Goal: Task Accomplishment & Management: Manage account settings

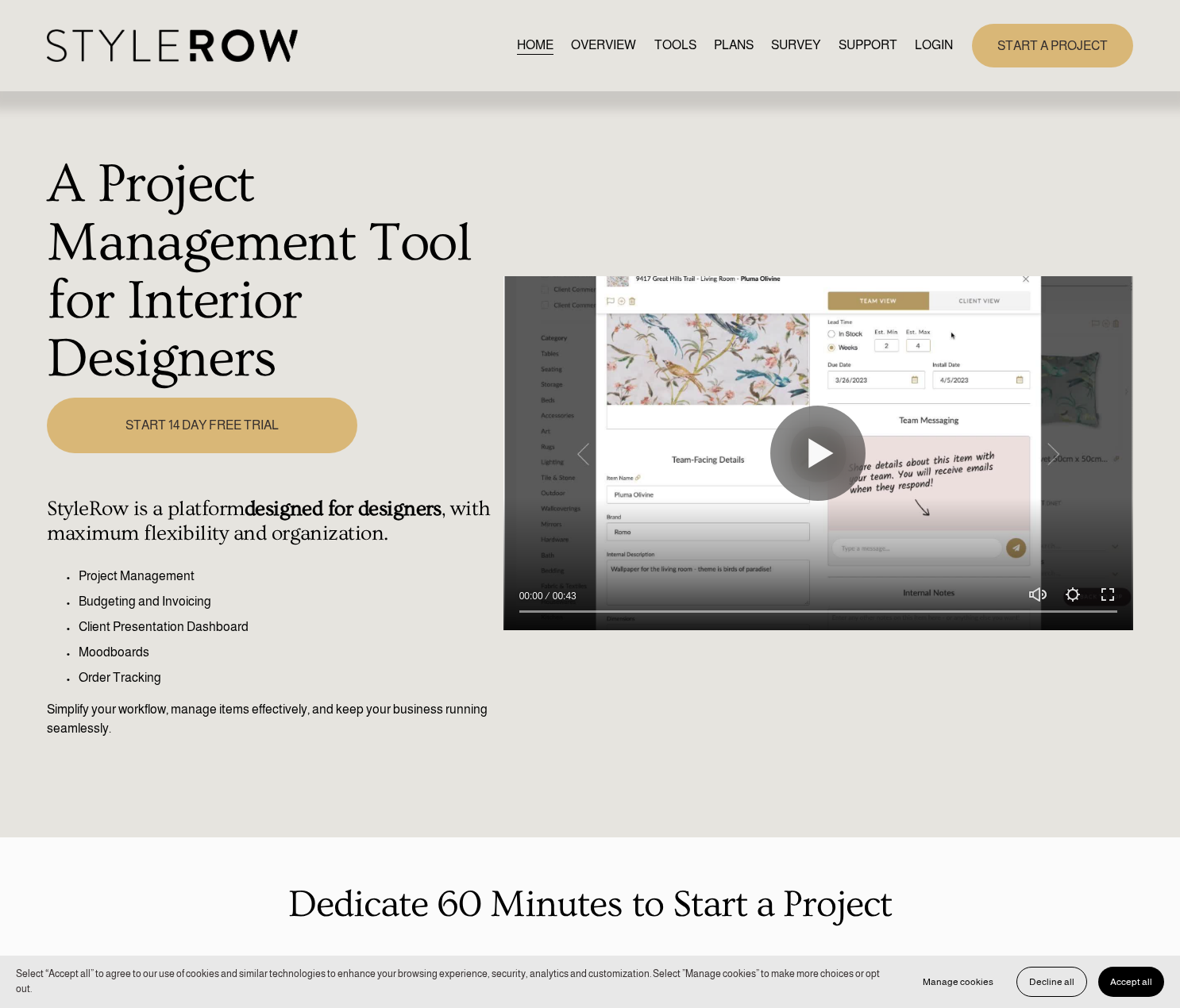
click at [935, 43] on link "LOGIN" at bounding box center [933, 45] width 38 height 21
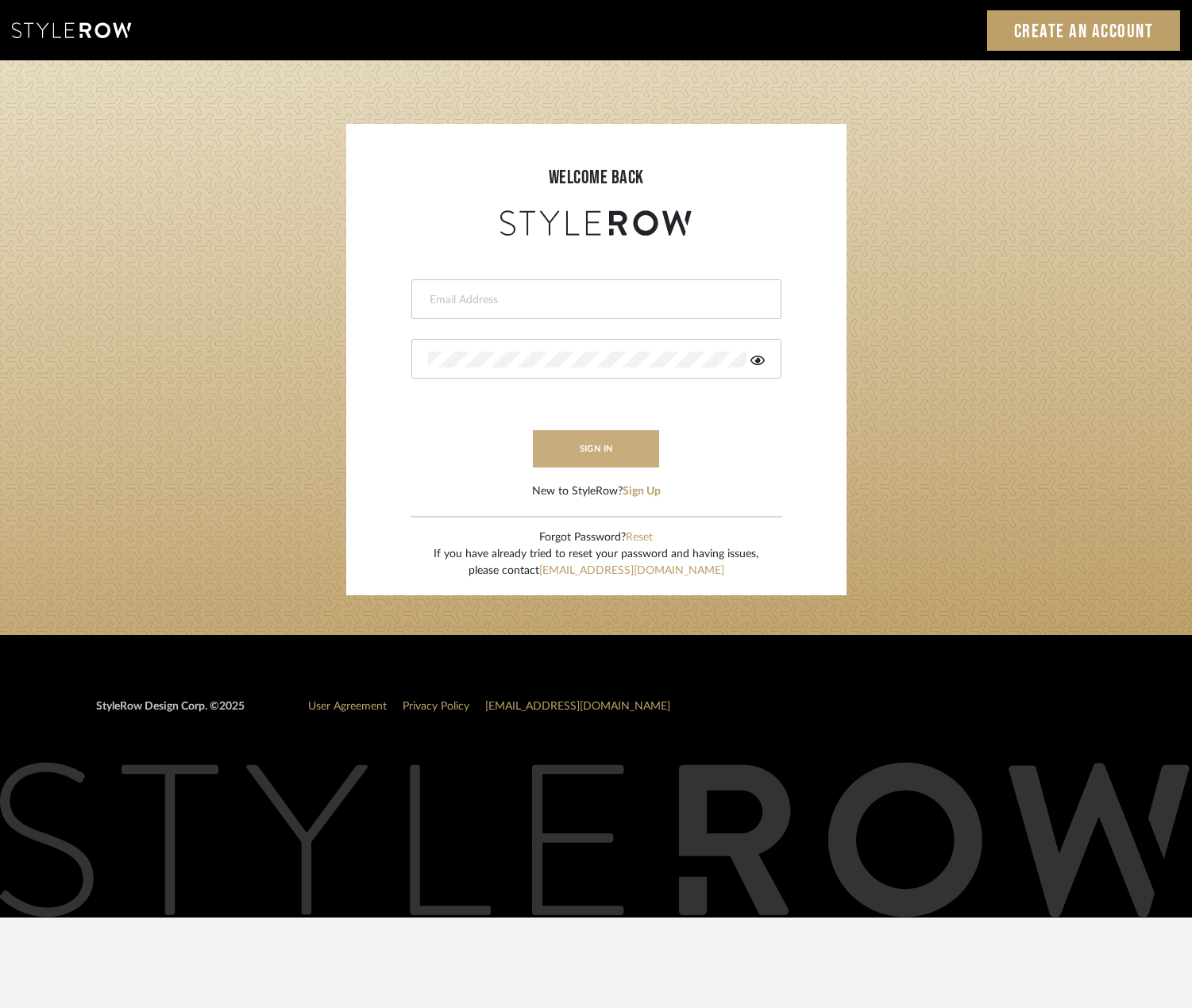
type input "madeleine@studiodb.com"
click at [553, 443] on button "sign in" at bounding box center [596, 448] width 127 height 38
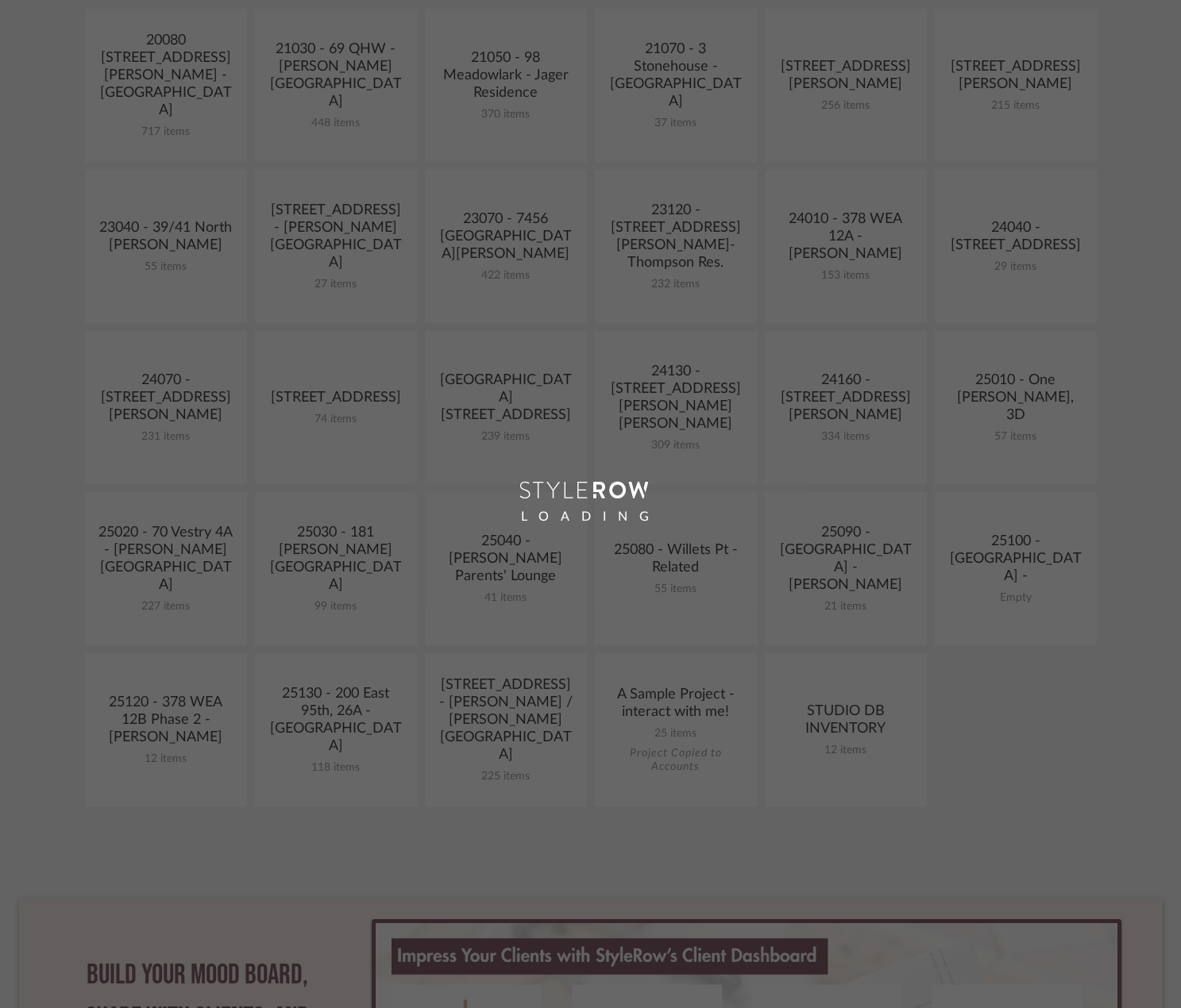
scroll to position [397, 0]
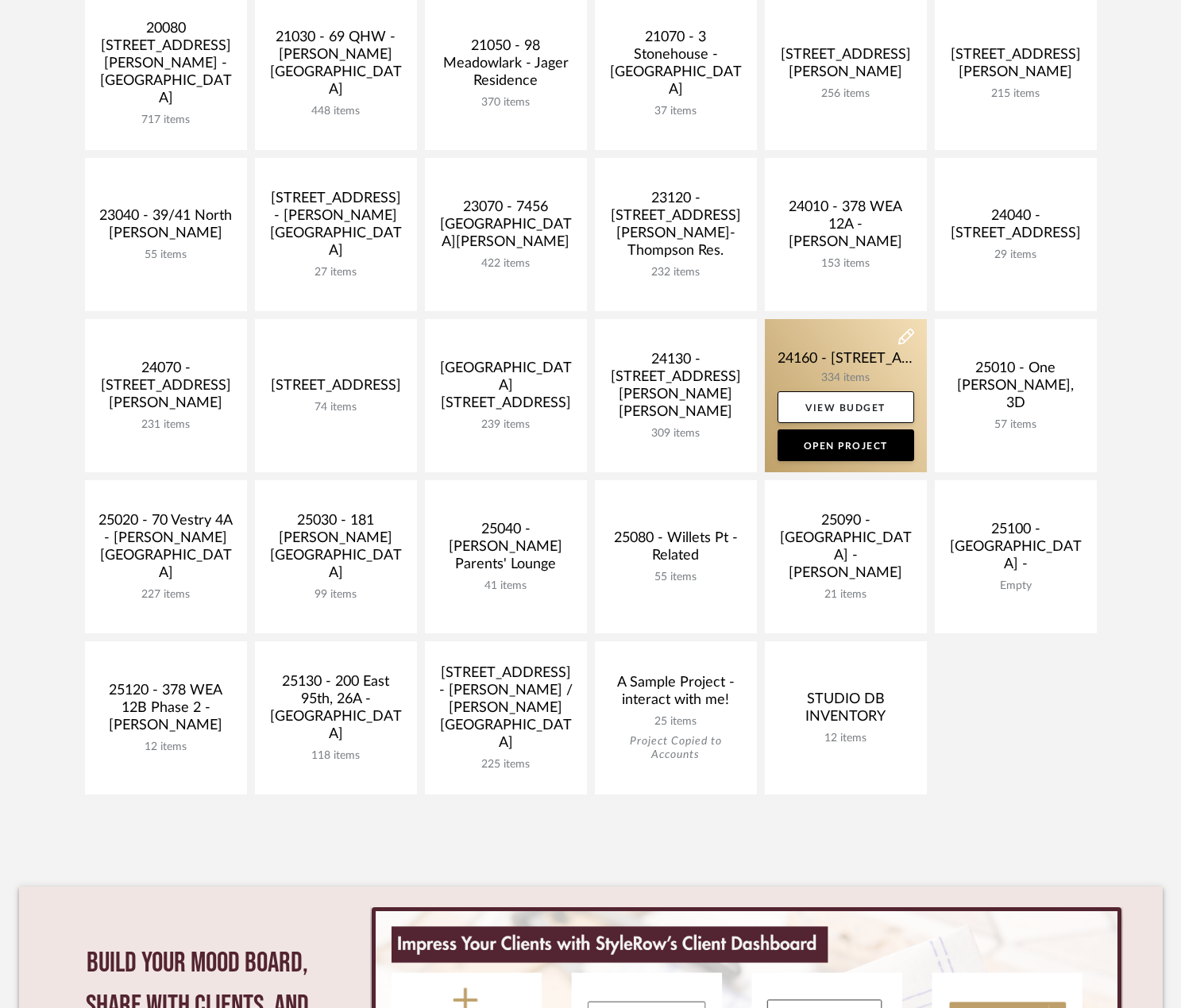
click at [826, 367] on link at bounding box center [846, 395] width 162 height 154
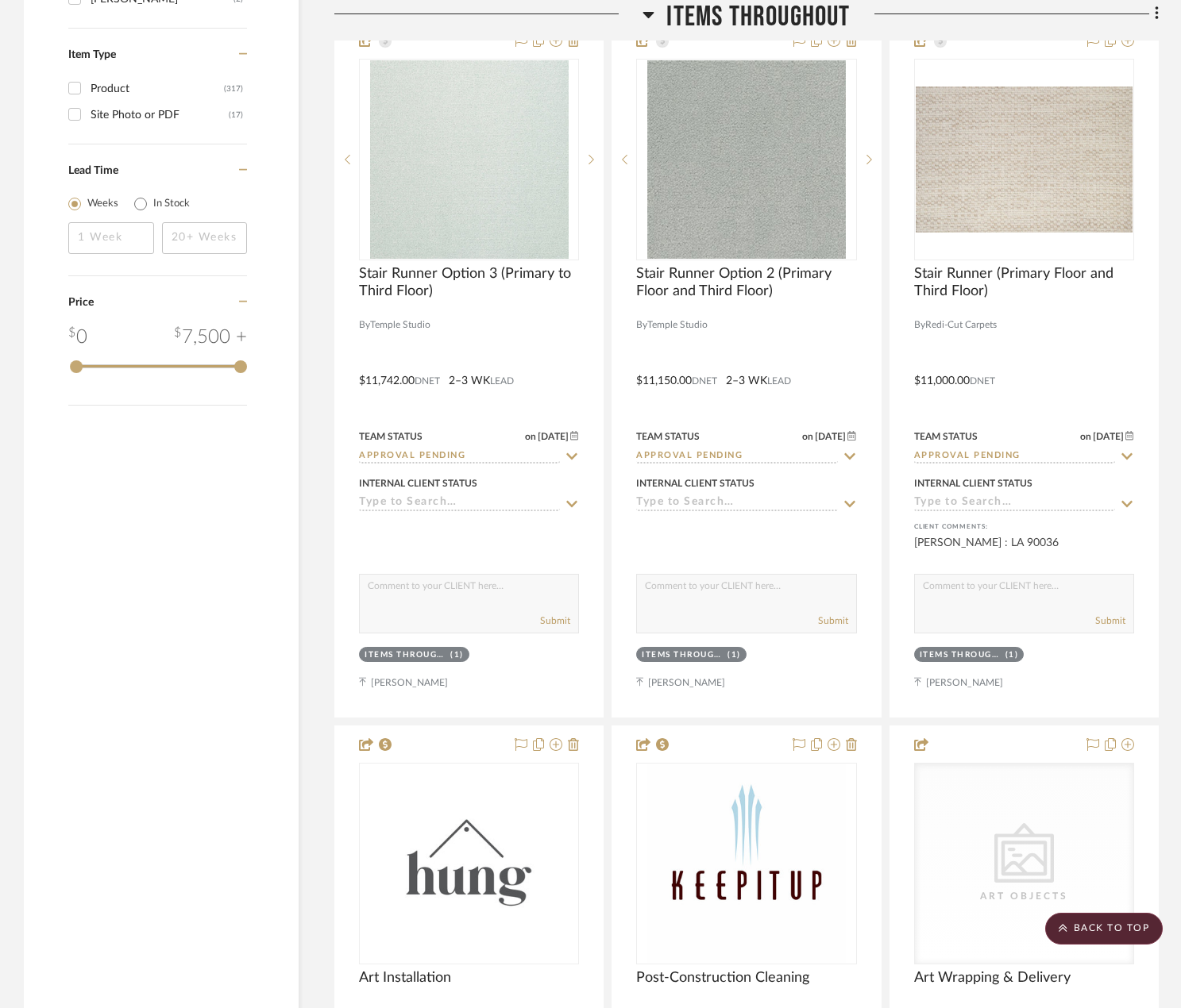
scroll to position [2620, 0]
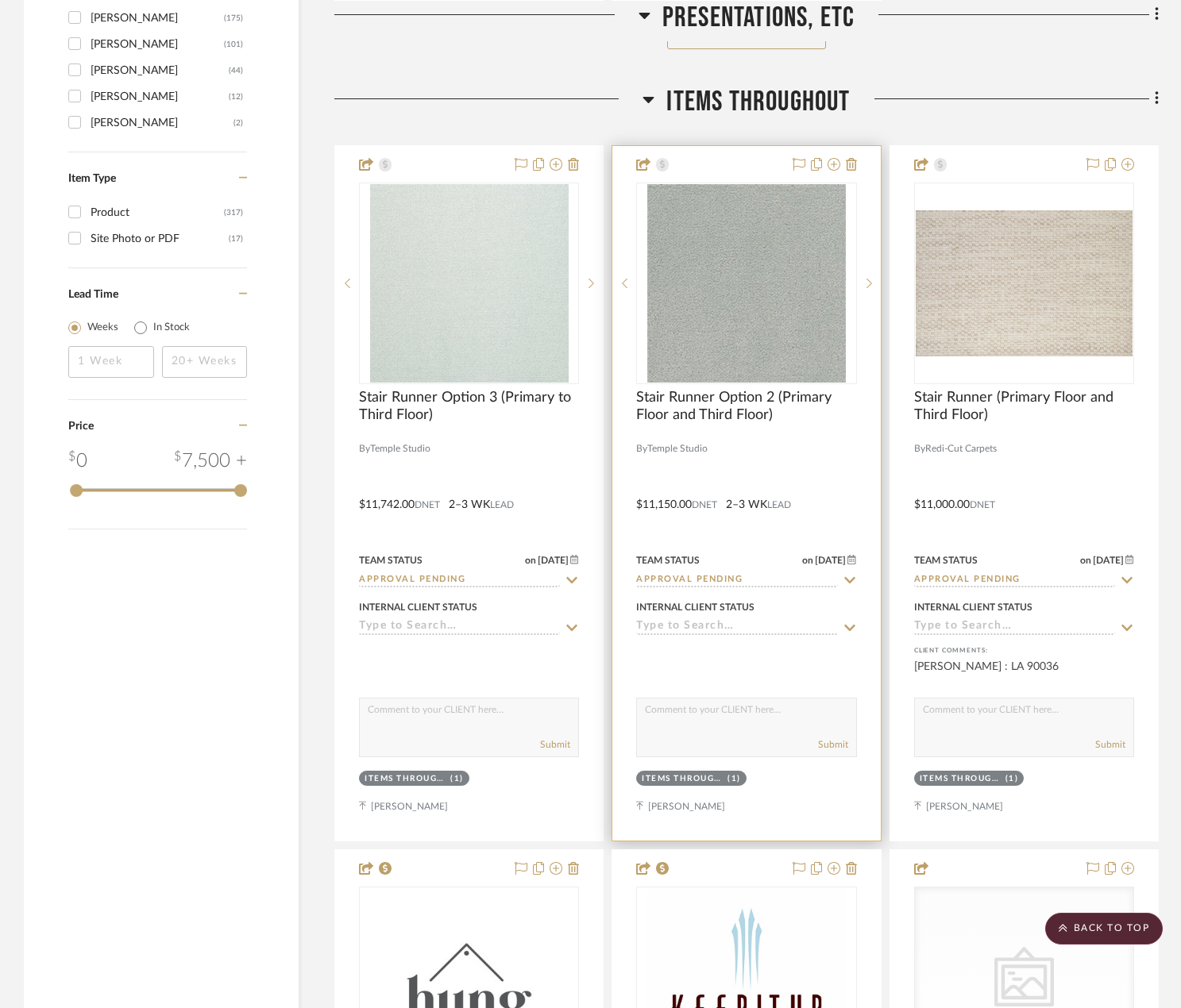
click at [767, 460] on div at bounding box center [745, 493] width 268 height 695
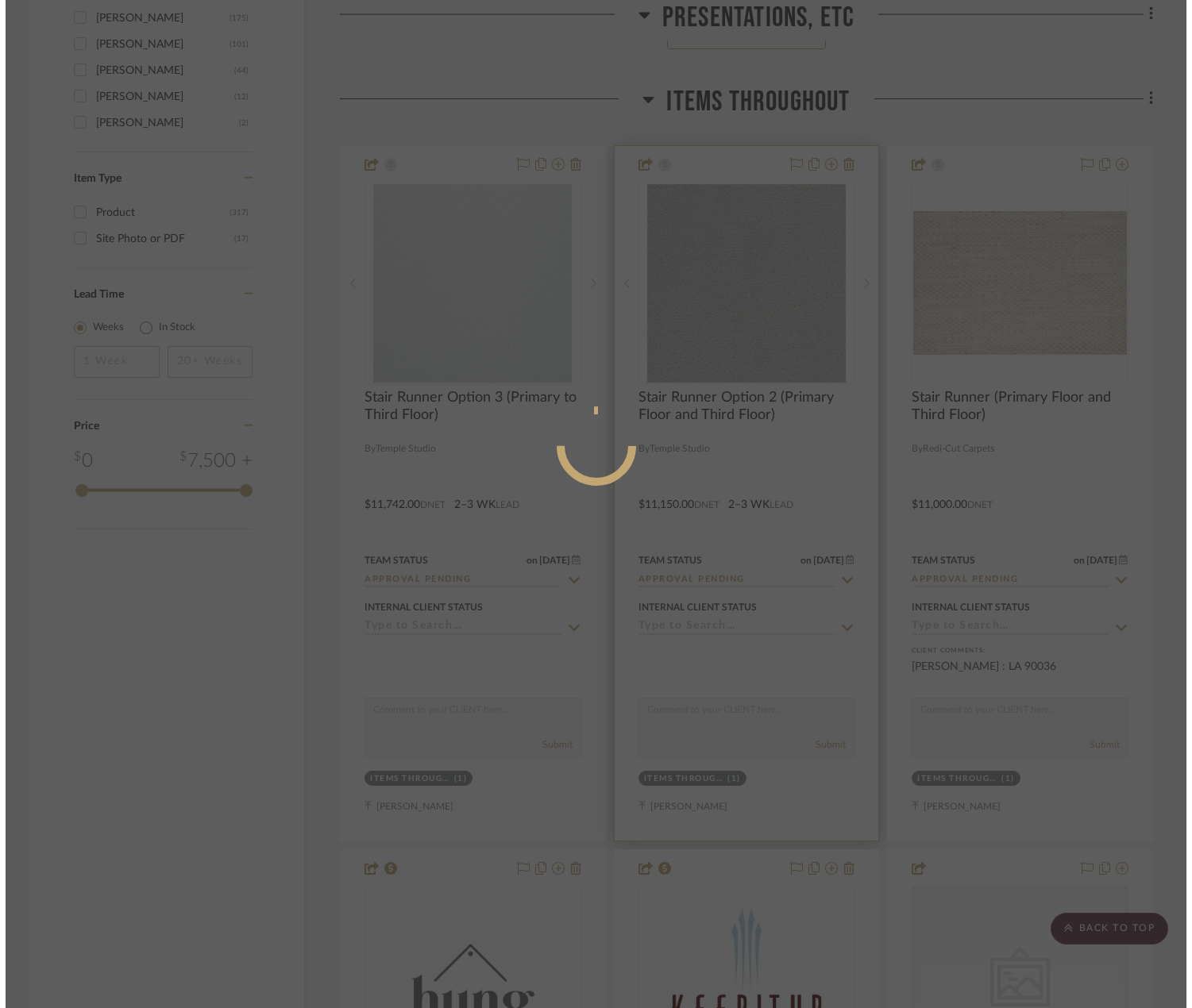
scroll to position [0, 0]
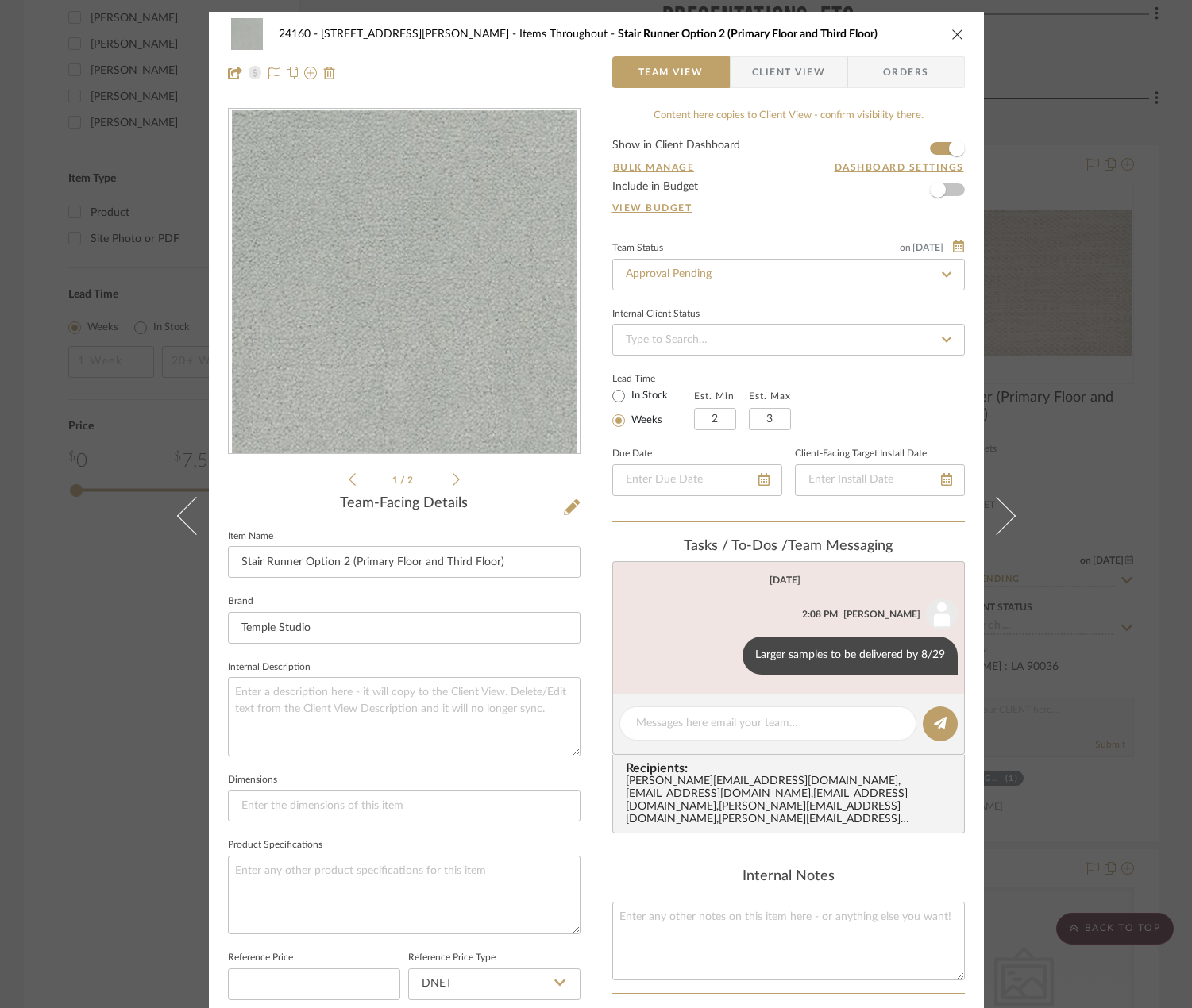
click at [452, 483] on icon at bounding box center [455, 479] width 7 height 14
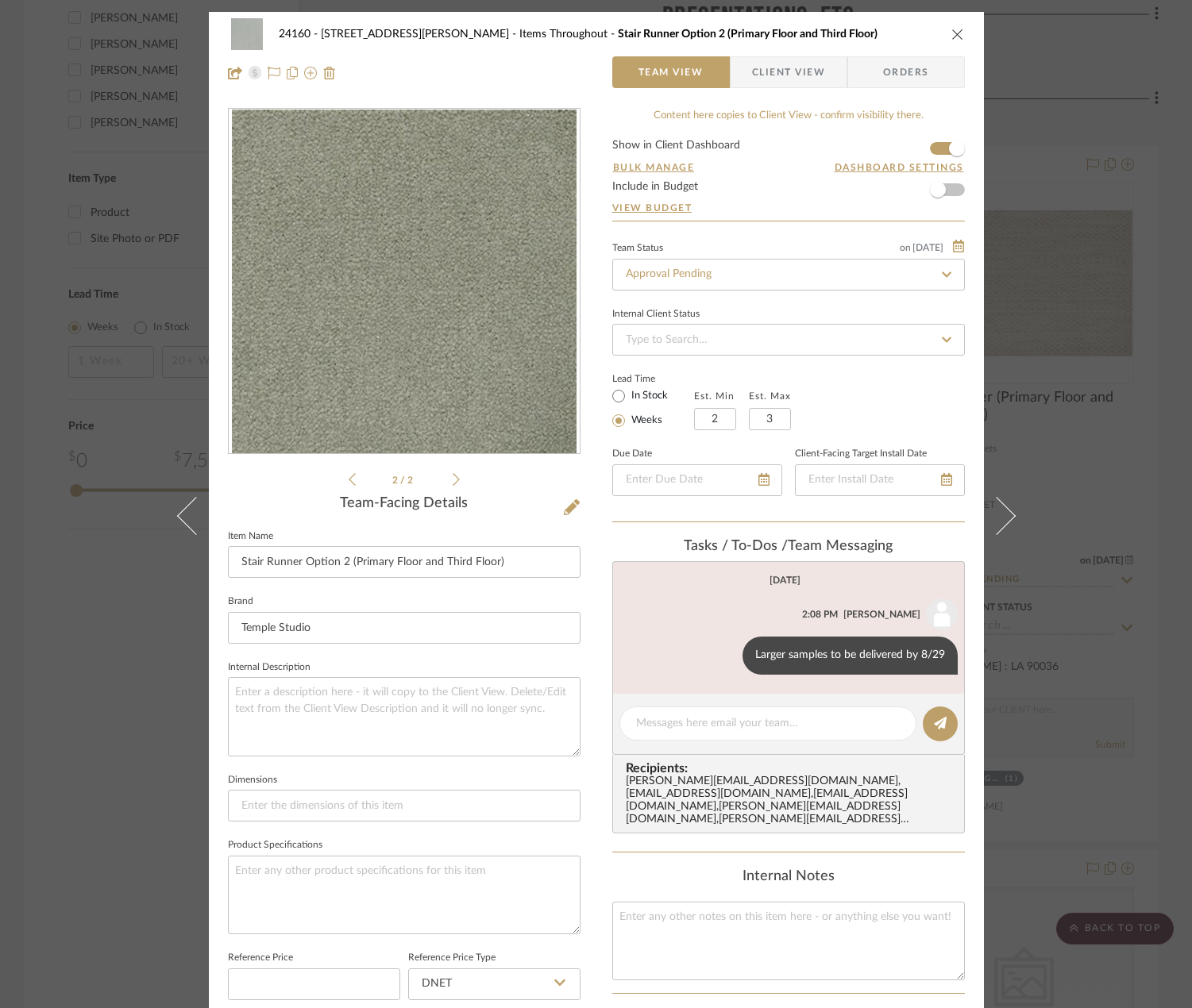
click at [452, 483] on icon at bounding box center [455, 479] width 7 height 14
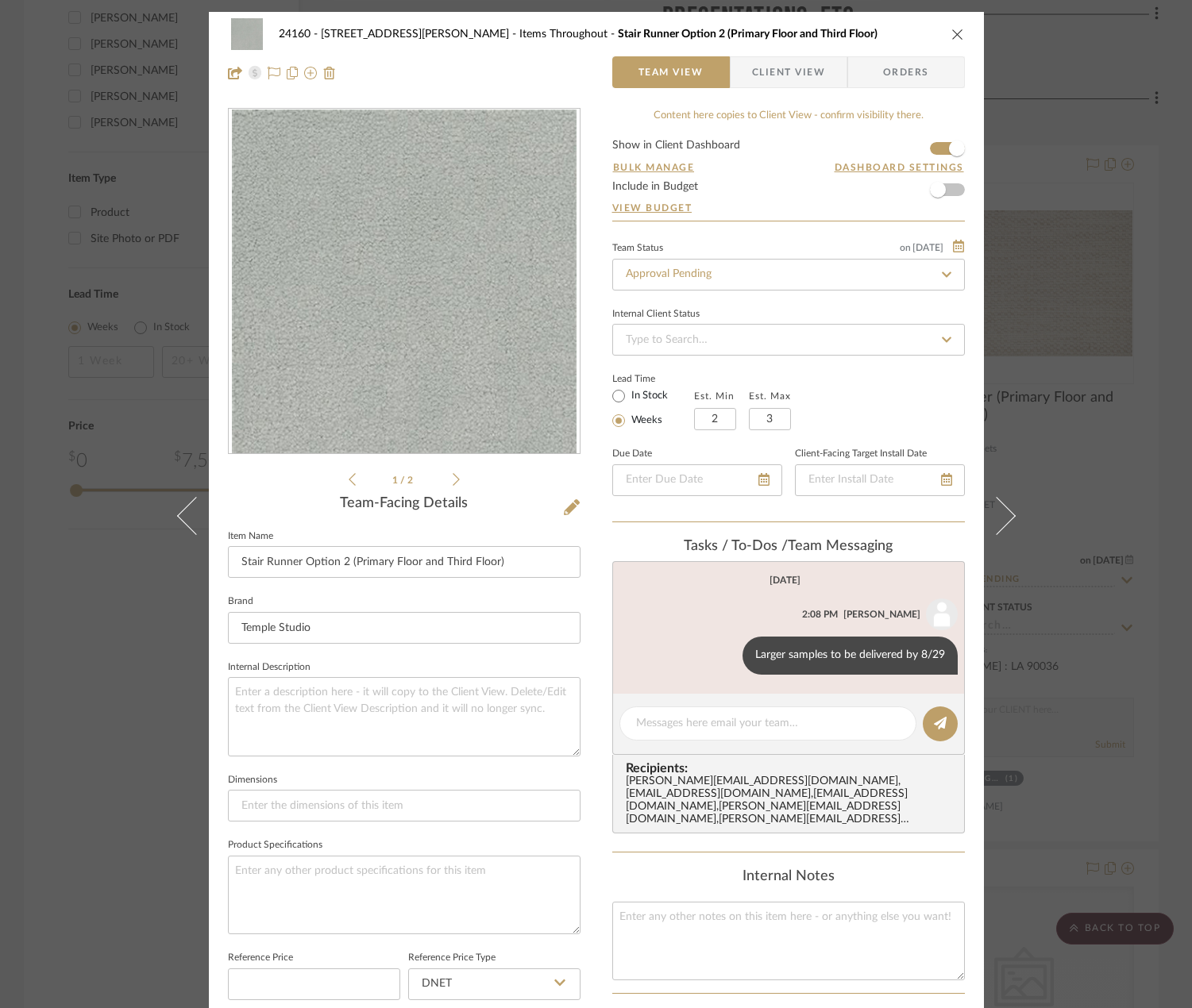
click at [452, 483] on icon at bounding box center [455, 479] width 7 height 14
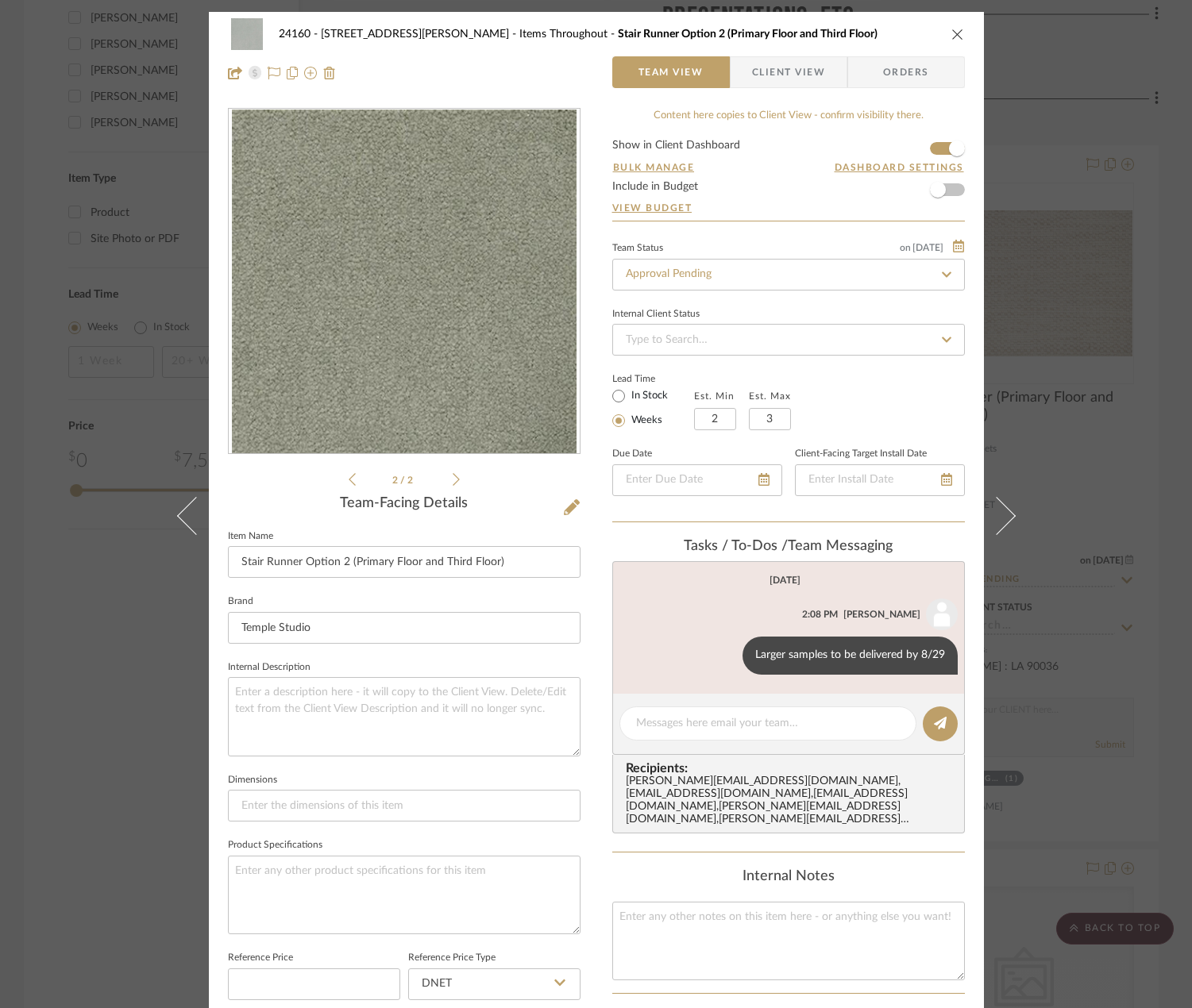
click at [1099, 362] on div "24160 - [STREET_ADDRESS] - [PERSON_NAME] Items Throughout Stair Runner Option 2…" at bounding box center [596, 504] width 1192 height 1008
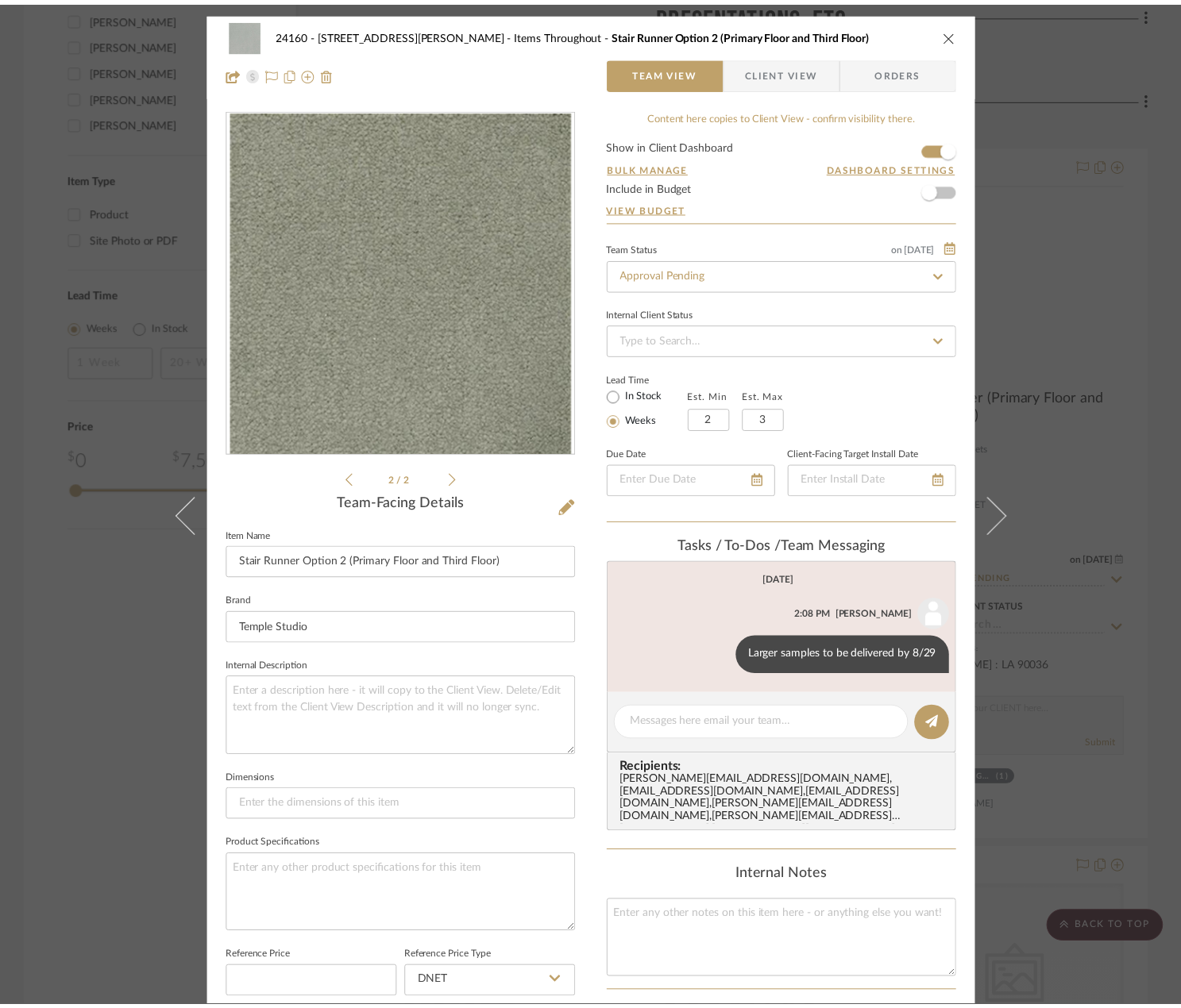
scroll to position [2620, 0]
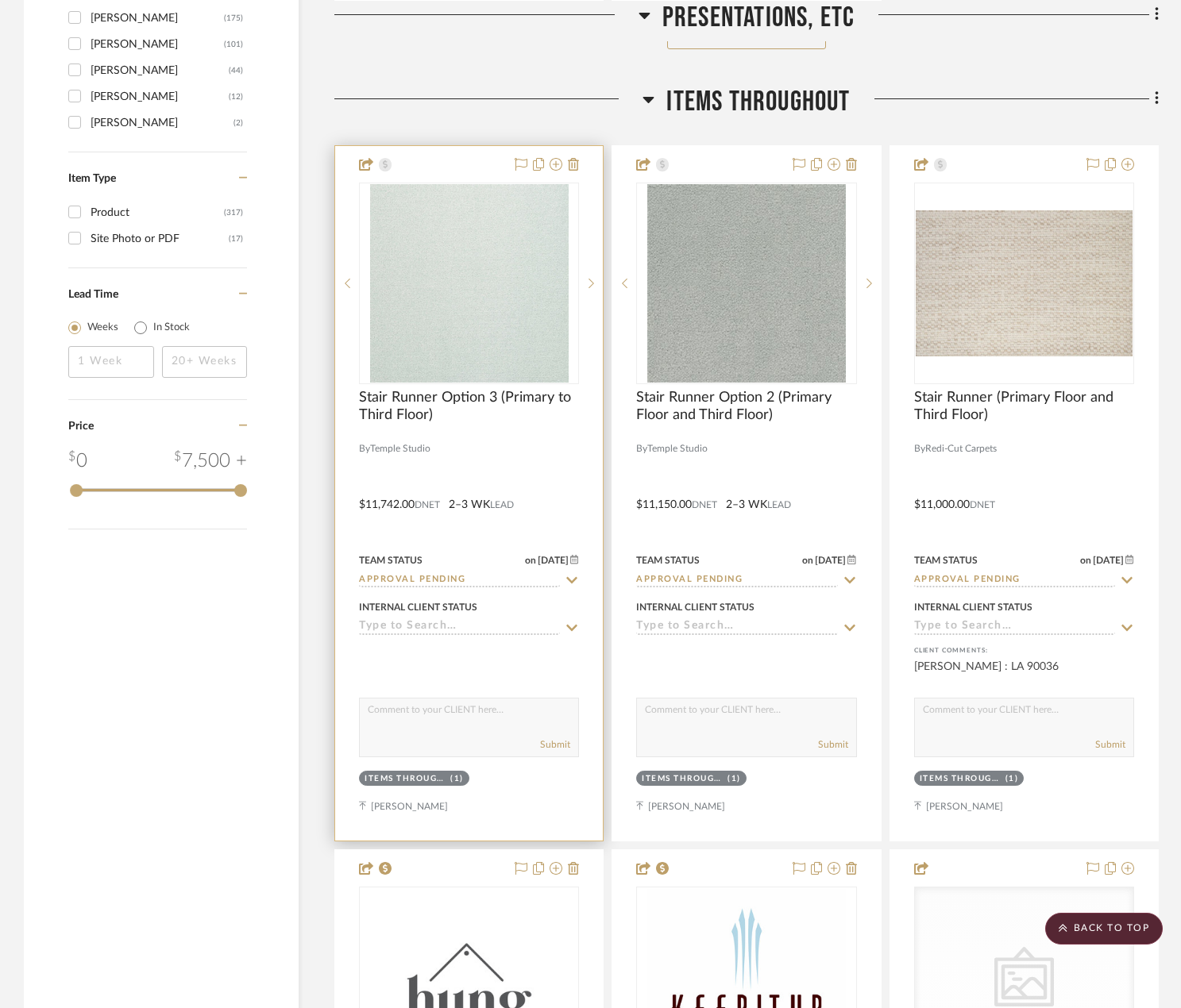
click at [567, 462] on div at bounding box center [469, 493] width 268 height 695
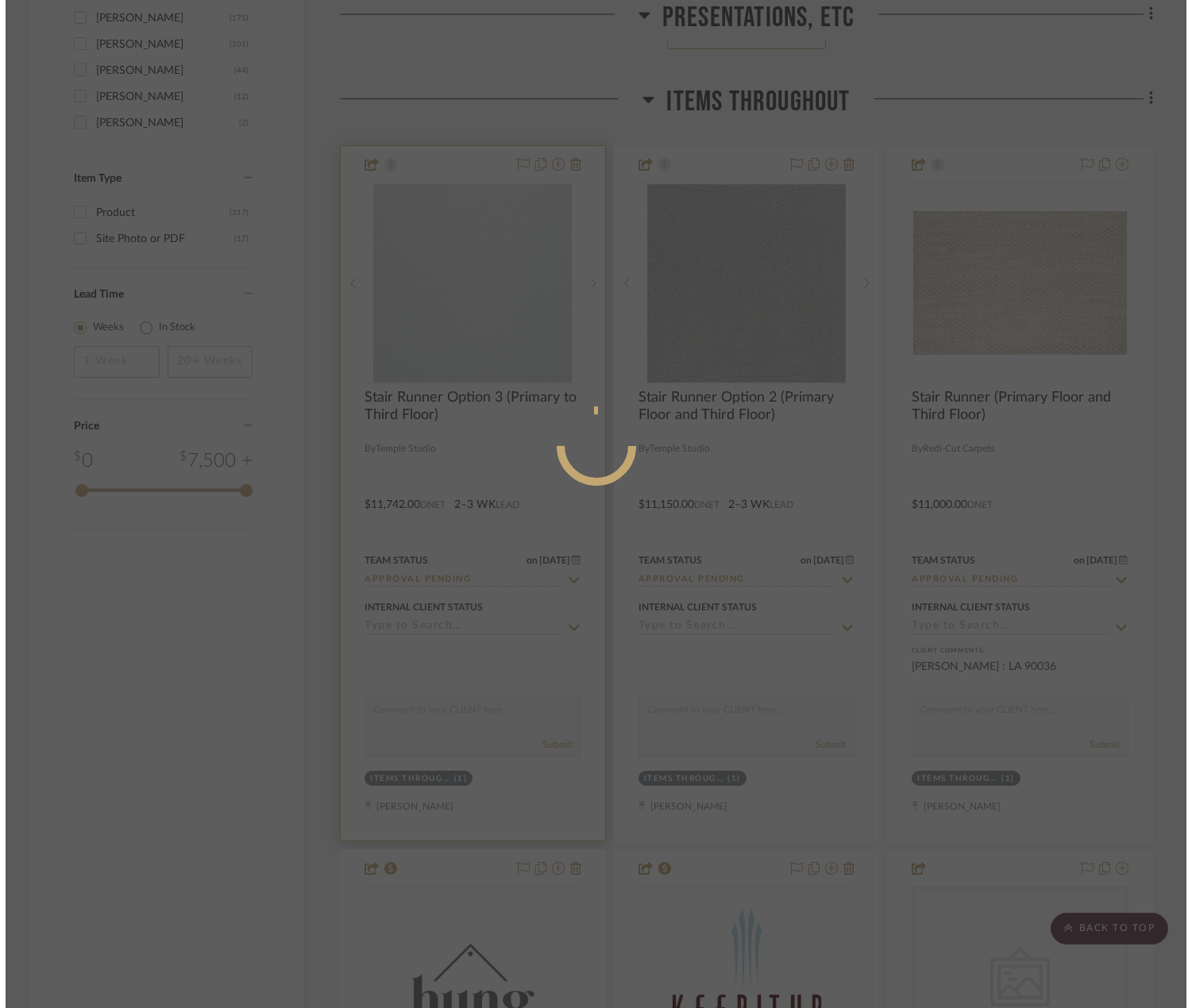
scroll to position [0, 0]
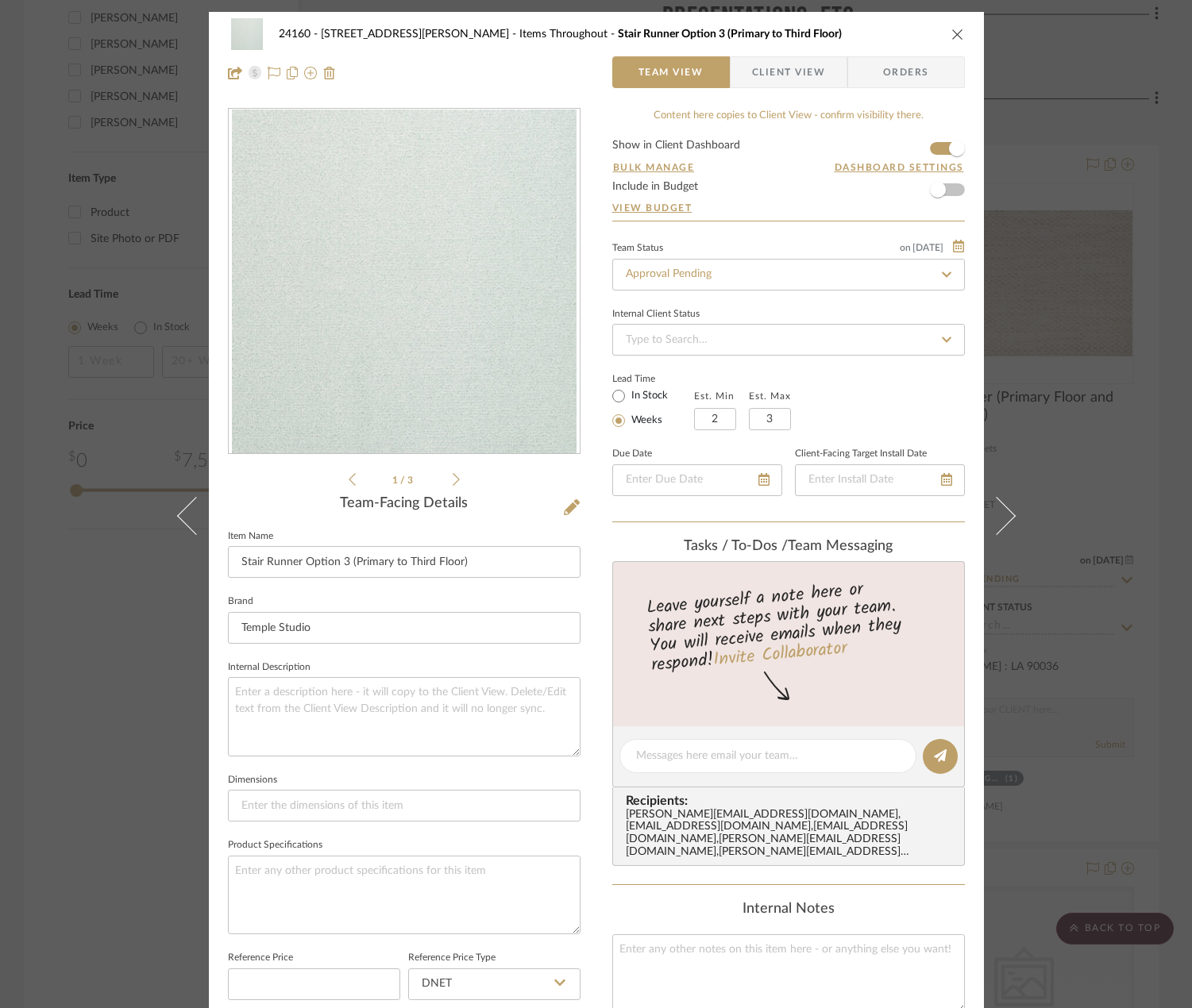
click at [452, 479] on icon at bounding box center [455, 479] width 7 height 14
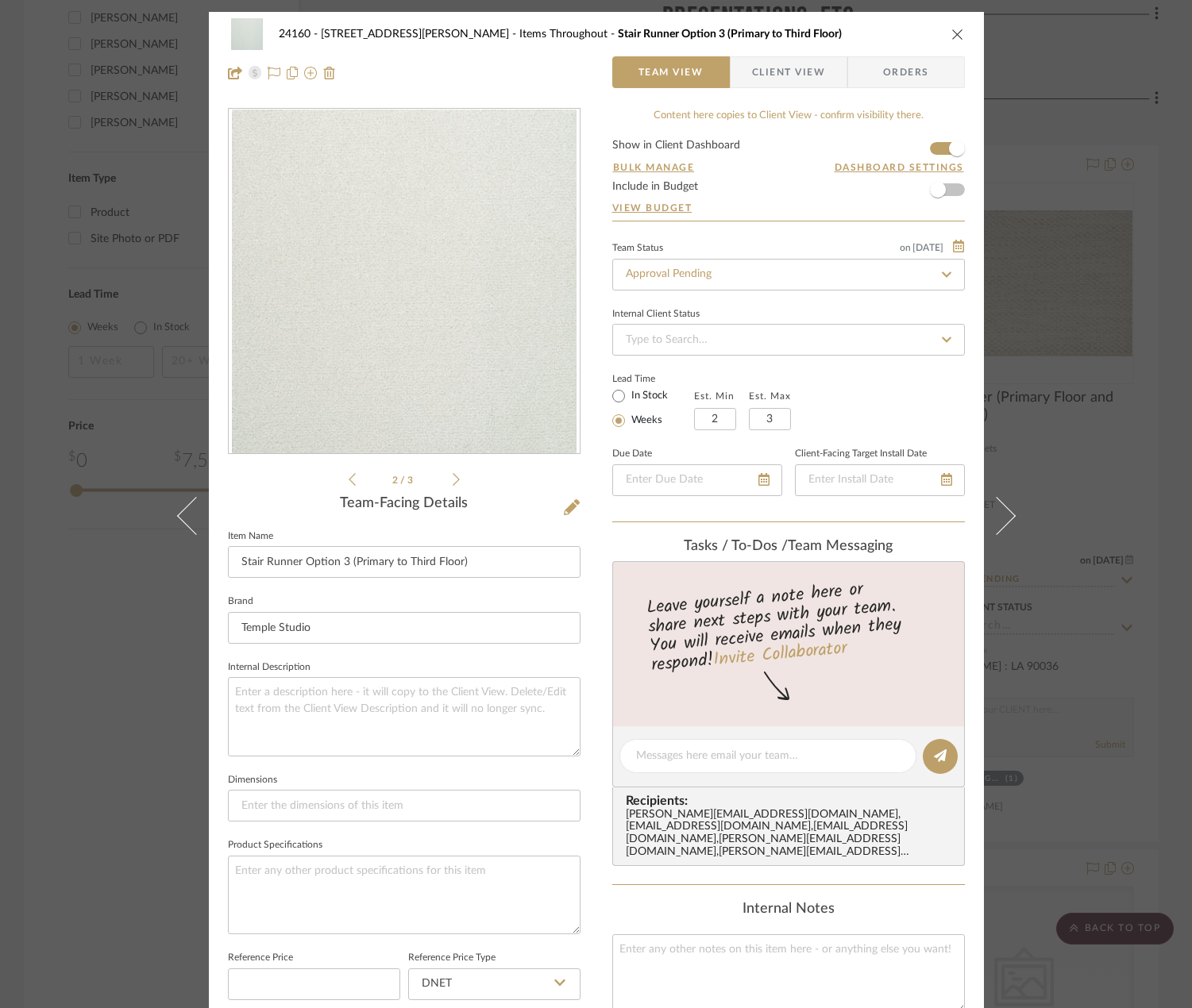
click at [452, 479] on icon at bounding box center [455, 479] width 7 height 14
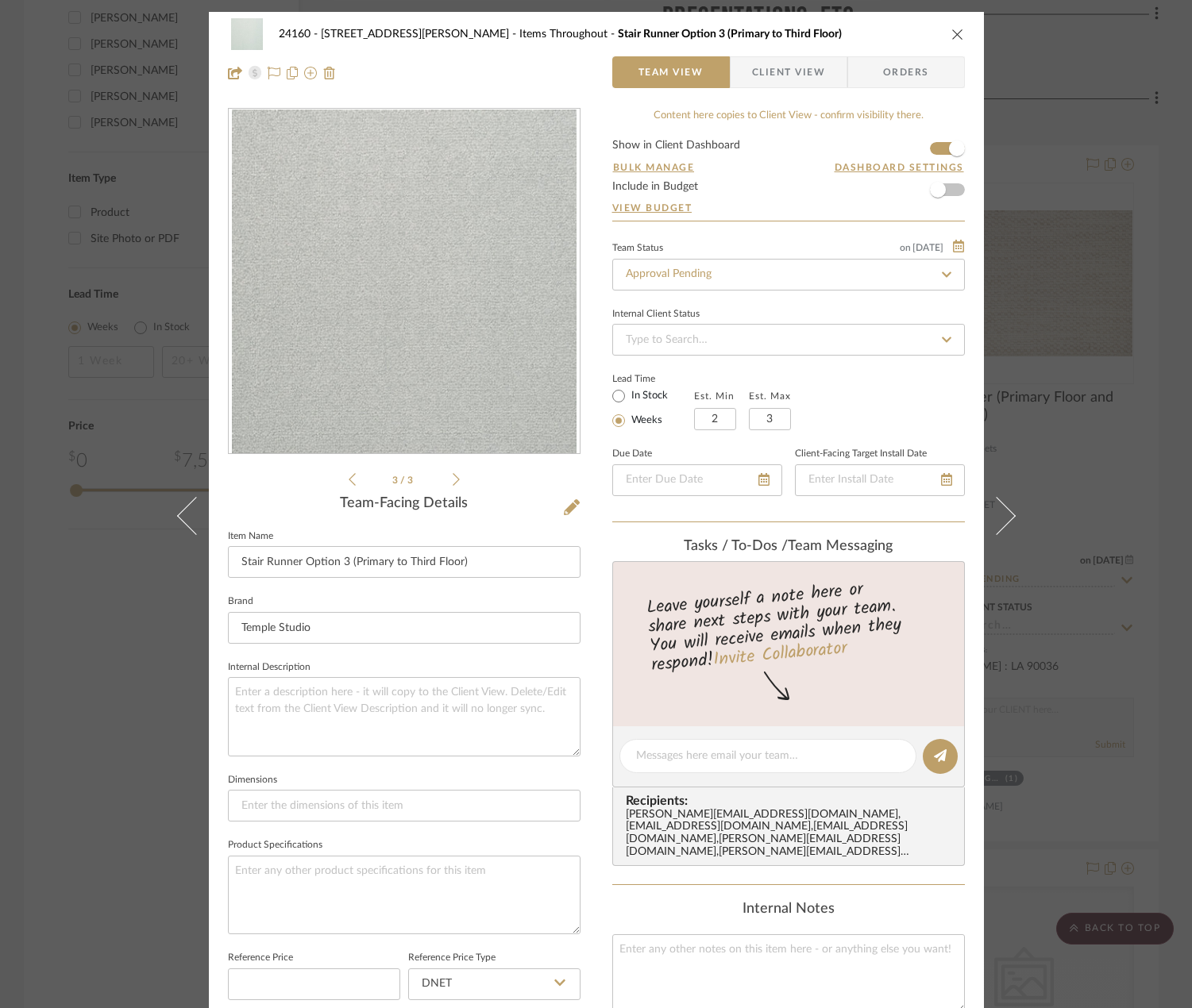
click at [452, 479] on icon at bounding box center [455, 479] width 7 height 14
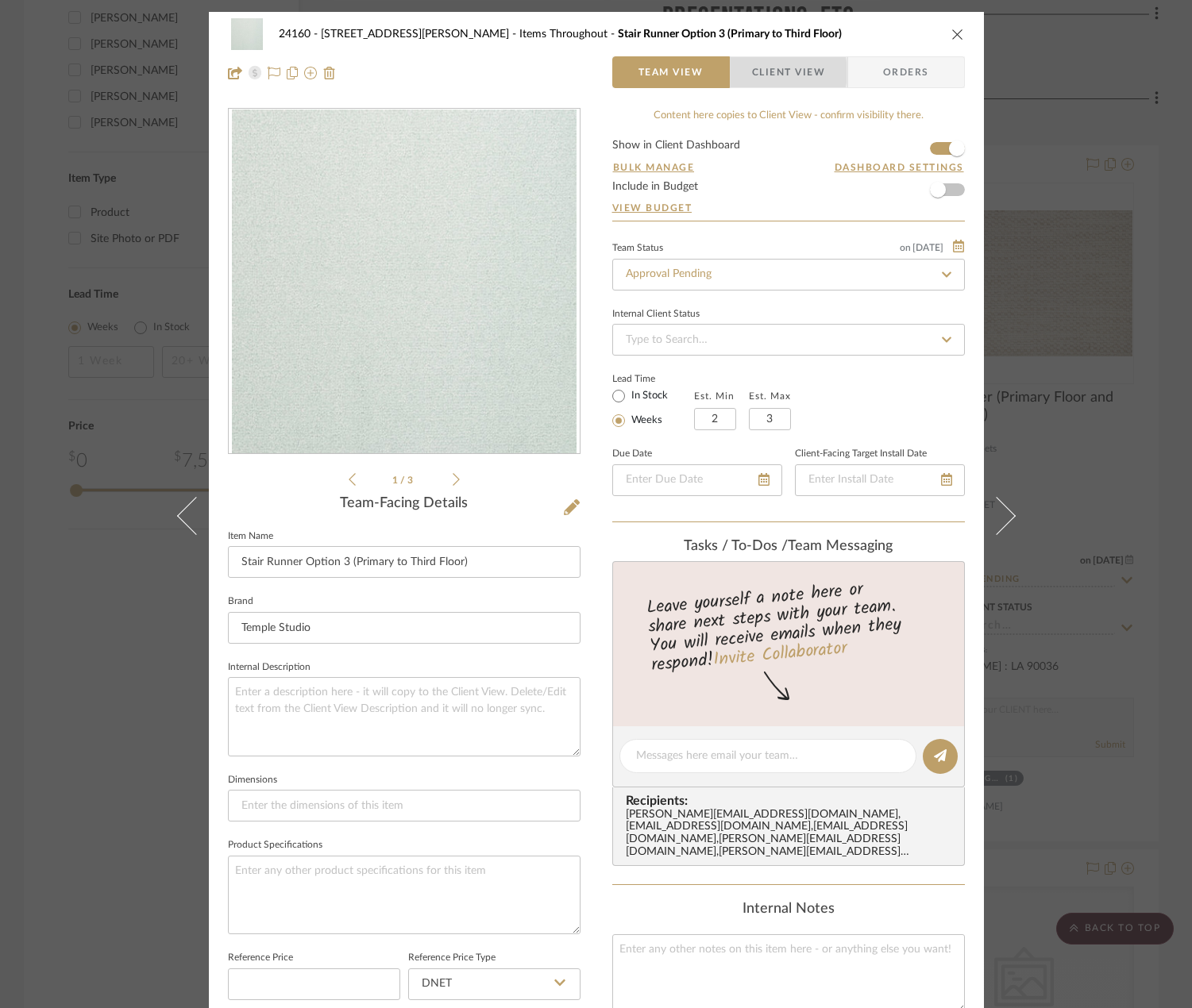
click at [758, 72] on span "Client View" at bounding box center [789, 72] width 73 height 32
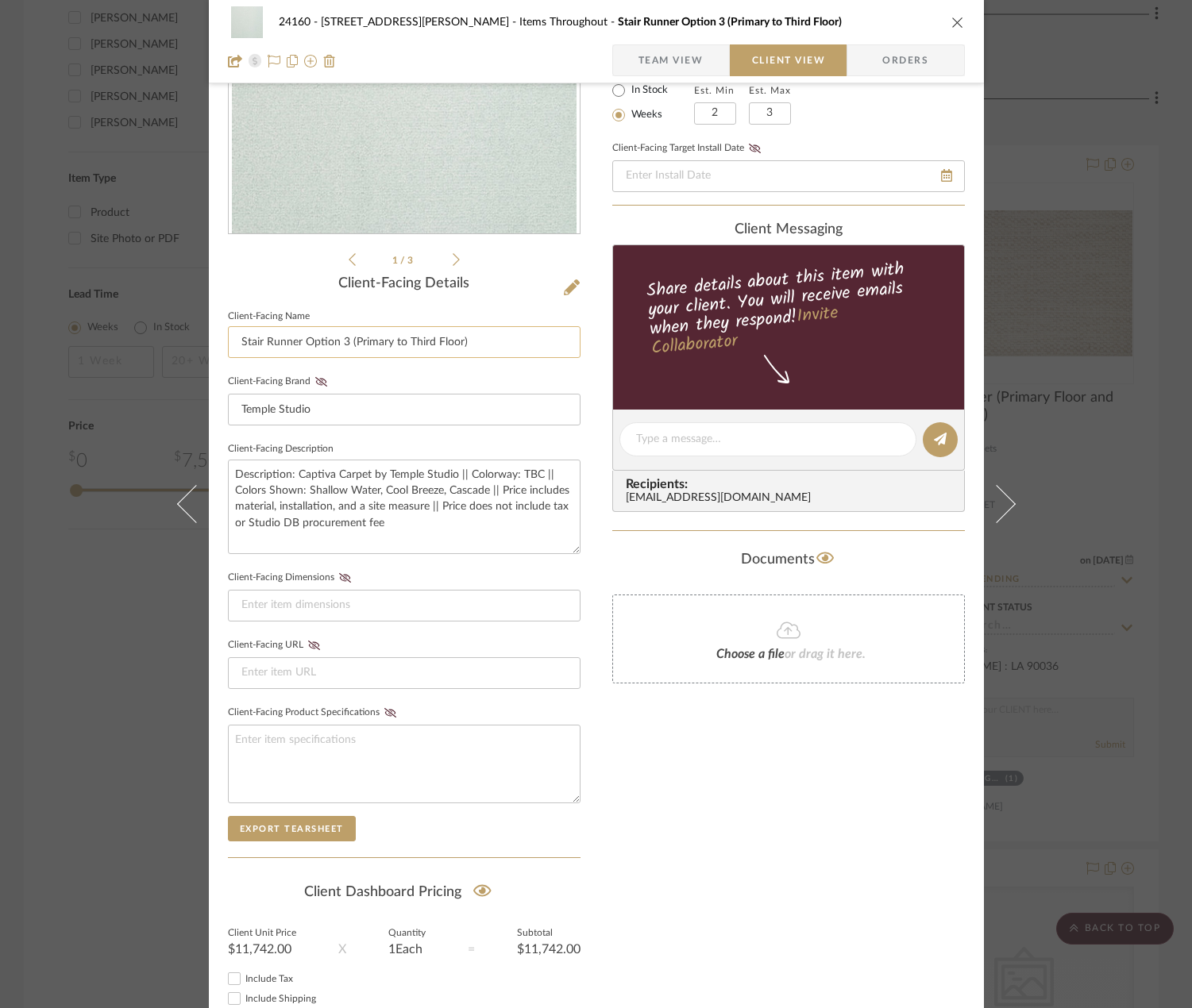
scroll to position [238, 0]
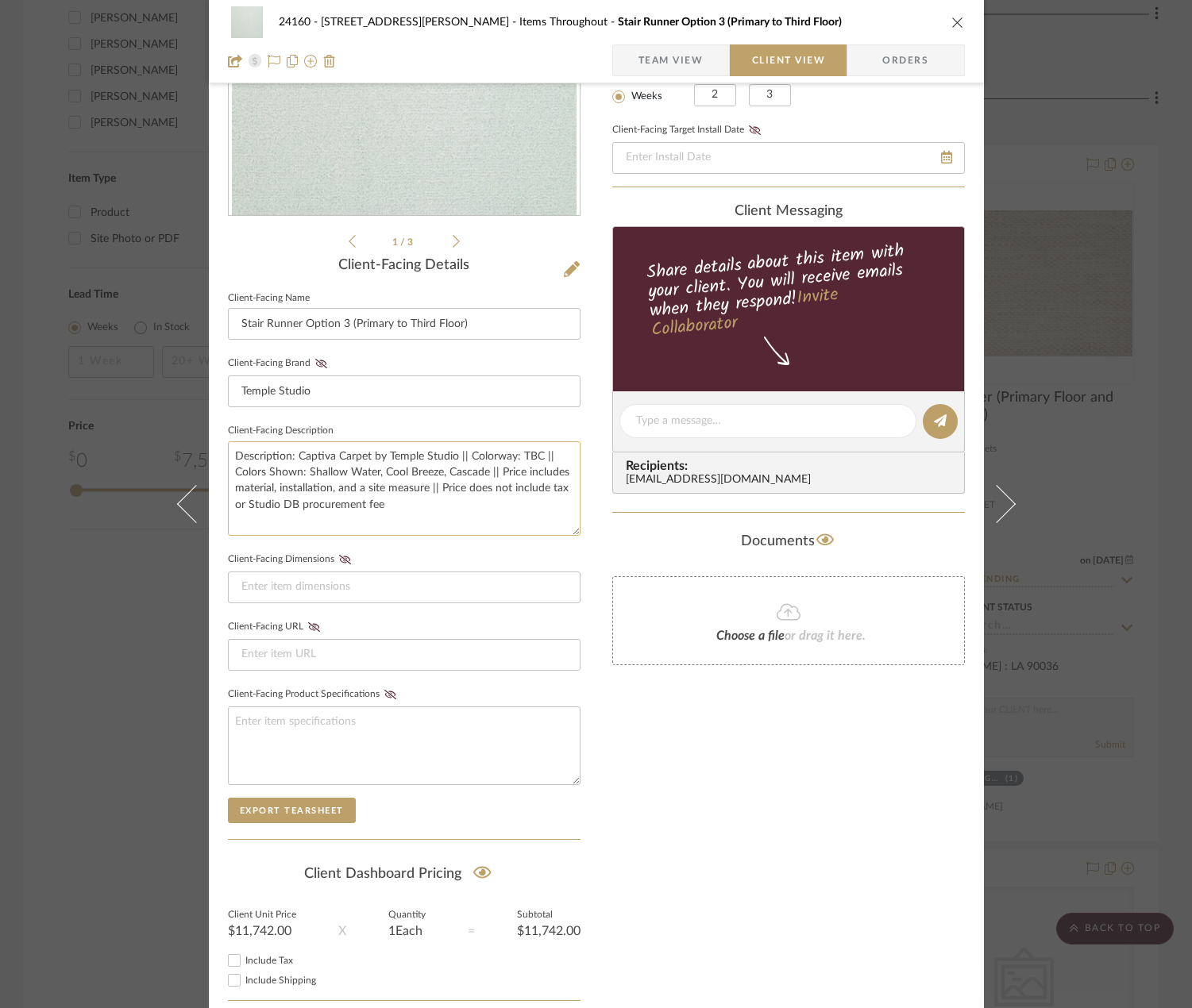
click at [454, 479] on textarea "Description: Captiva Carpet by Temple Studio || Colorway: TBC || Colors Shown: …" at bounding box center [404, 489] width 353 height 95
click at [441, 504] on textarea "Description: Captiva Carpet by Temple Studio || Colorway: TBC || Colors Shown: …" at bounding box center [404, 489] width 353 height 95
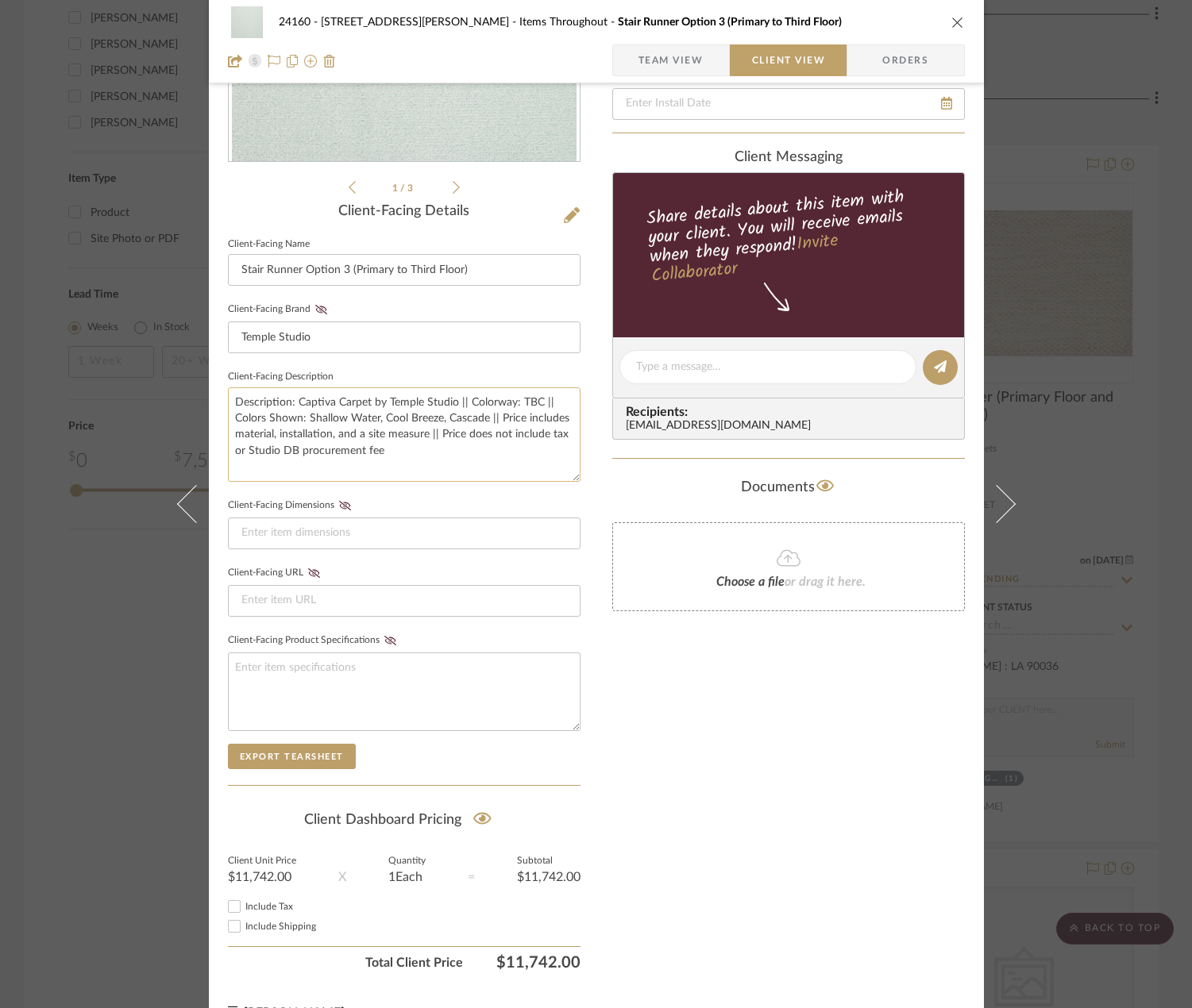
scroll to position [318, 0]
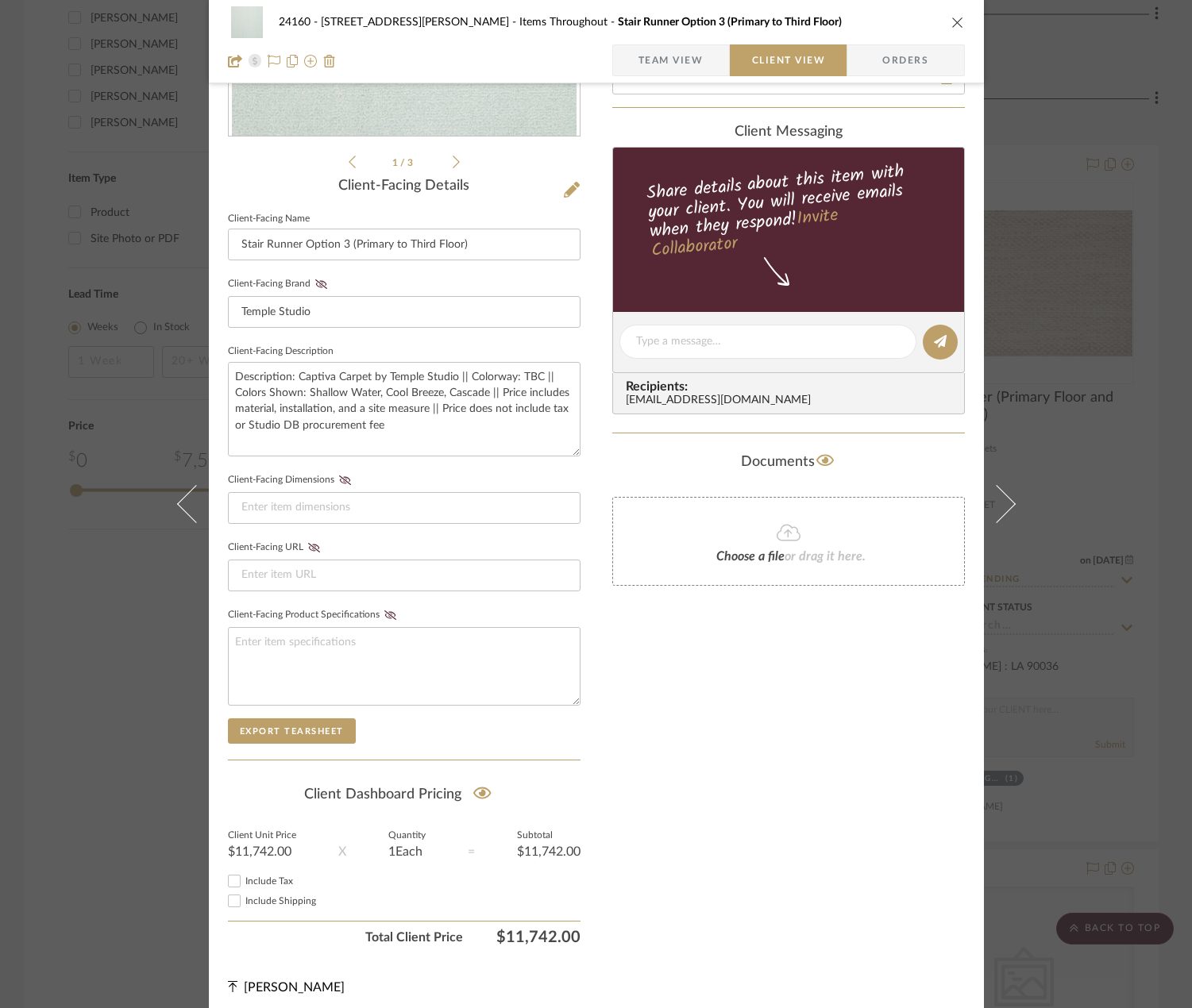
click at [1053, 495] on div "24160 - [STREET_ADDRESS] - [PERSON_NAME] Items Throughout Stair Runner Option 3…" at bounding box center [596, 504] width 1192 height 1008
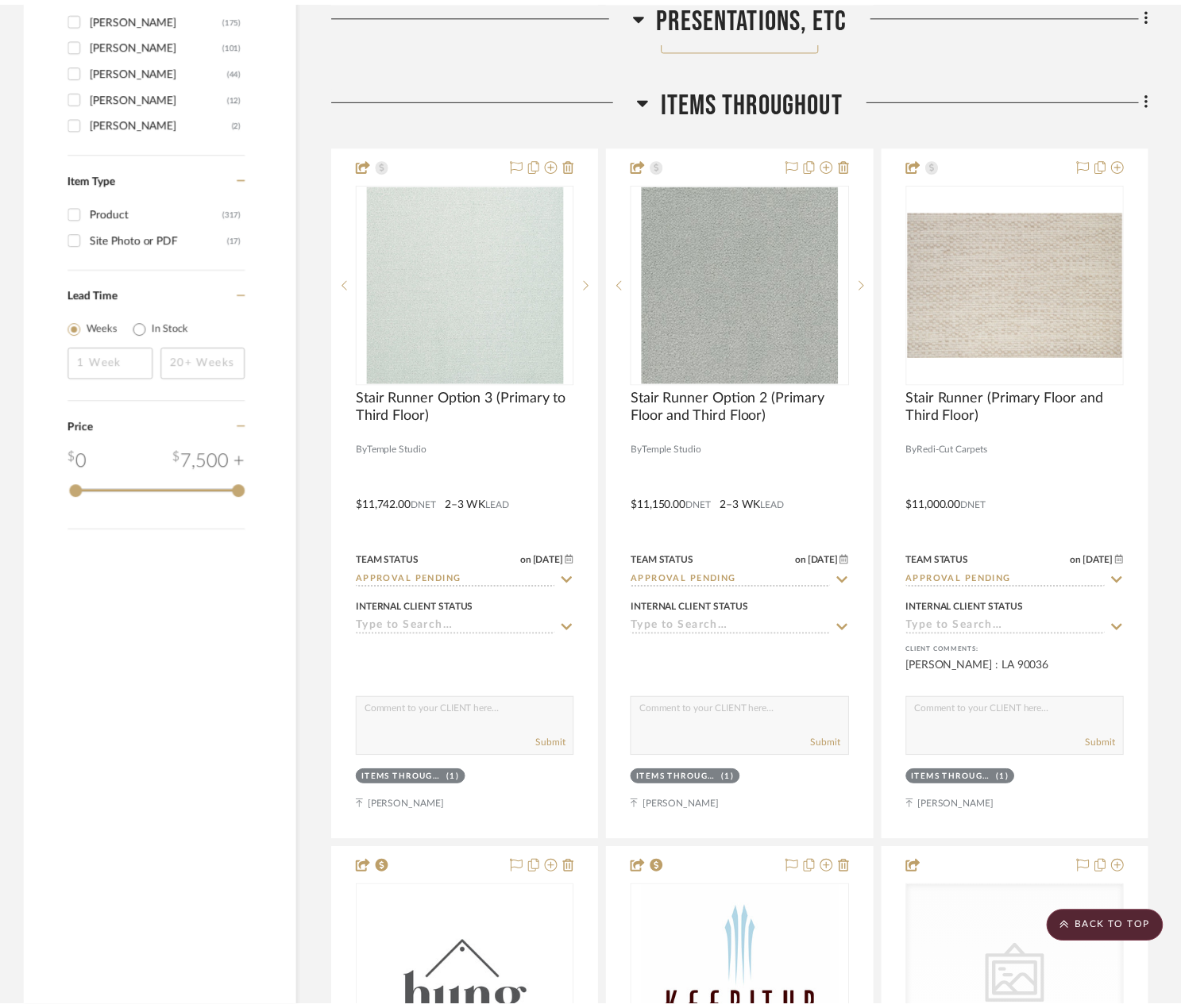
scroll to position [2620, 0]
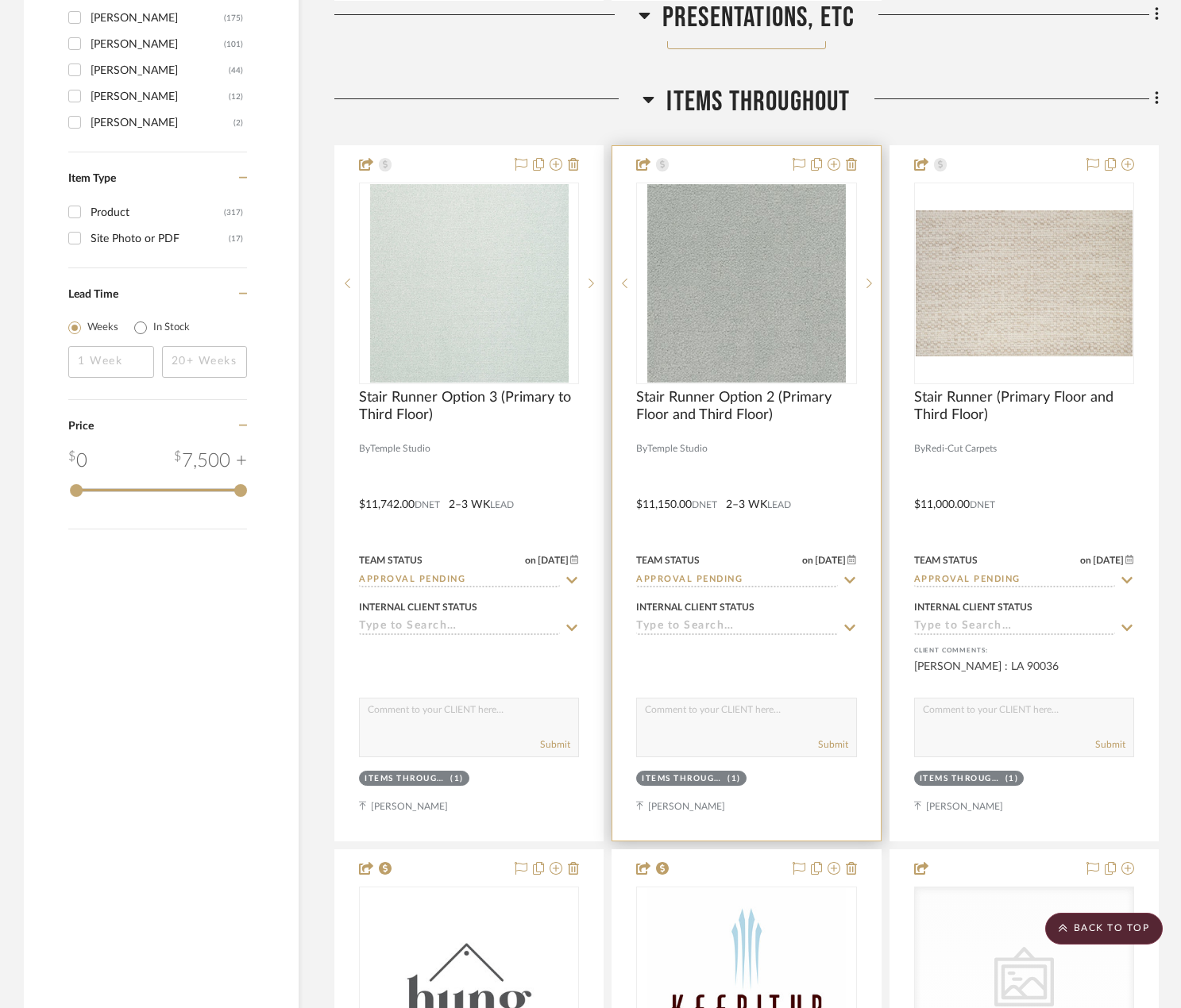
click at [799, 469] on div at bounding box center [745, 493] width 268 height 695
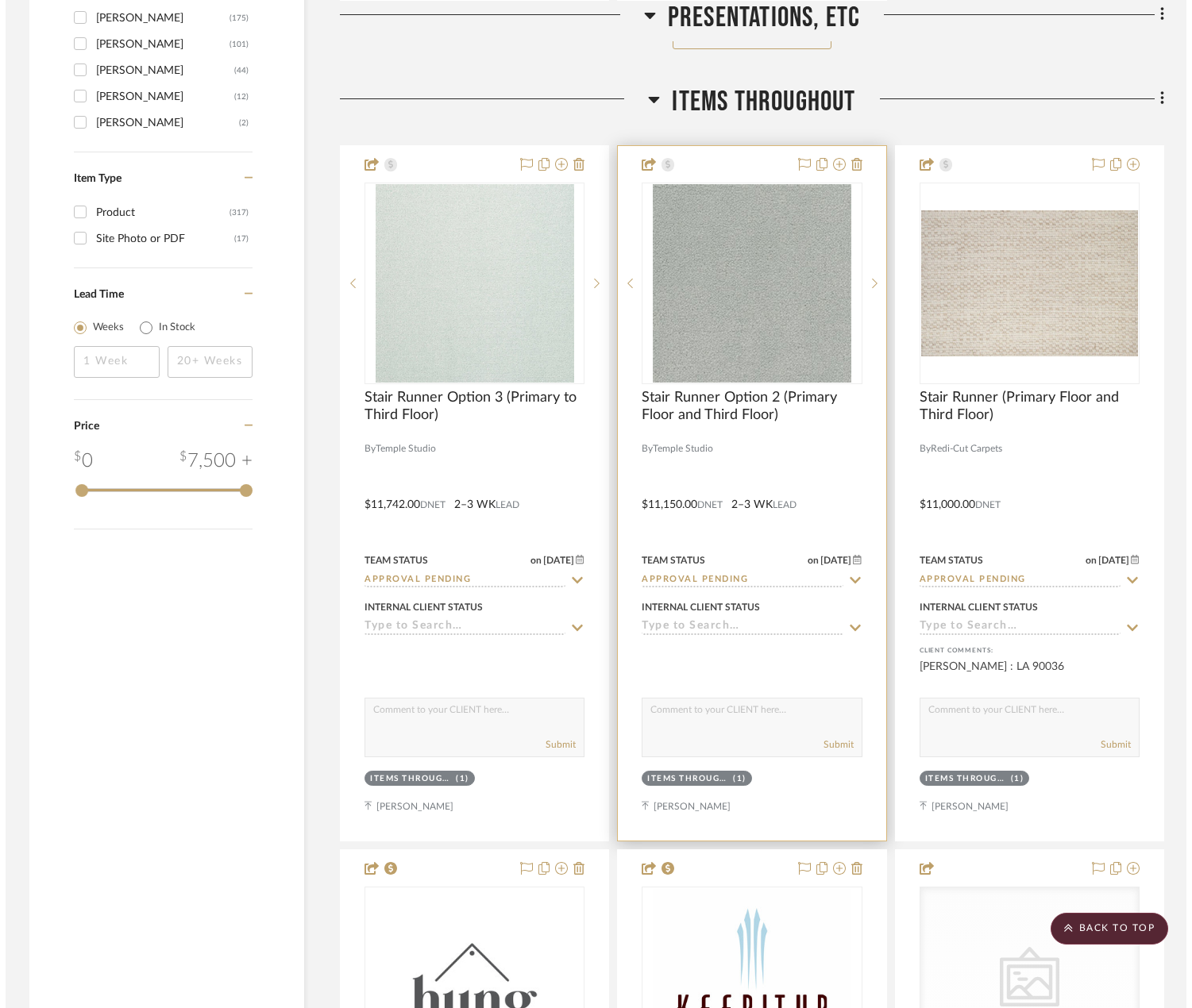
scroll to position [0, 0]
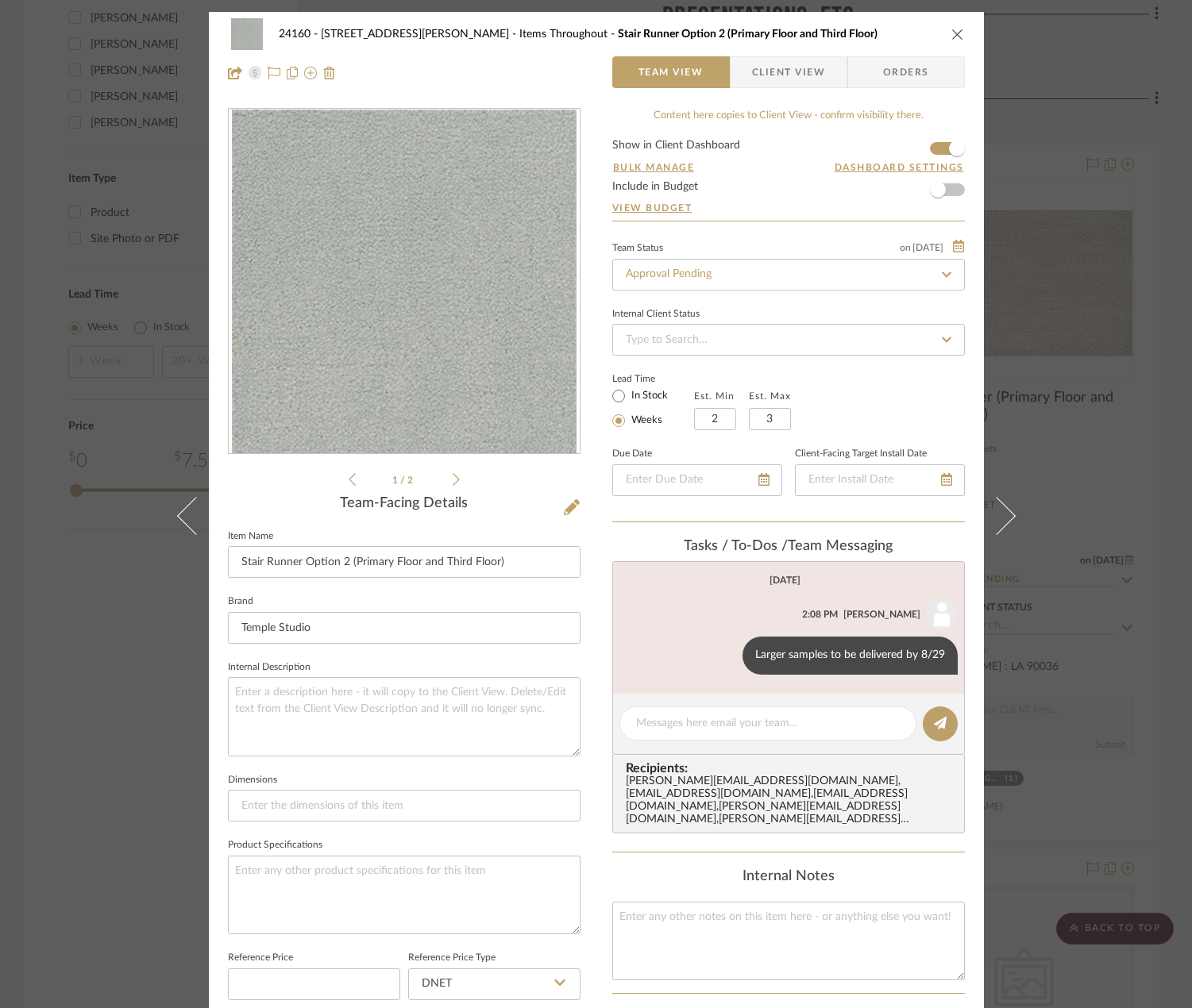
click at [805, 68] on span "Client View" at bounding box center [789, 72] width 73 height 32
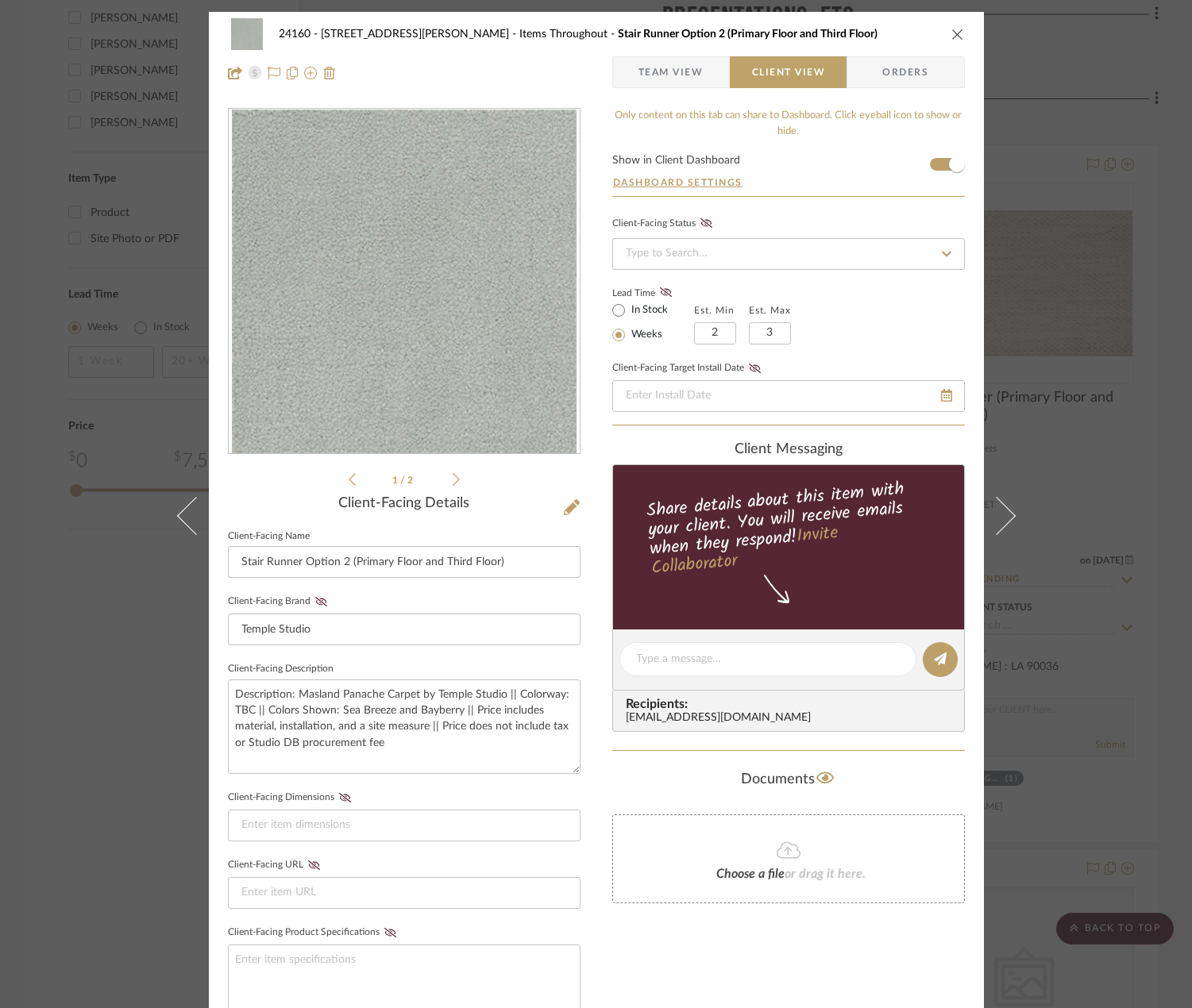
click at [1130, 504] on div "24160 - [STREET_ADDRESS] - [PERSON_NAME] Items Throughout Stair Runner Option 2…" at bounding box center [596, 504] width 1192 height 1008
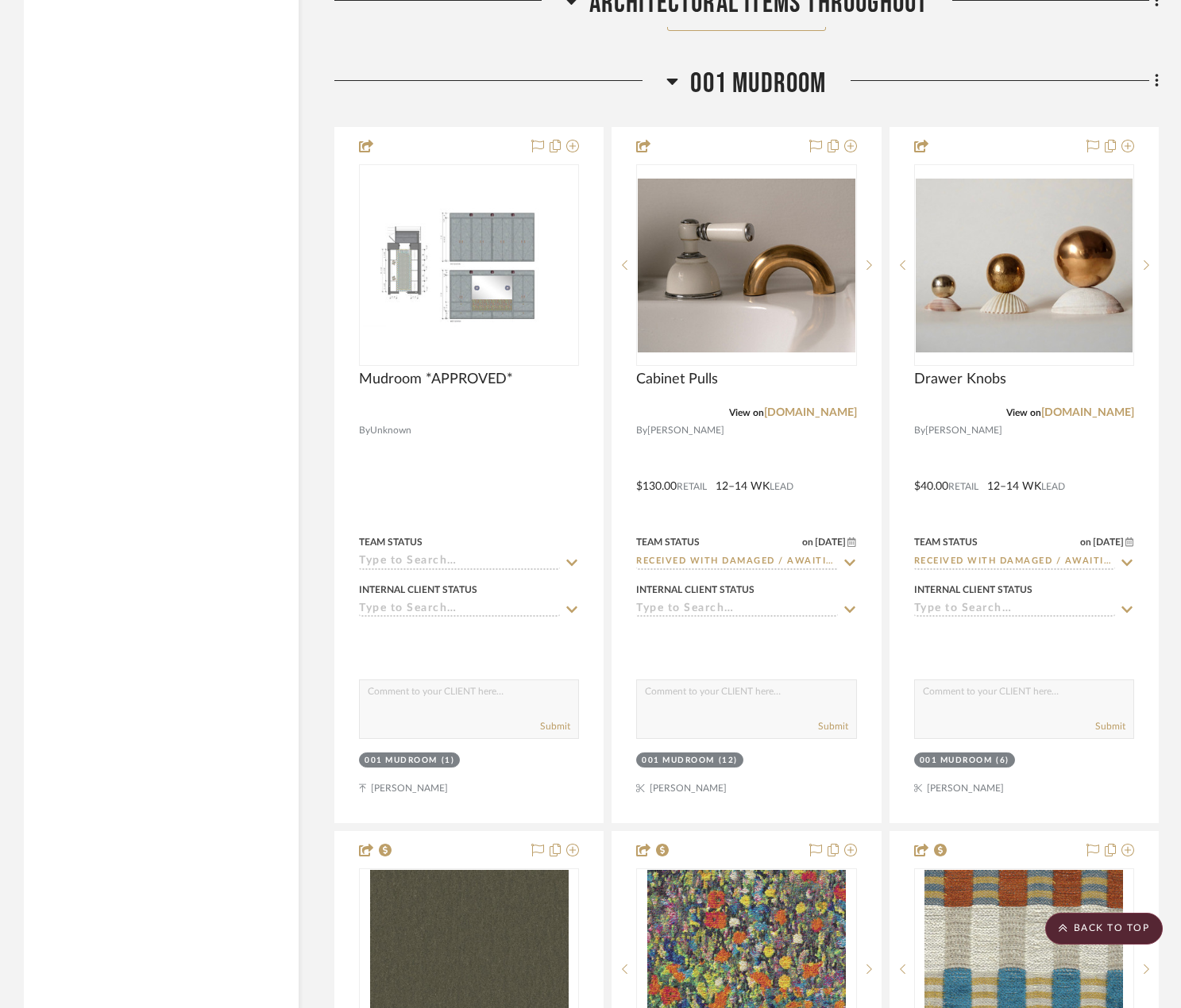
scroll to position [7224, 0]
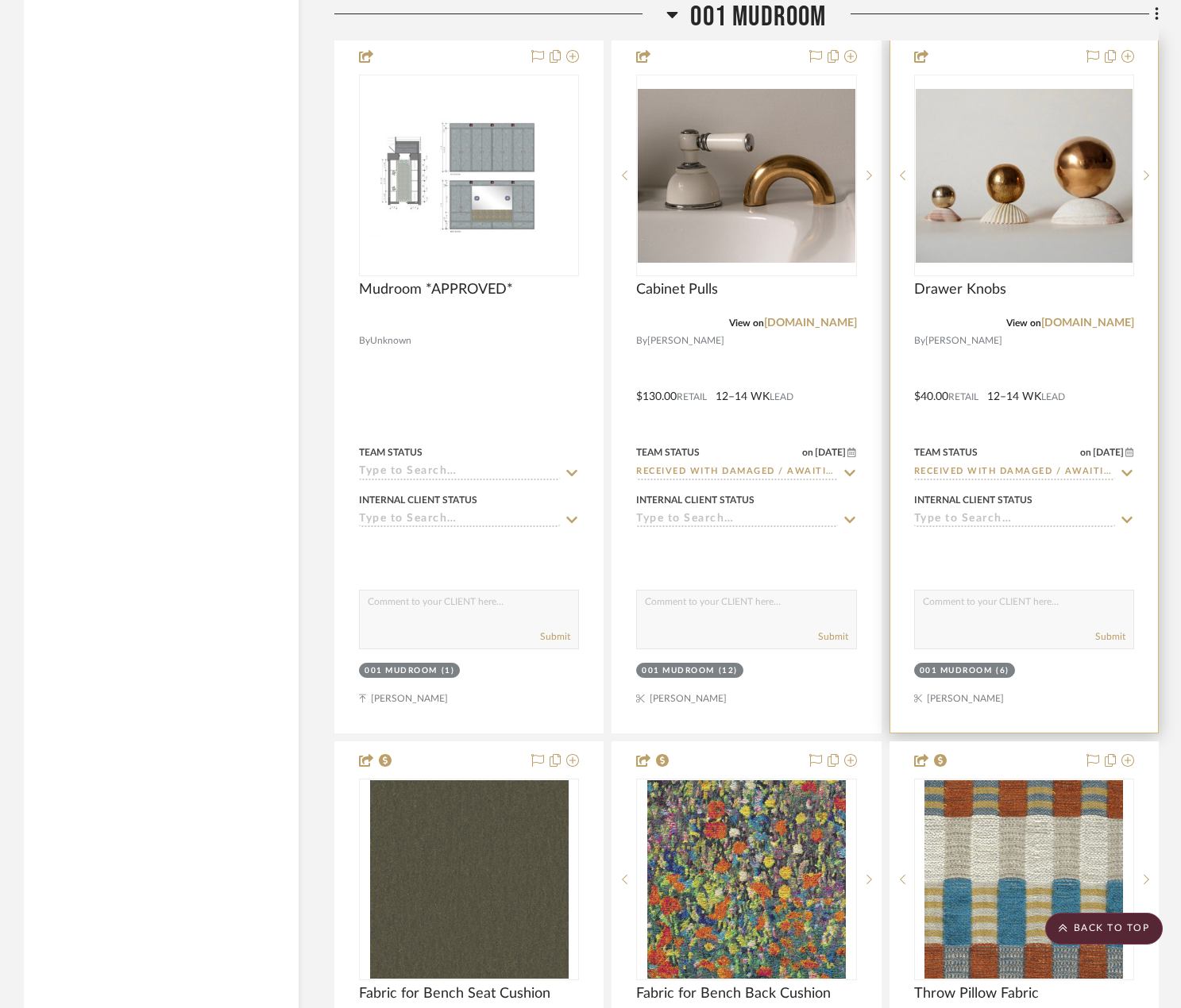
click at [1079, 469] on input "Received with Damaged / Awaiting Vendor Response" at bounding box center [1014, 473] width 201 height 15
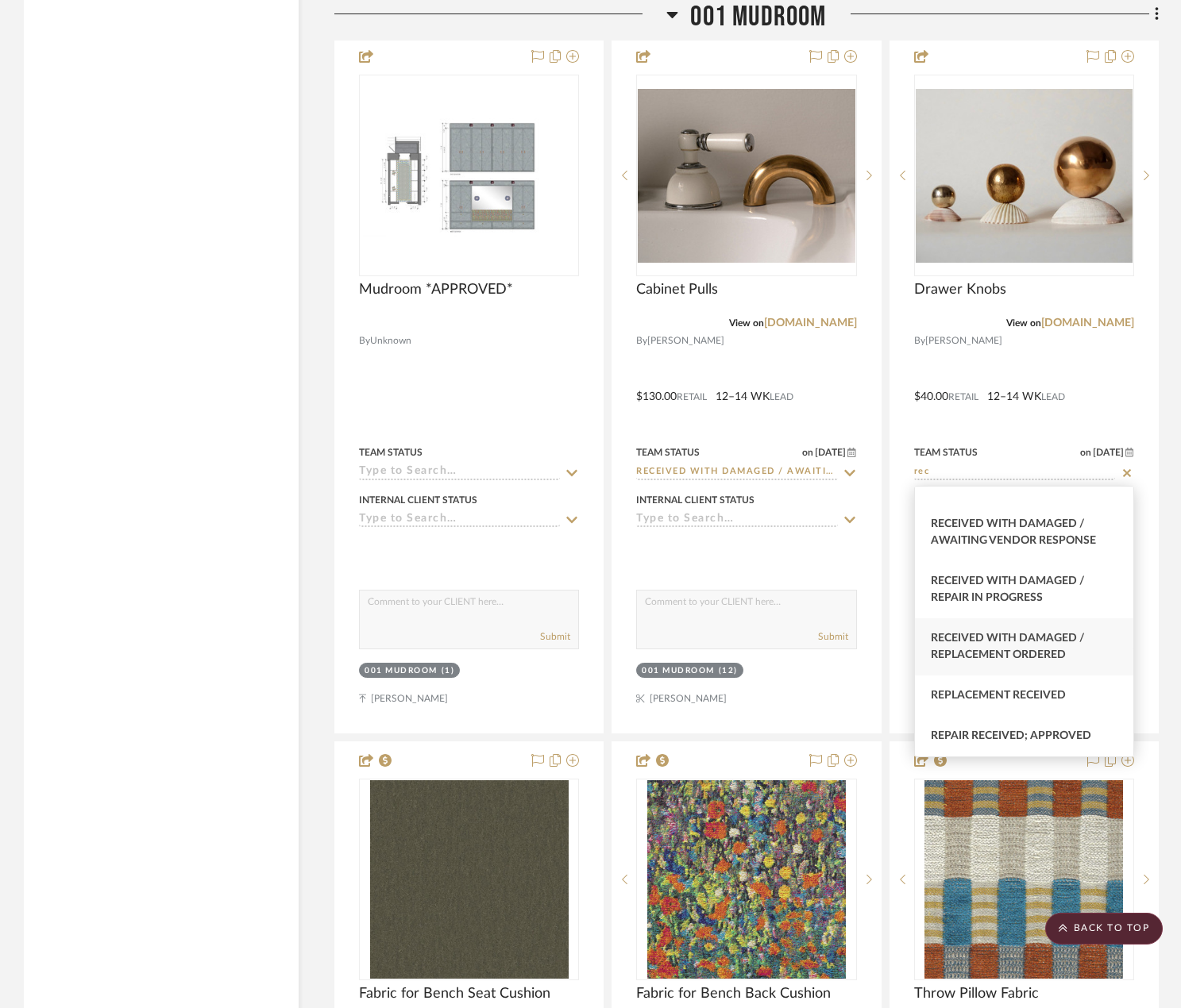
scroll to position [651, 0]
type input "rec"
click at [1023, 687] on div "Replacement Received" at bounding box center [1023, 696] width 218 height 41
type input "[DATE]"
type input "Replacement Received"
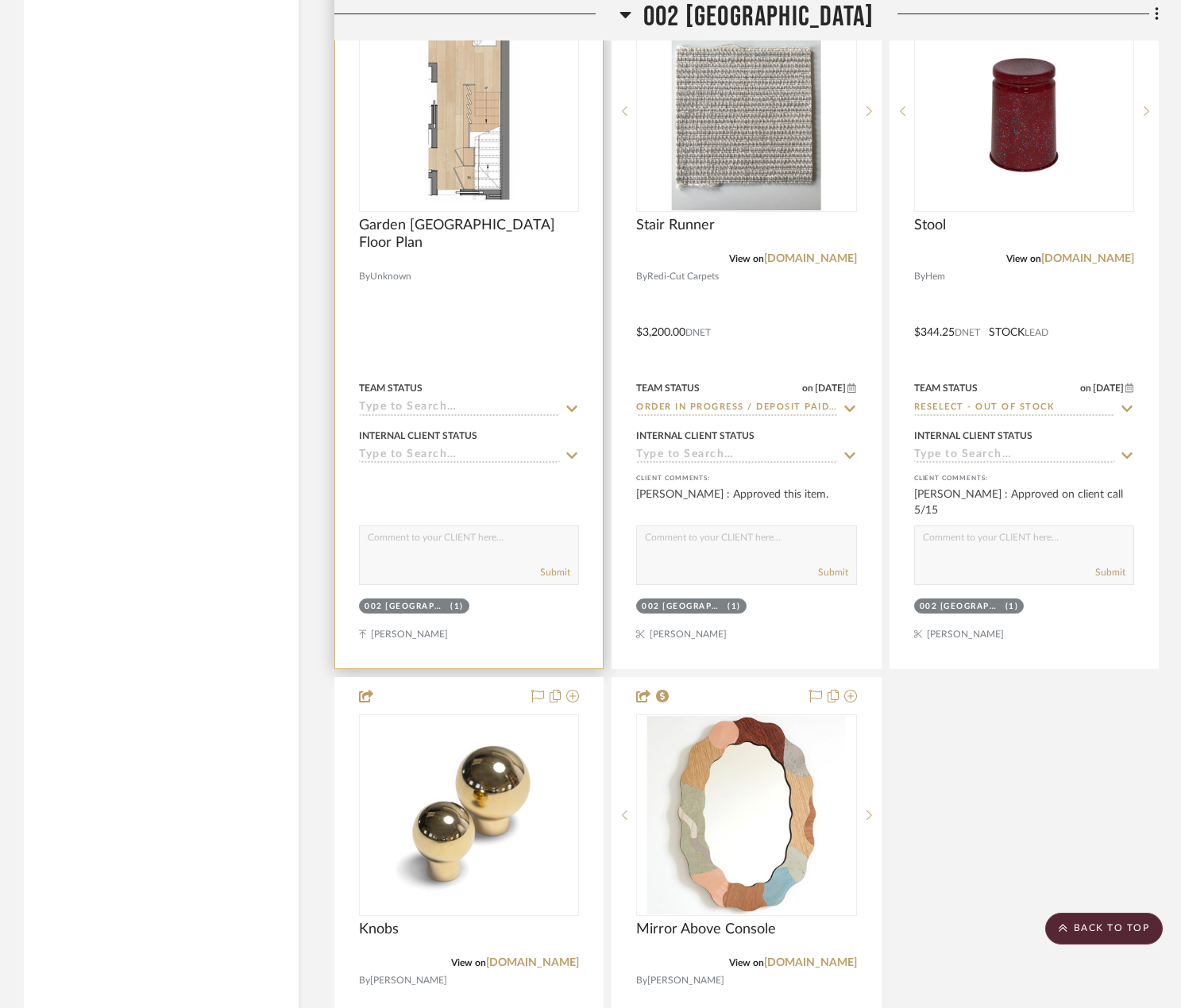
scroll to position [10718, 0]
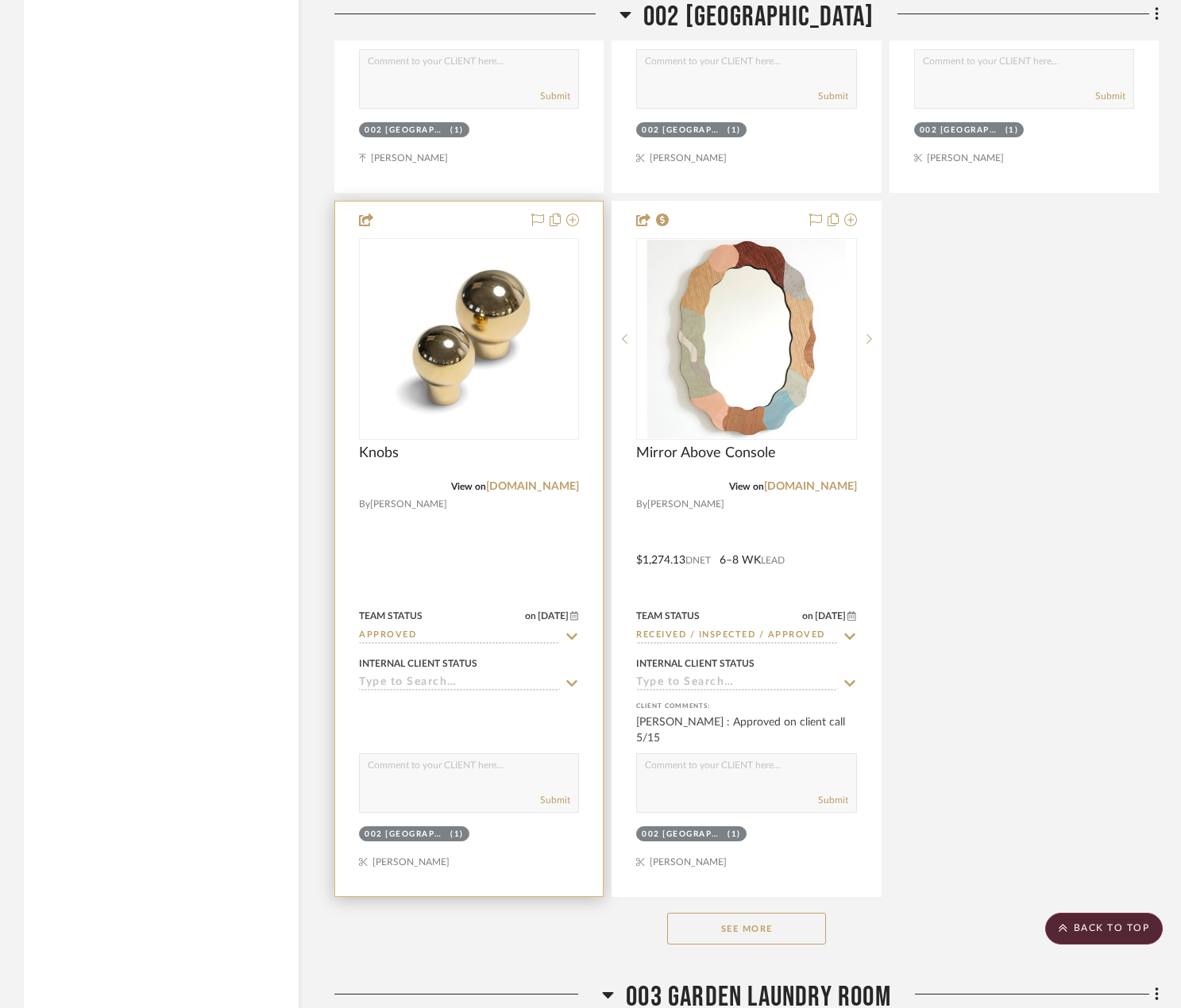
click at [457, 577] on div at bounding box center [469, 549] width 268 height 695
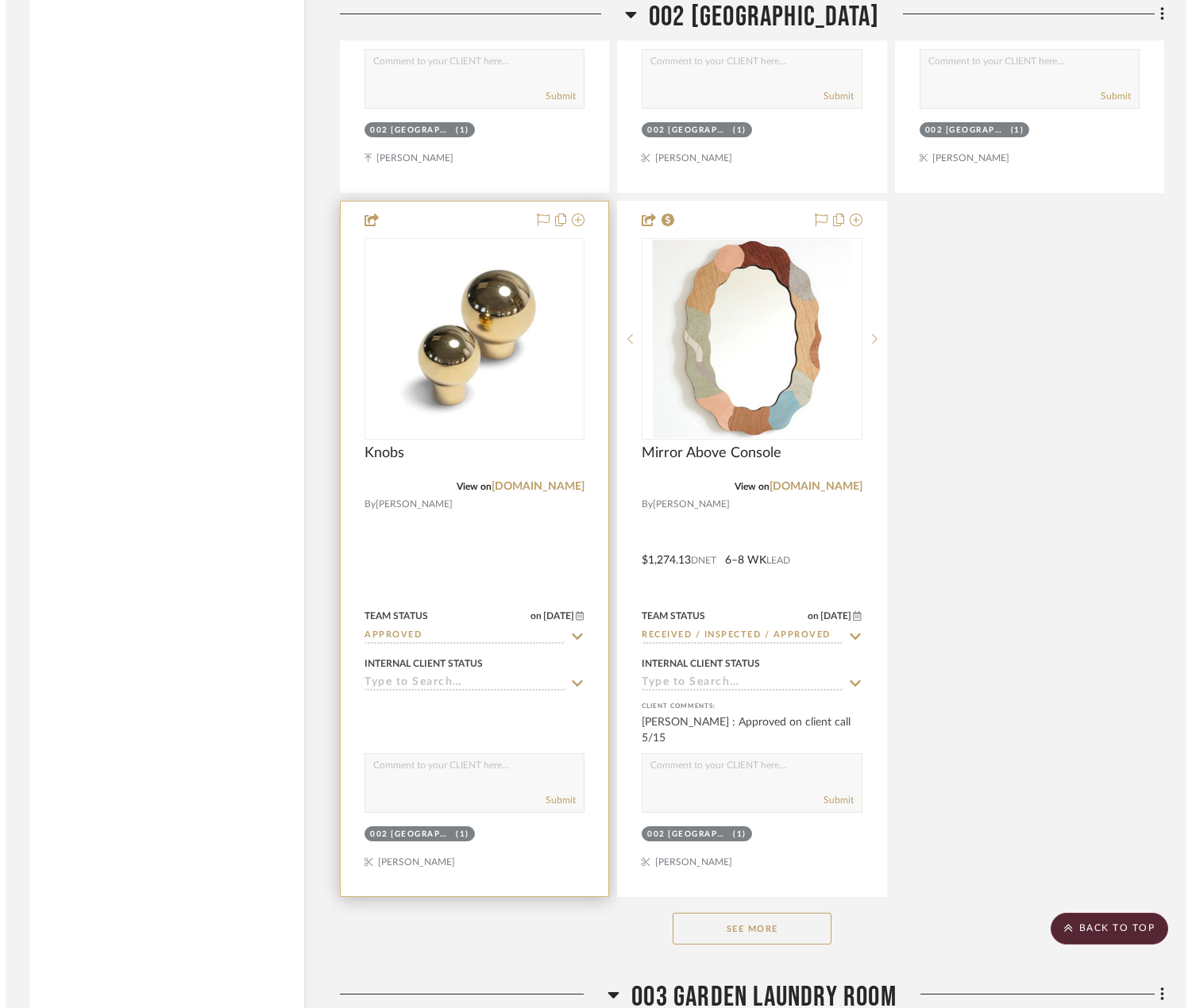
scroll to position [0, 0]
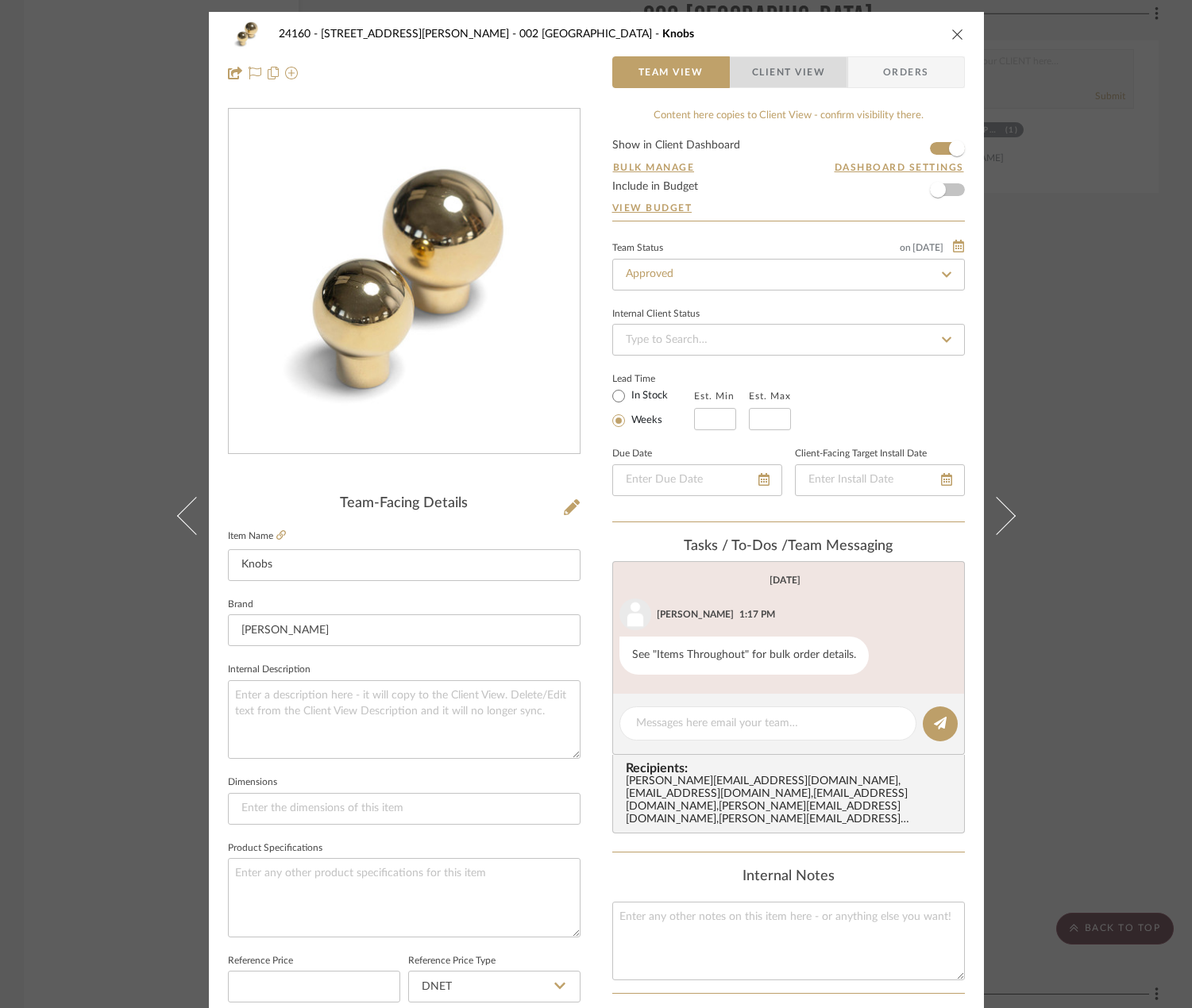
click at [765, 76] on span "Client View" at bounding box center [789, 72] width 73 height 32
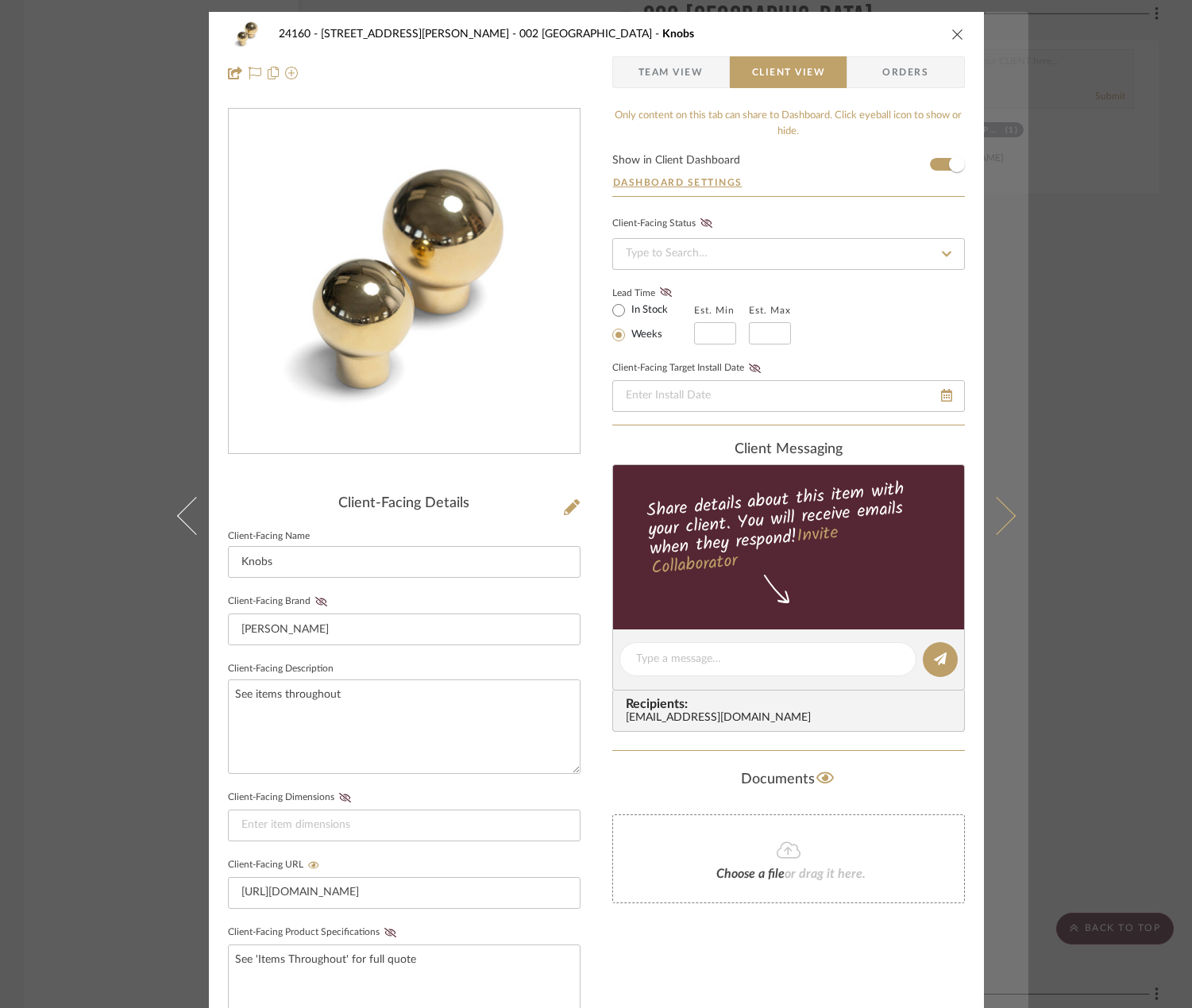
drag, startPoint x: 1052, startPoint y: 346, endPoint x: 980, endPoint y: 398, distance: 88.8
click at [1052, 345] on div "24160 - [STREET_ADDRESS] - [PERSON_NAME] 002 GARDEN STAIR HALL Knobs Team View …" at bounding box center [596, 504] width 1192 height 1008
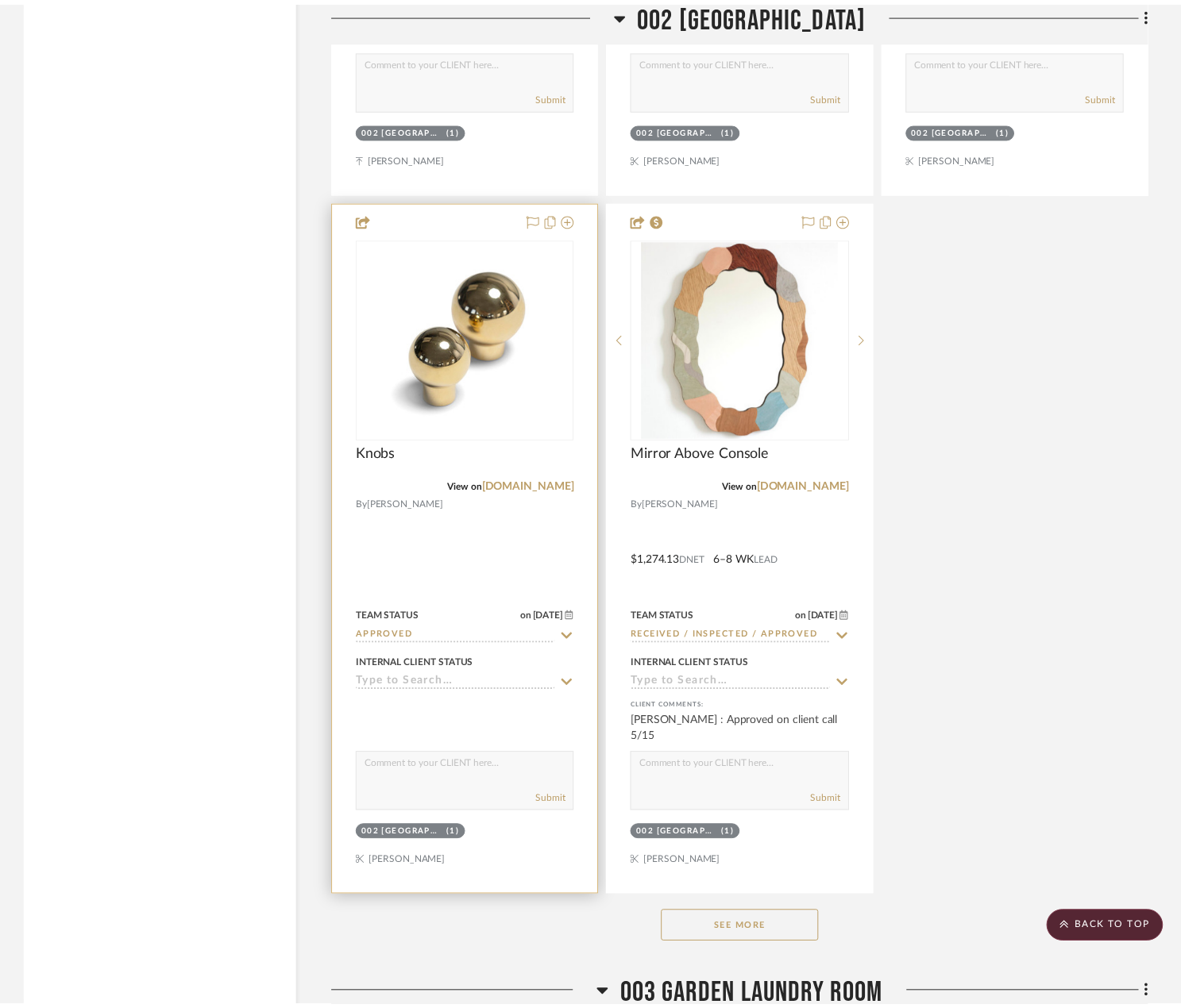
scroll to position [10718, 0]
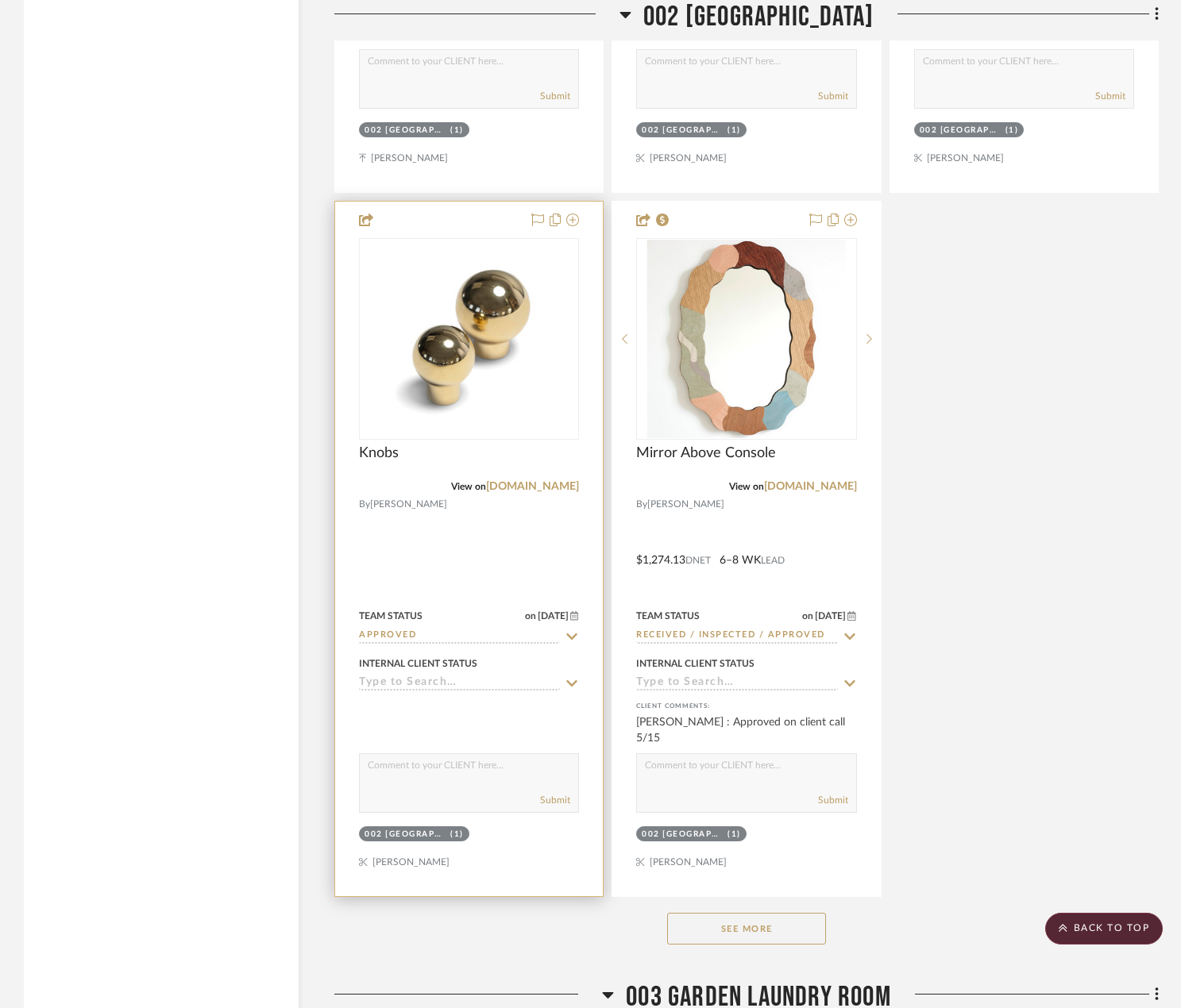
click at [421, 634] on input "Approved" at bounding box center [459, 637] width 201 height 15
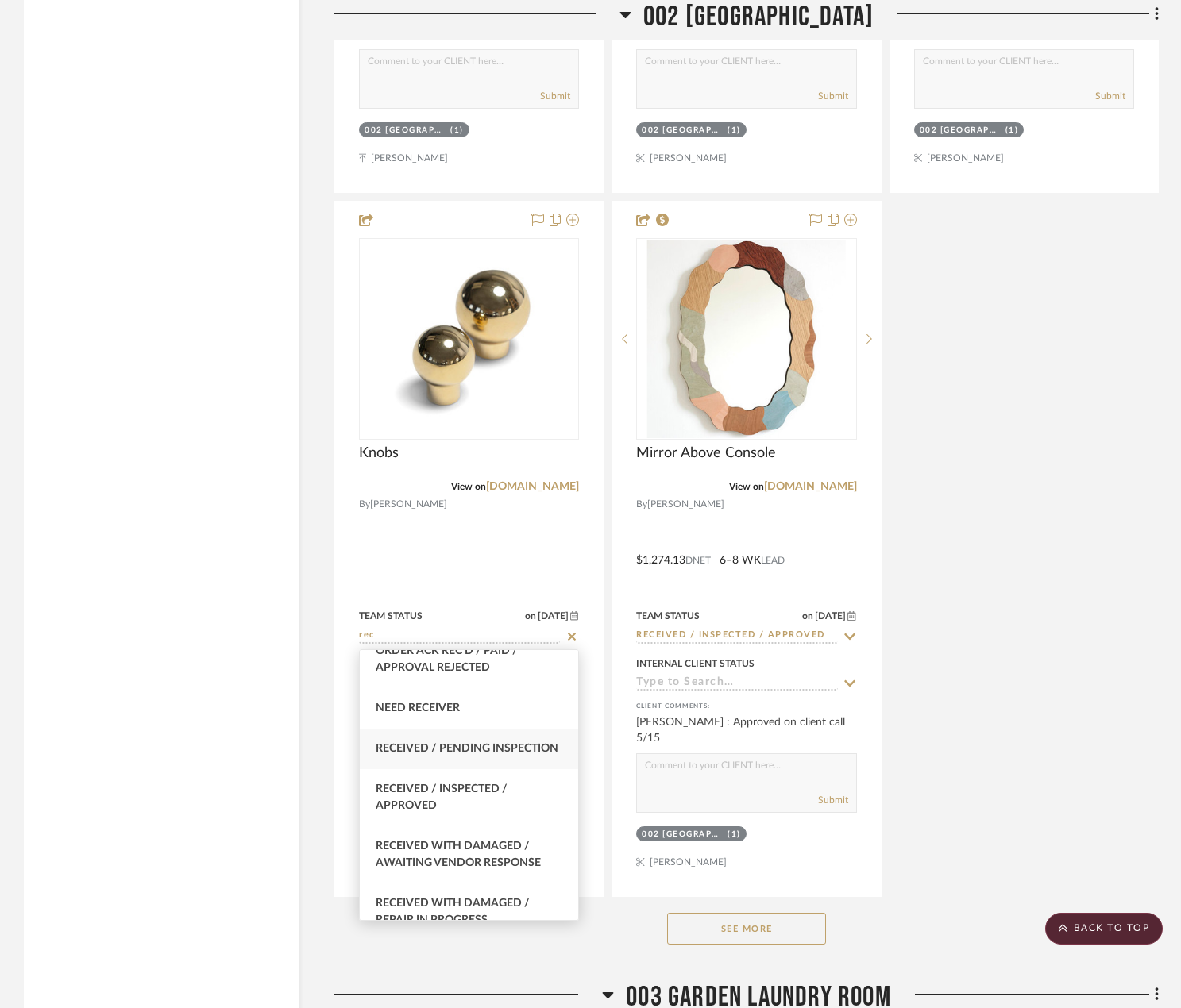
scroll to position [556, 0]
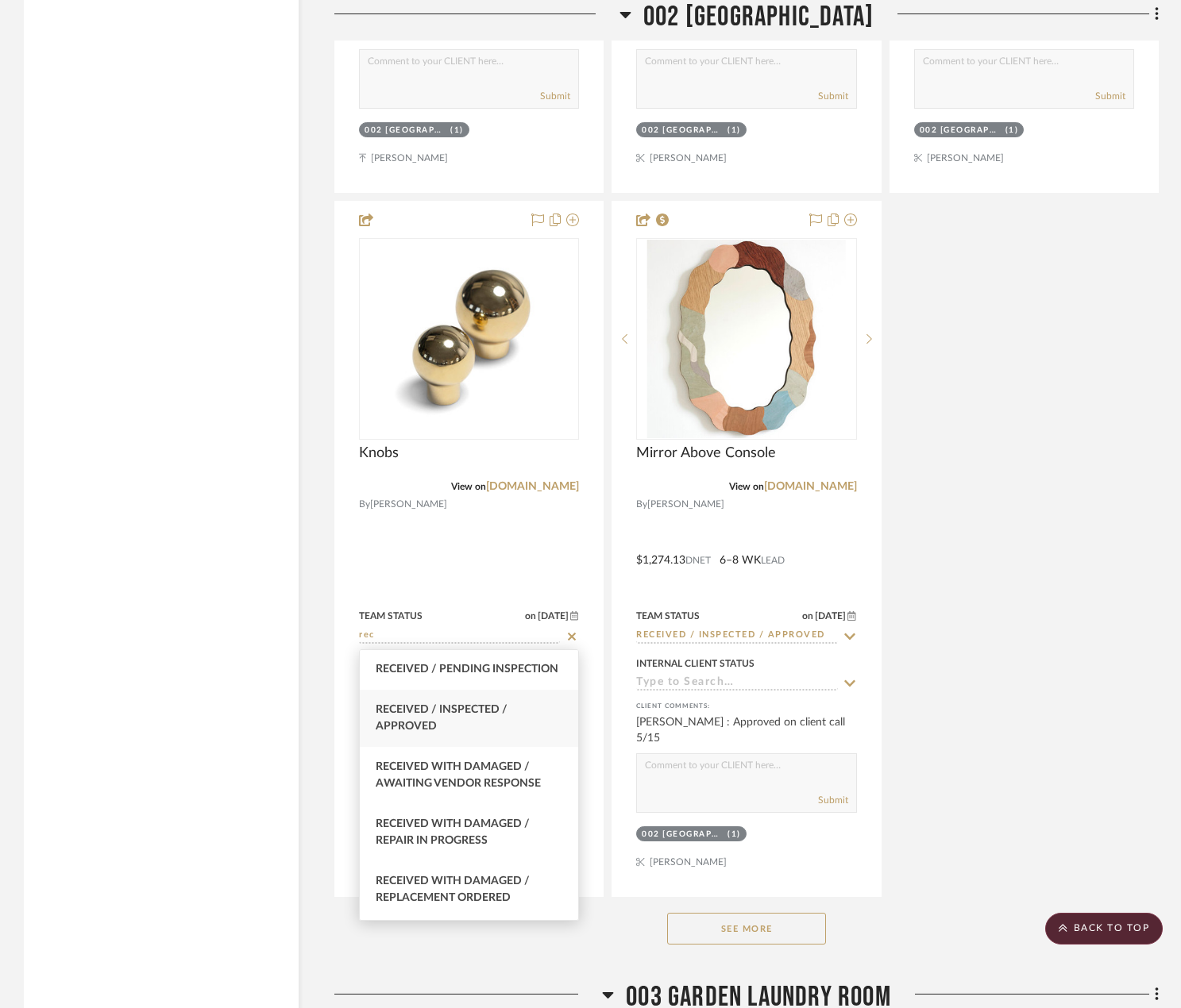
type input "rec"
click at [463, 720] on span "Received / Inspected / Approved" at bounding box center [442, 718] width 131 height 28
type input "[DATE]"
type input "Received / Inspected / Approved"
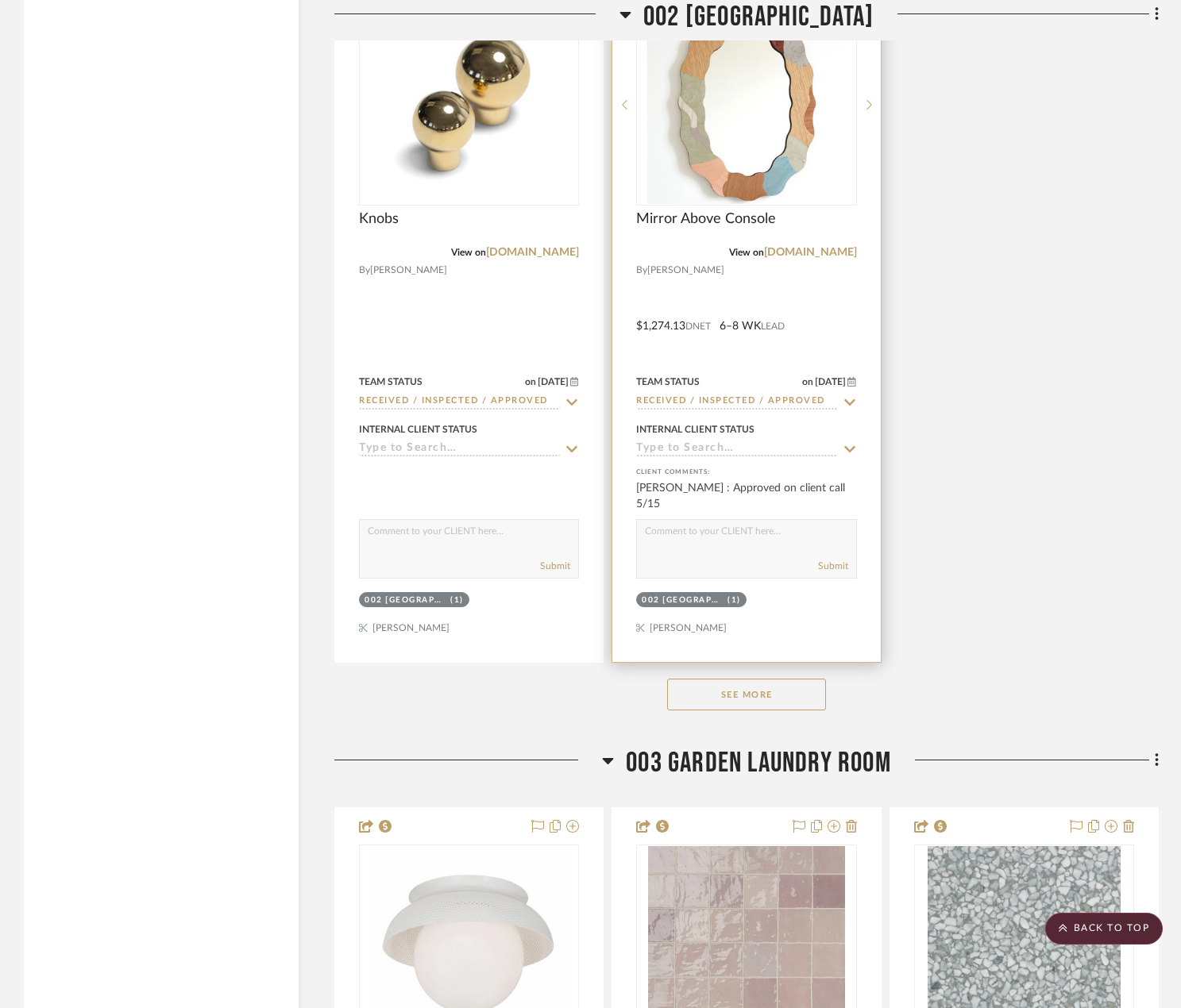
scroll to position [11114, 0]
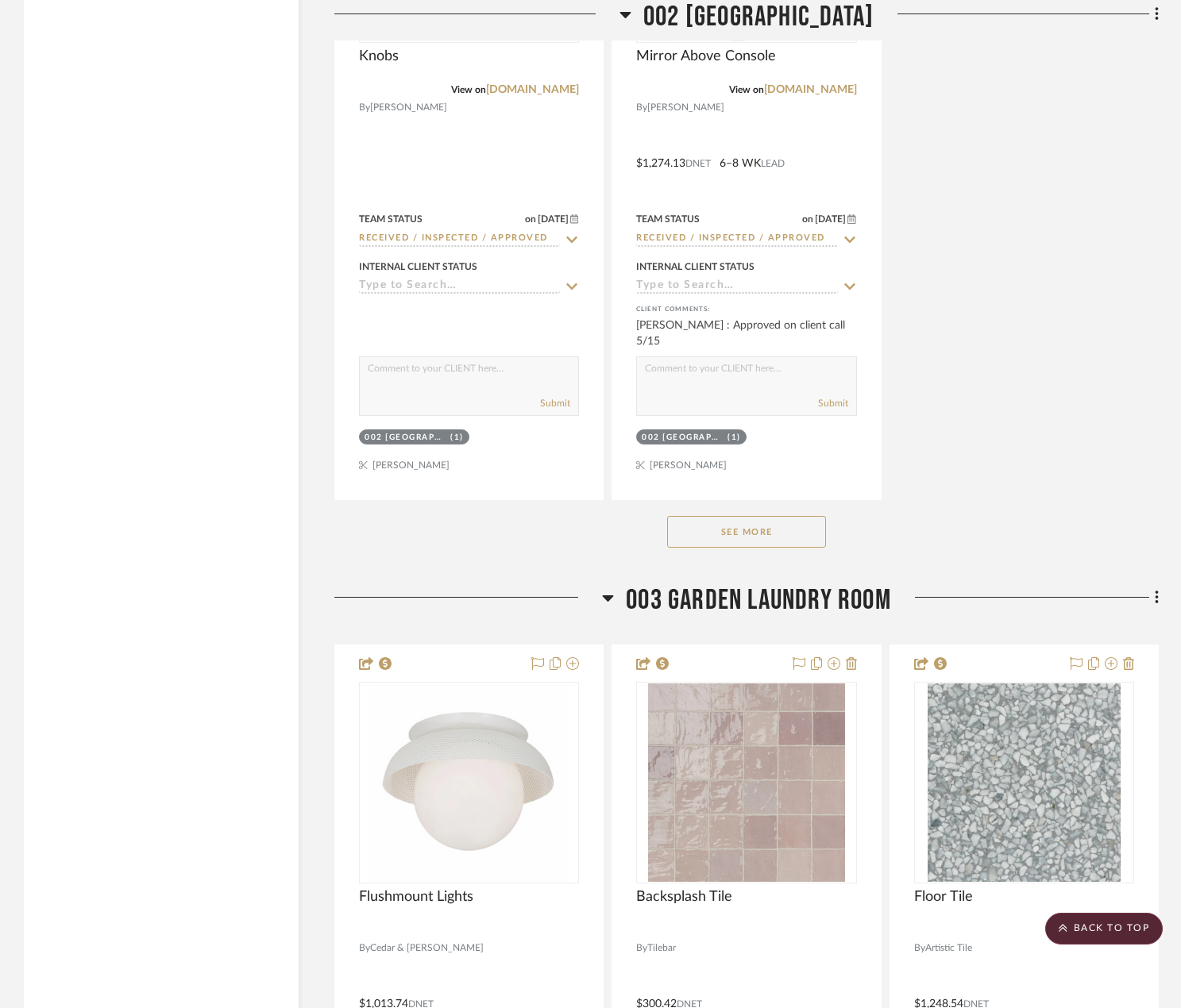
click at [744, 530] on button "See More" at bounding box center [746, 532] width 158 height 32
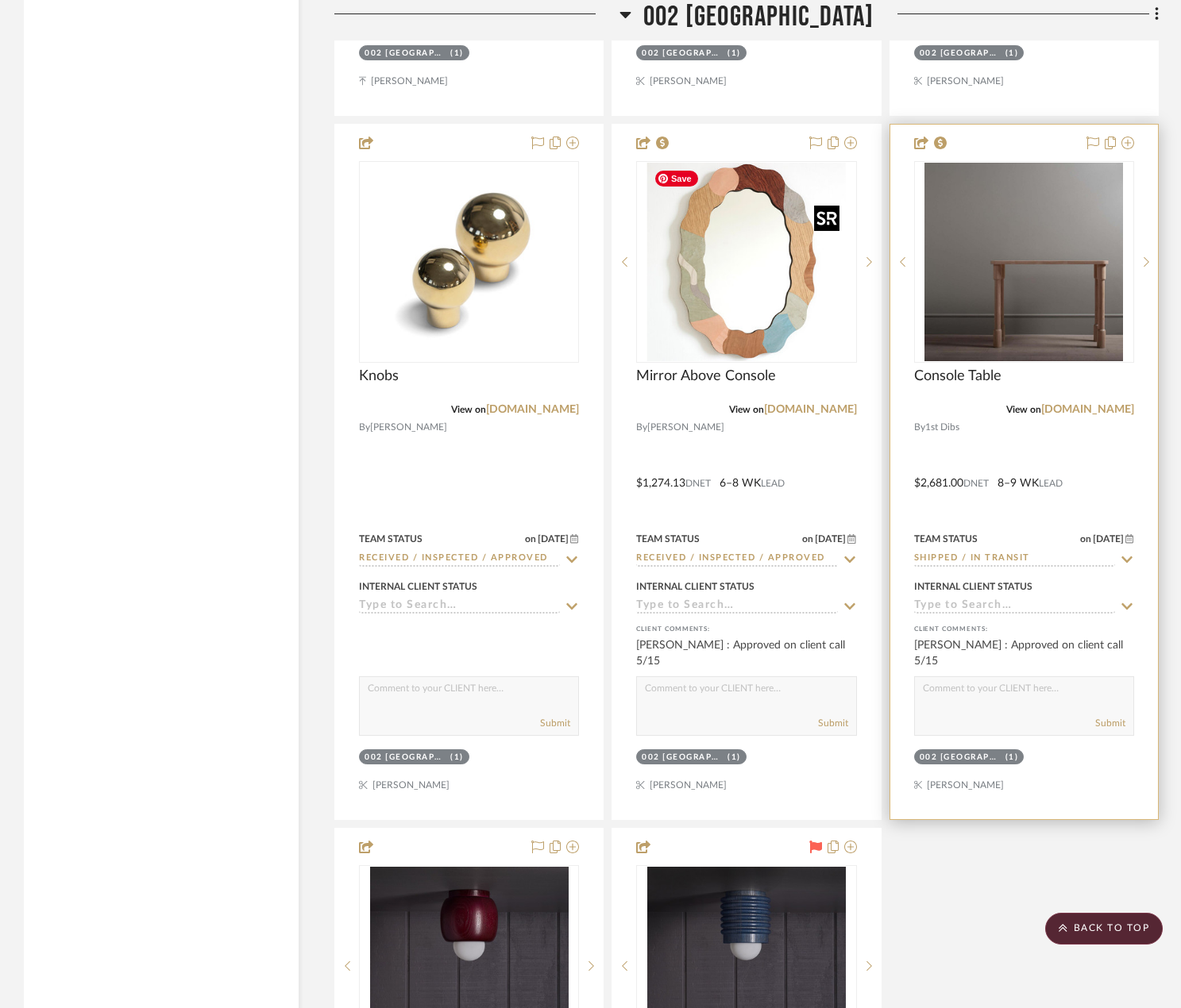
scroll to position [10797, 0]
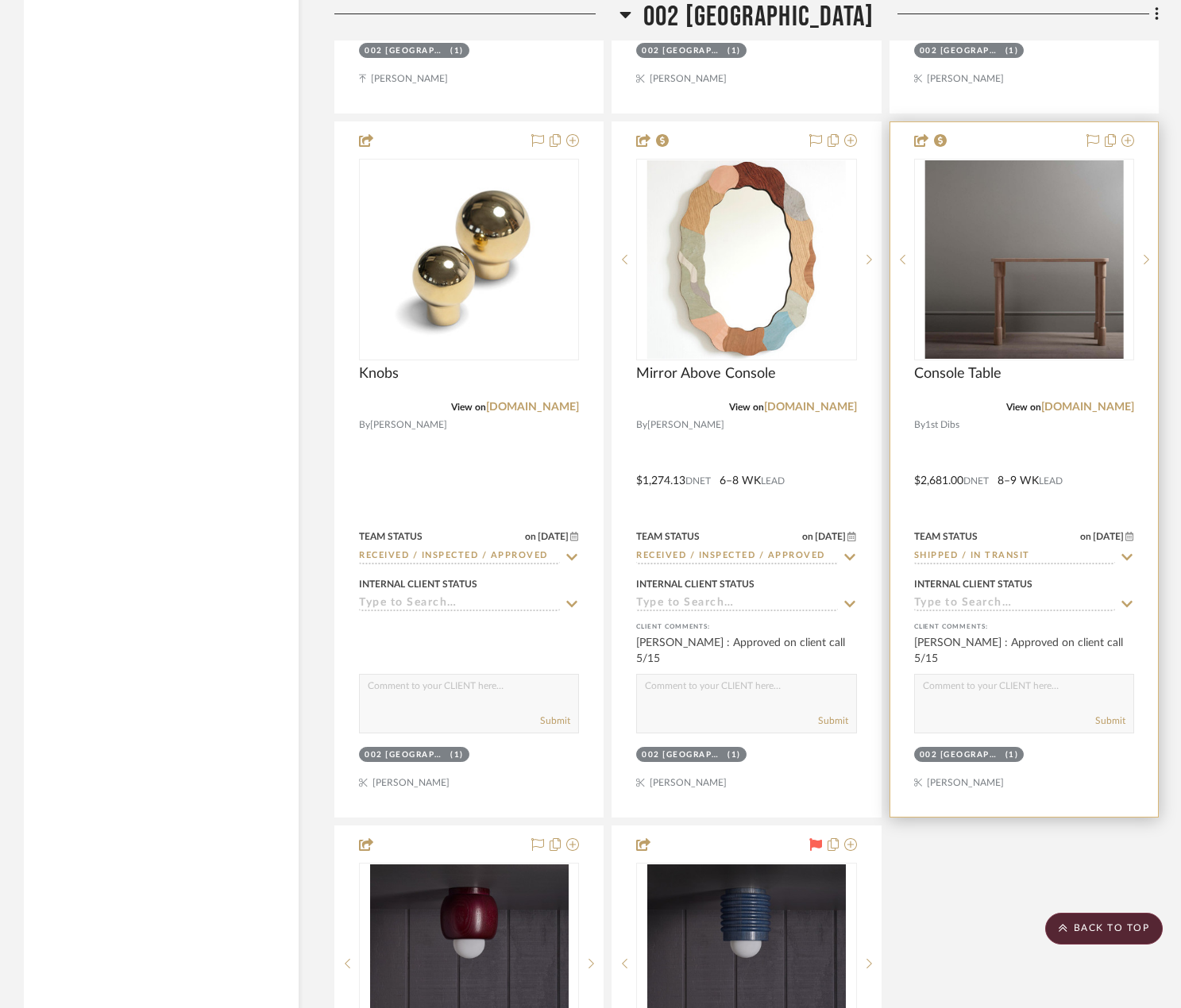
click at [994, 559] on input "Shipped / In Transit" at bounding box center [1014, 557] width 201 height 15
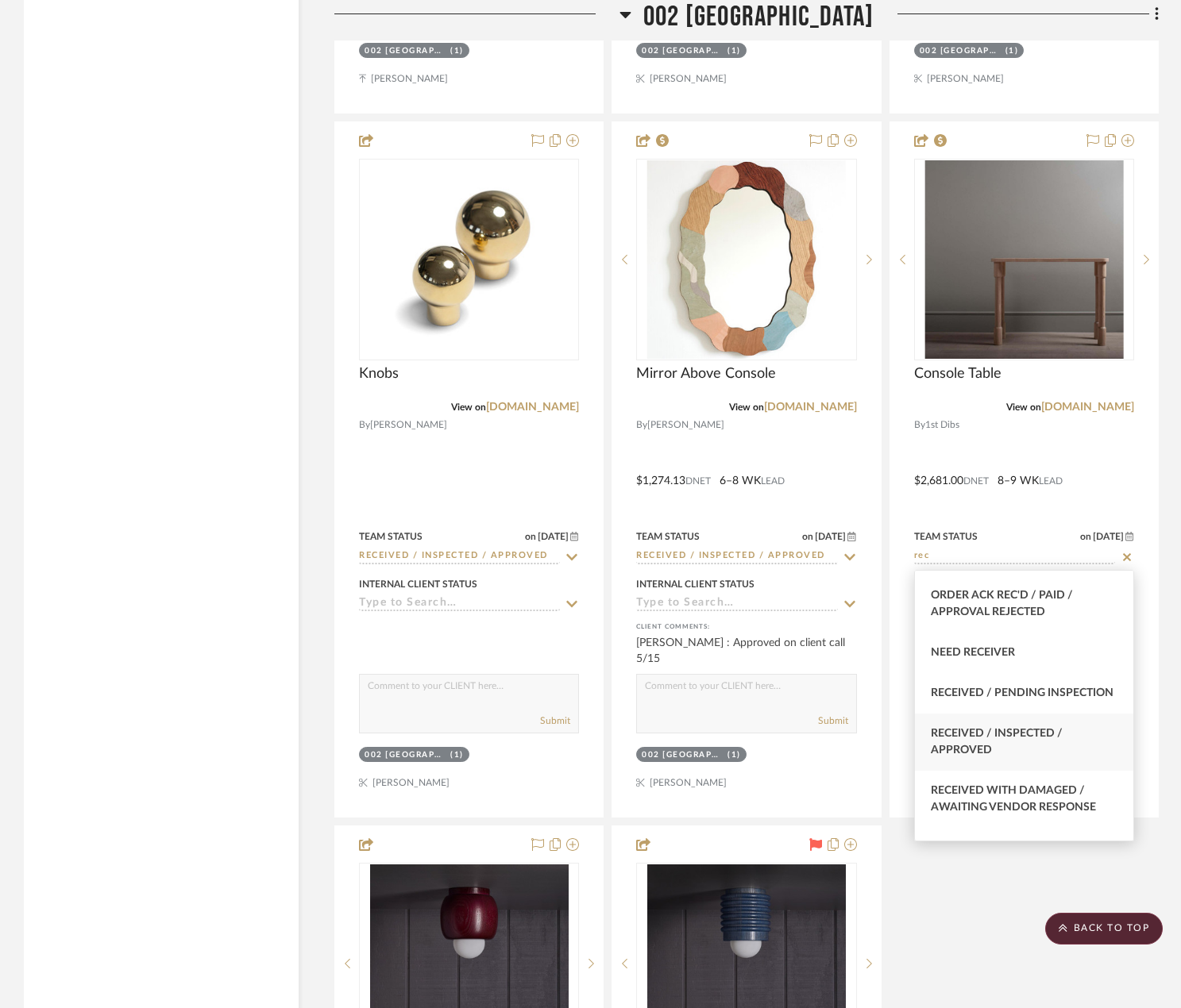
scroll to position [476, 0]
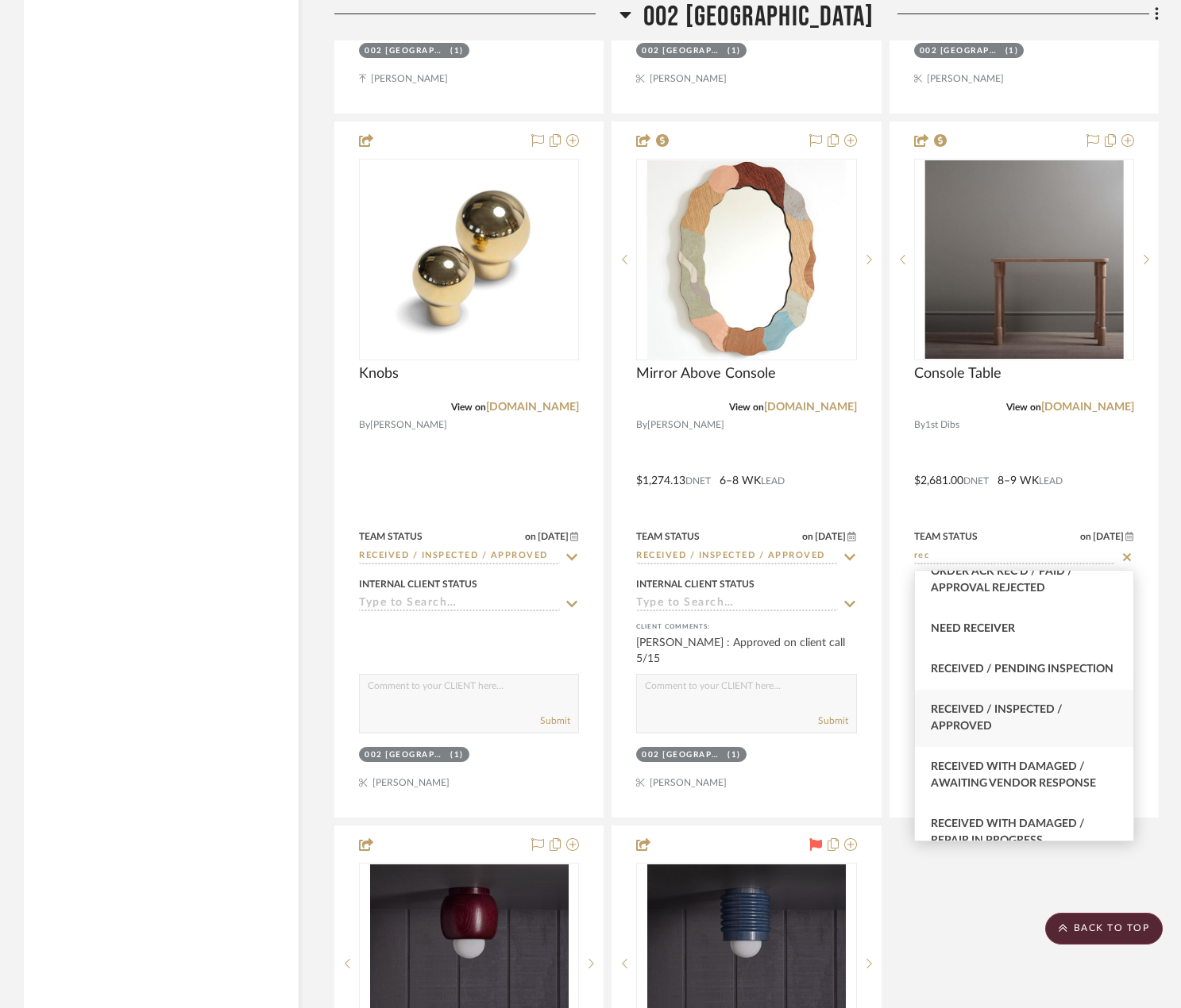
type input "rec"
click at [1025, 732] on span "Received / Inspected / Approved" at bounding box center [996, 718] width 131 height 28
type input "[DATE]"
type input "Received / Inspected / Approved"
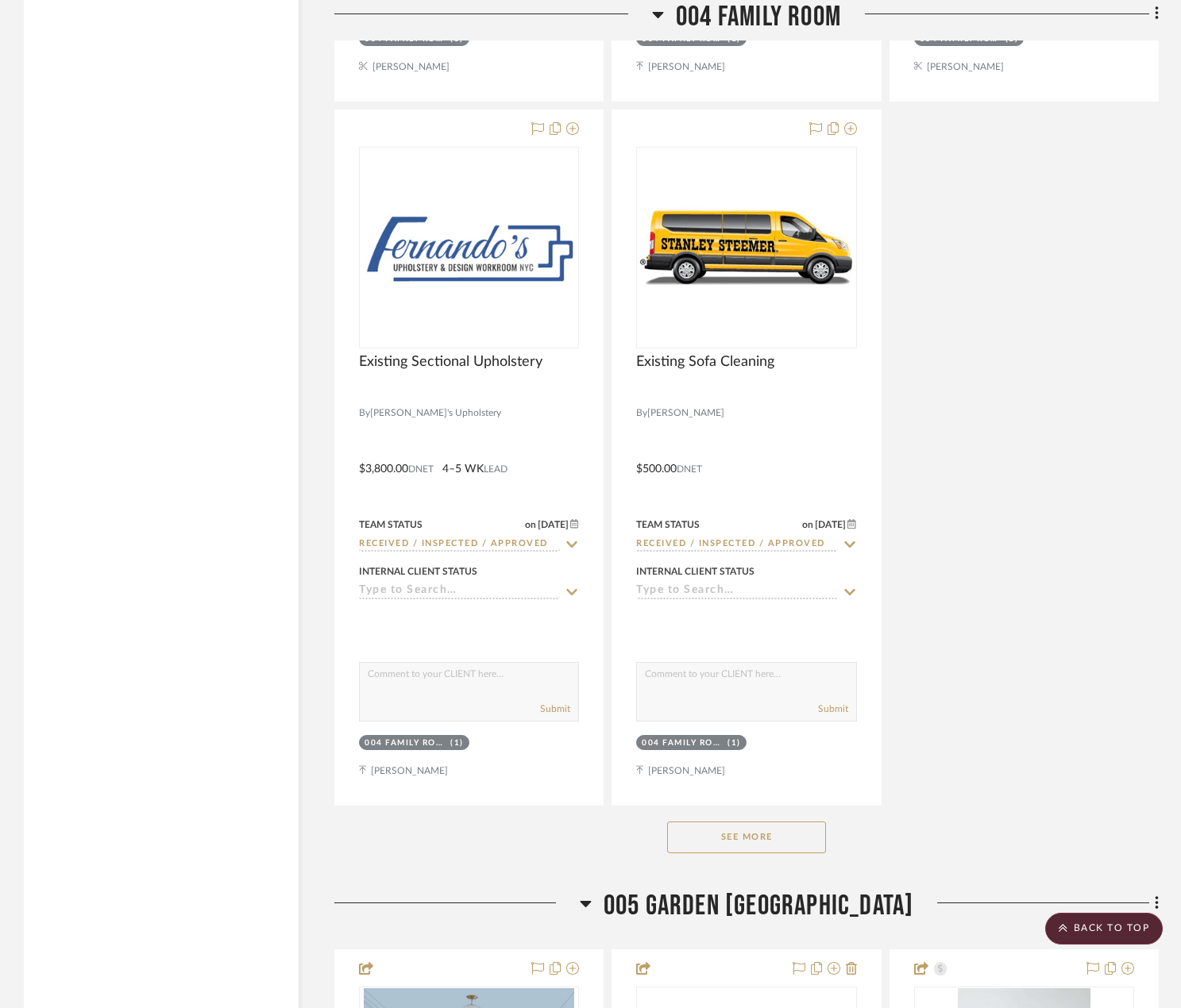
scroll to position [15322, 0]
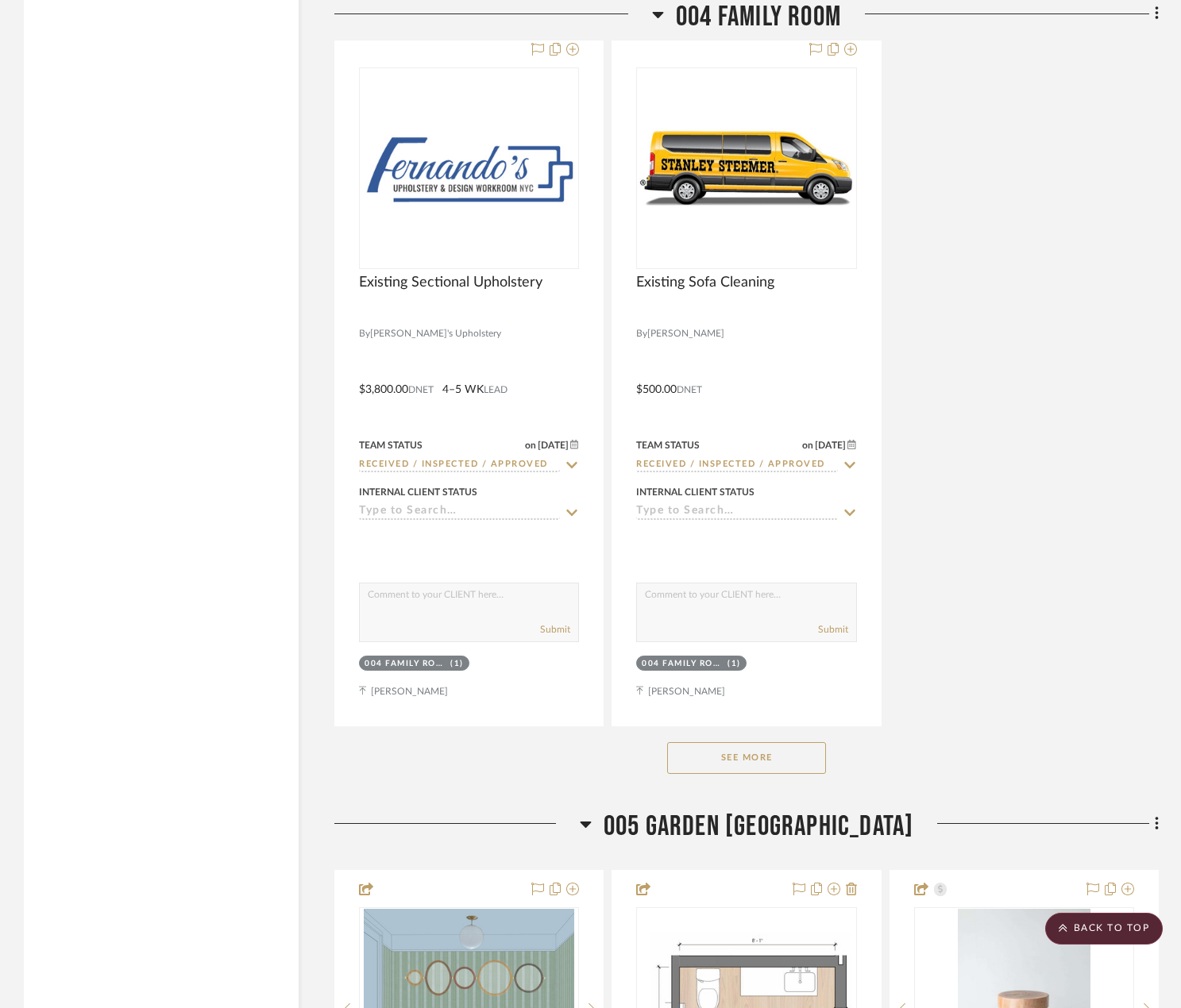
click at [774, 753] on button "See More" at bounding box center [746, 758] width 158 height 32
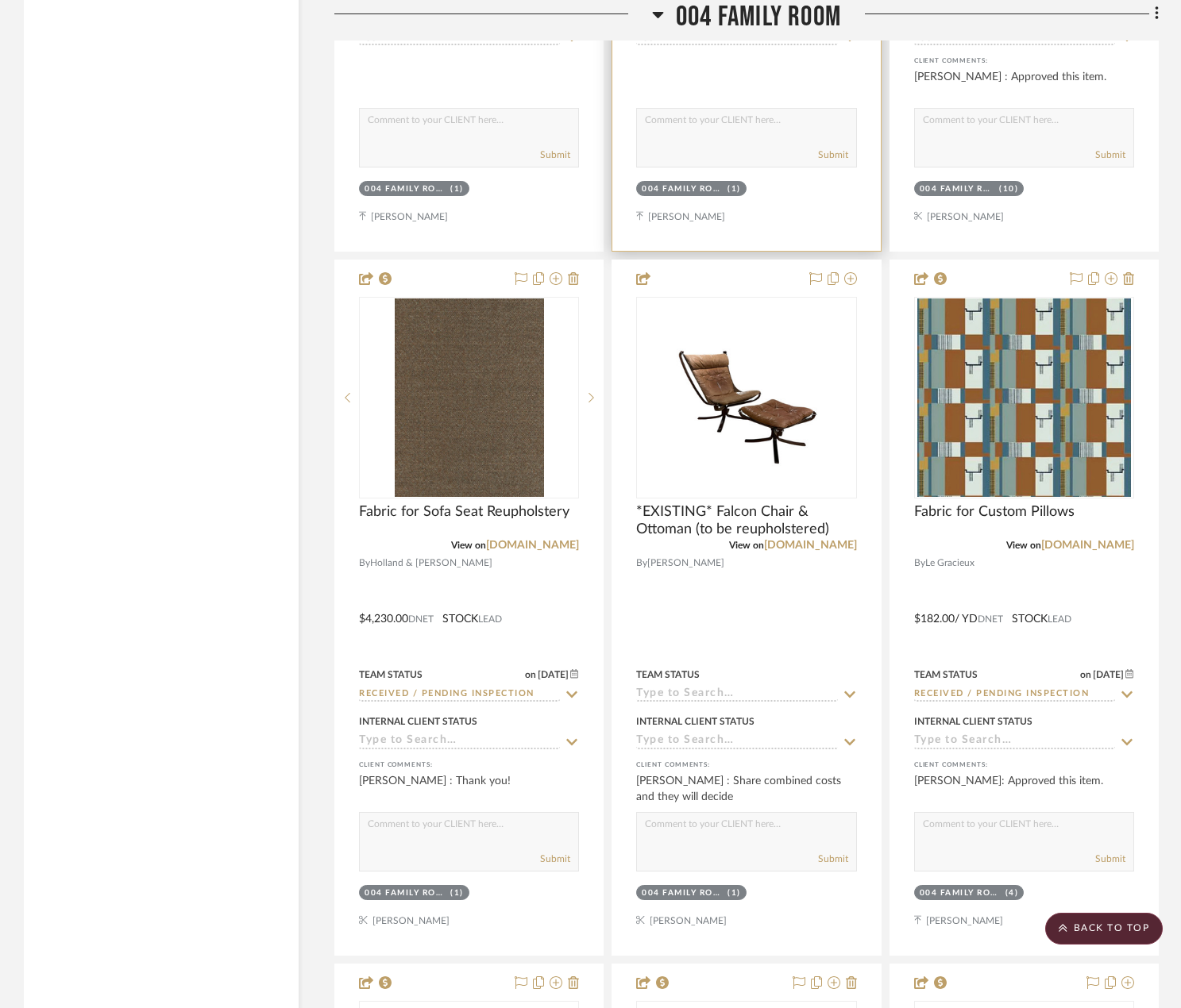
scroll to position [15798, 0]
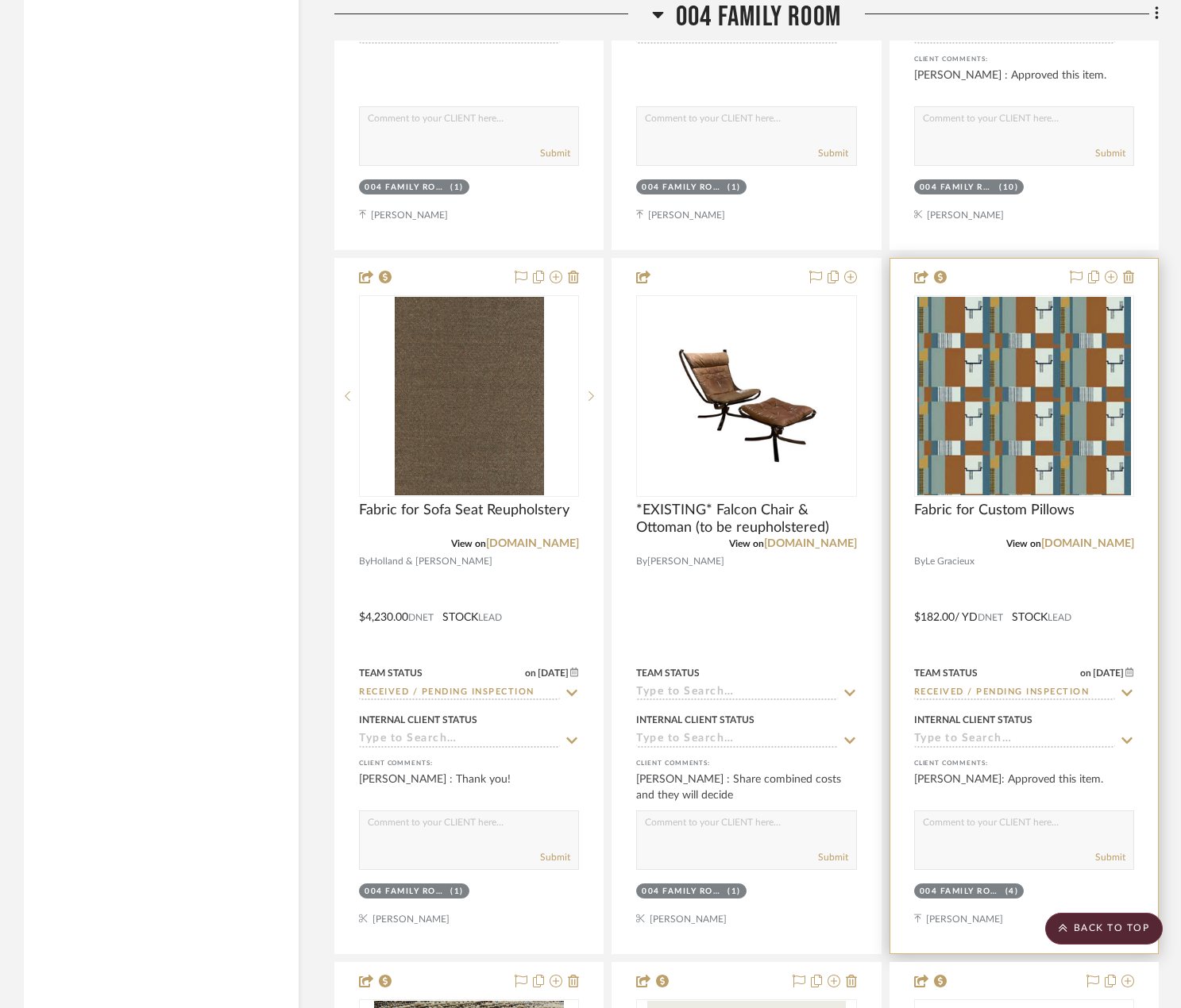
click at [1078, 571] on div at bounding box center [1023, 606] width 268 height 695
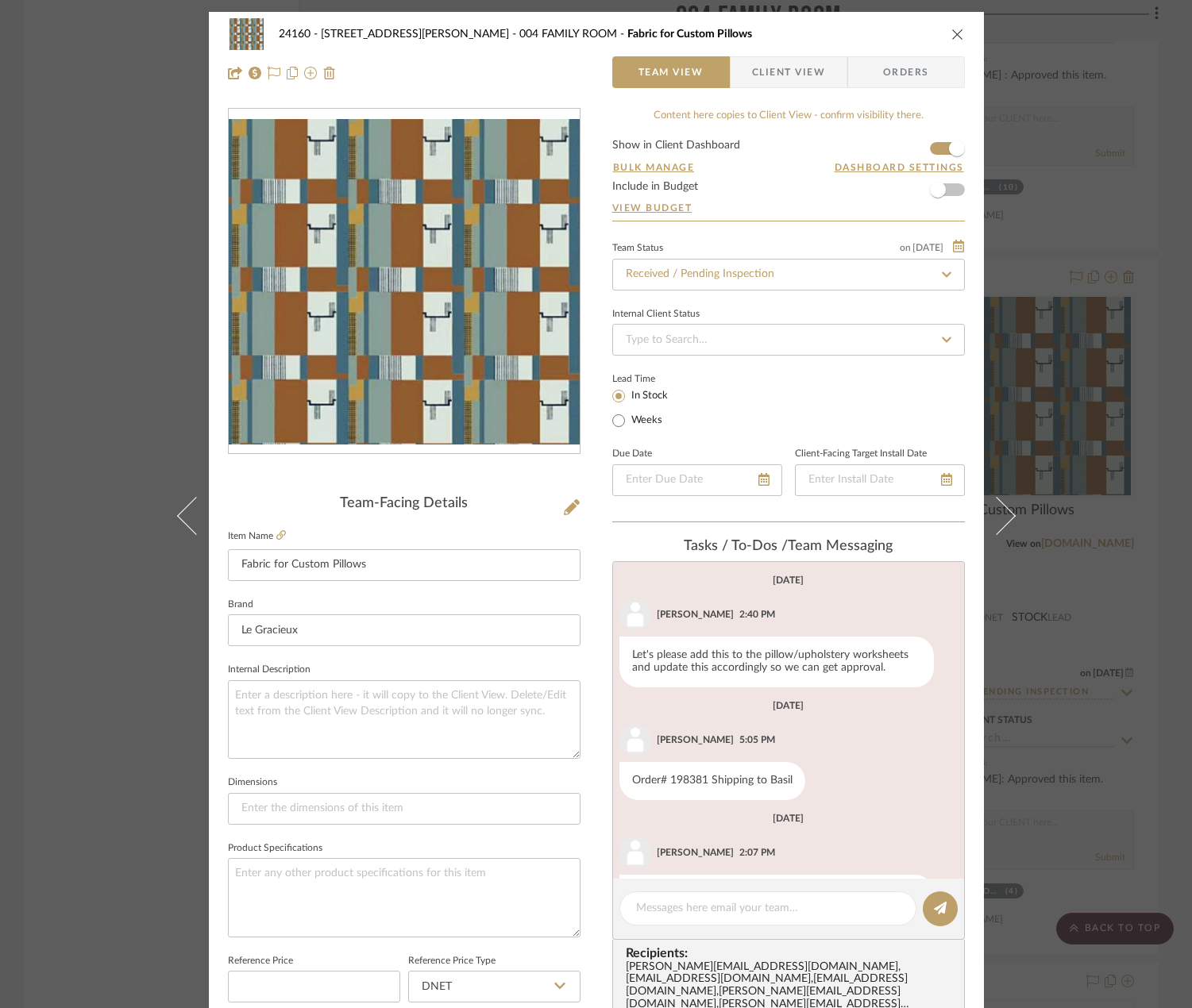
scroll to position [66, 0]
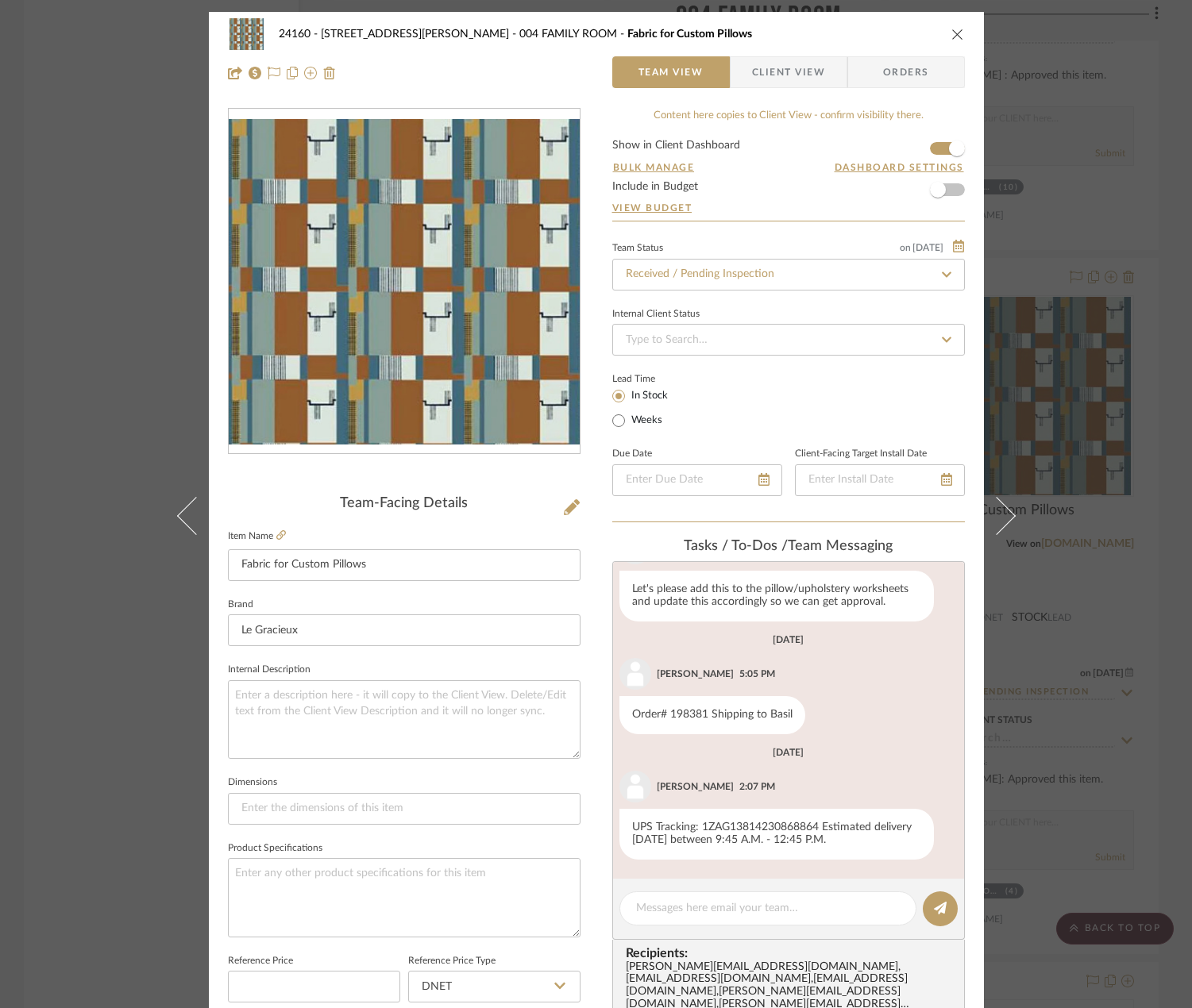
click at [1086, 259] on div "24160 - [STREET_ADDRESS] - [PERSON_NAME] 004 FAMILY ROOM Fabric for Custom Pill…" at bounding box center [596, 504] width 1192 height 1008
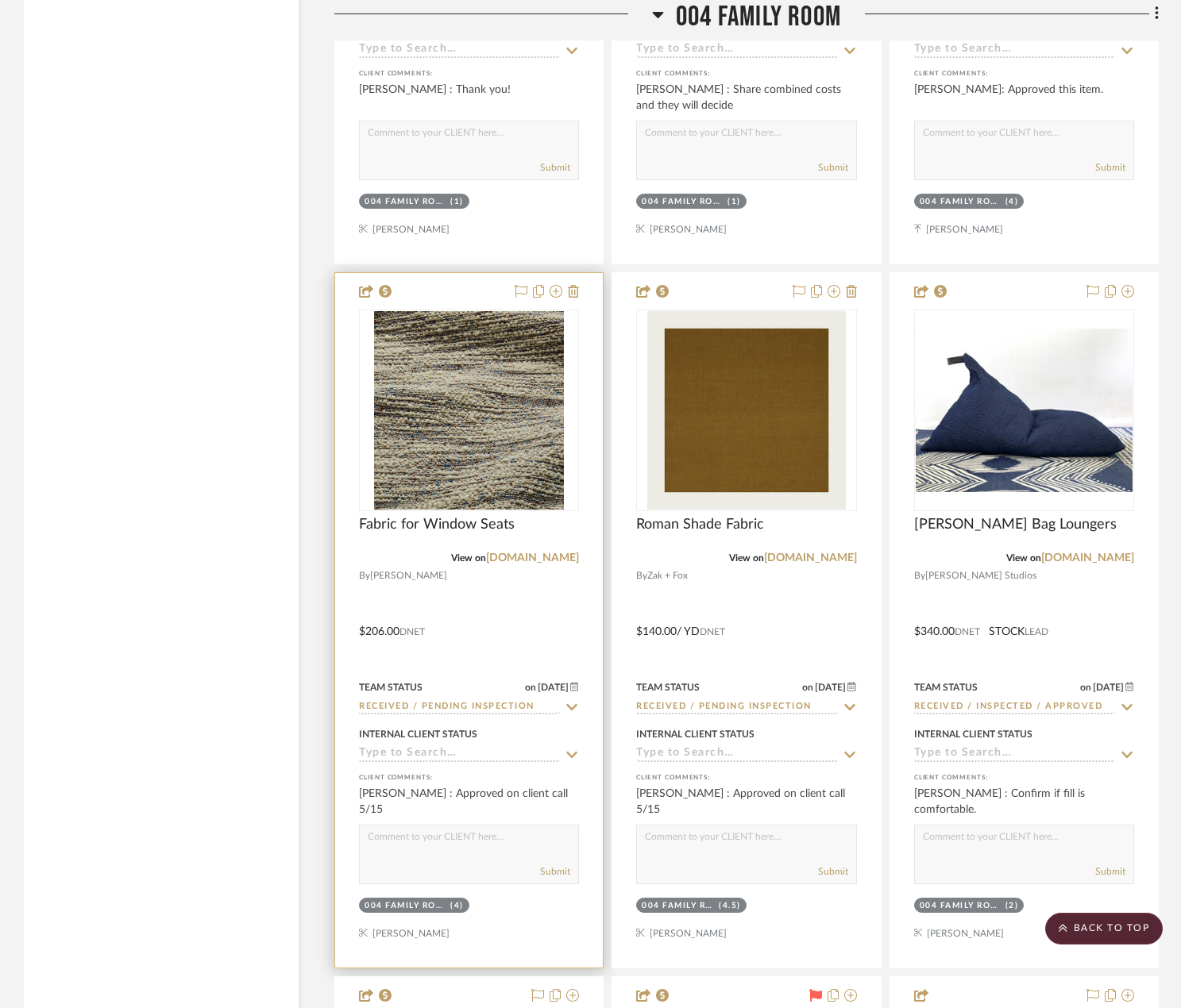
scroll to position [16513, 0]
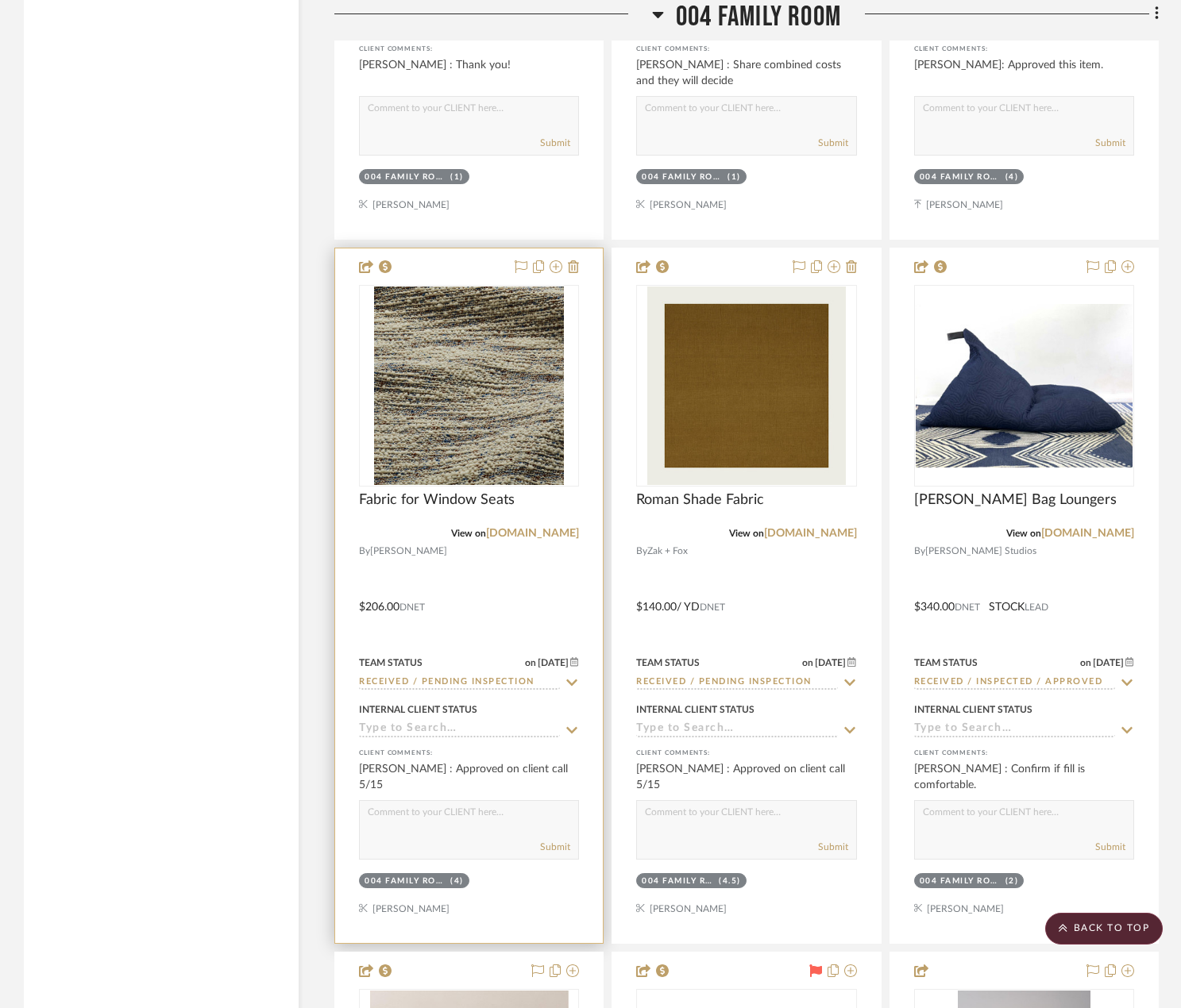
click at [436, 565] on div at bounding box center [469, 595] width 268 height 695
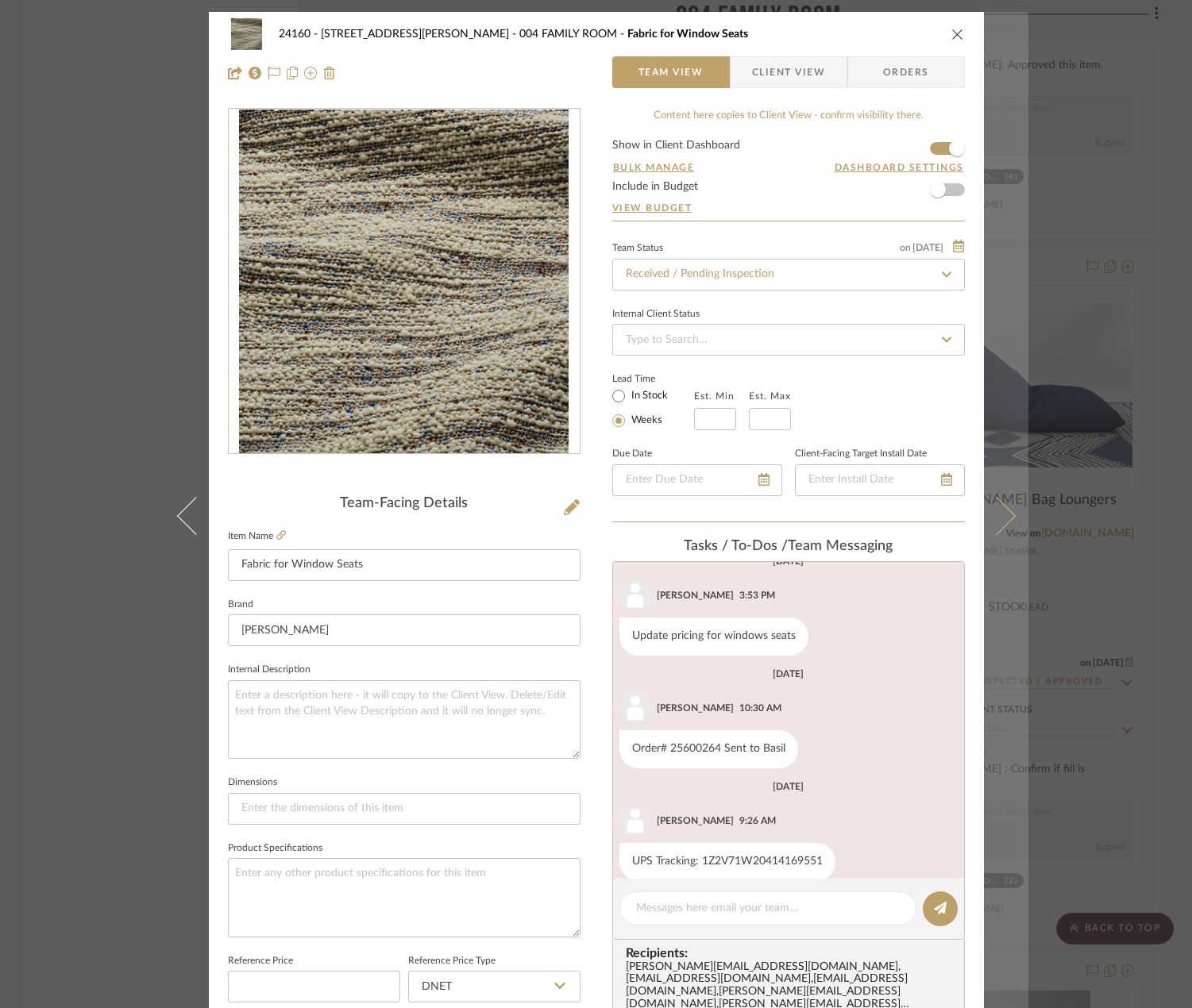
scroll to position [0, 0]
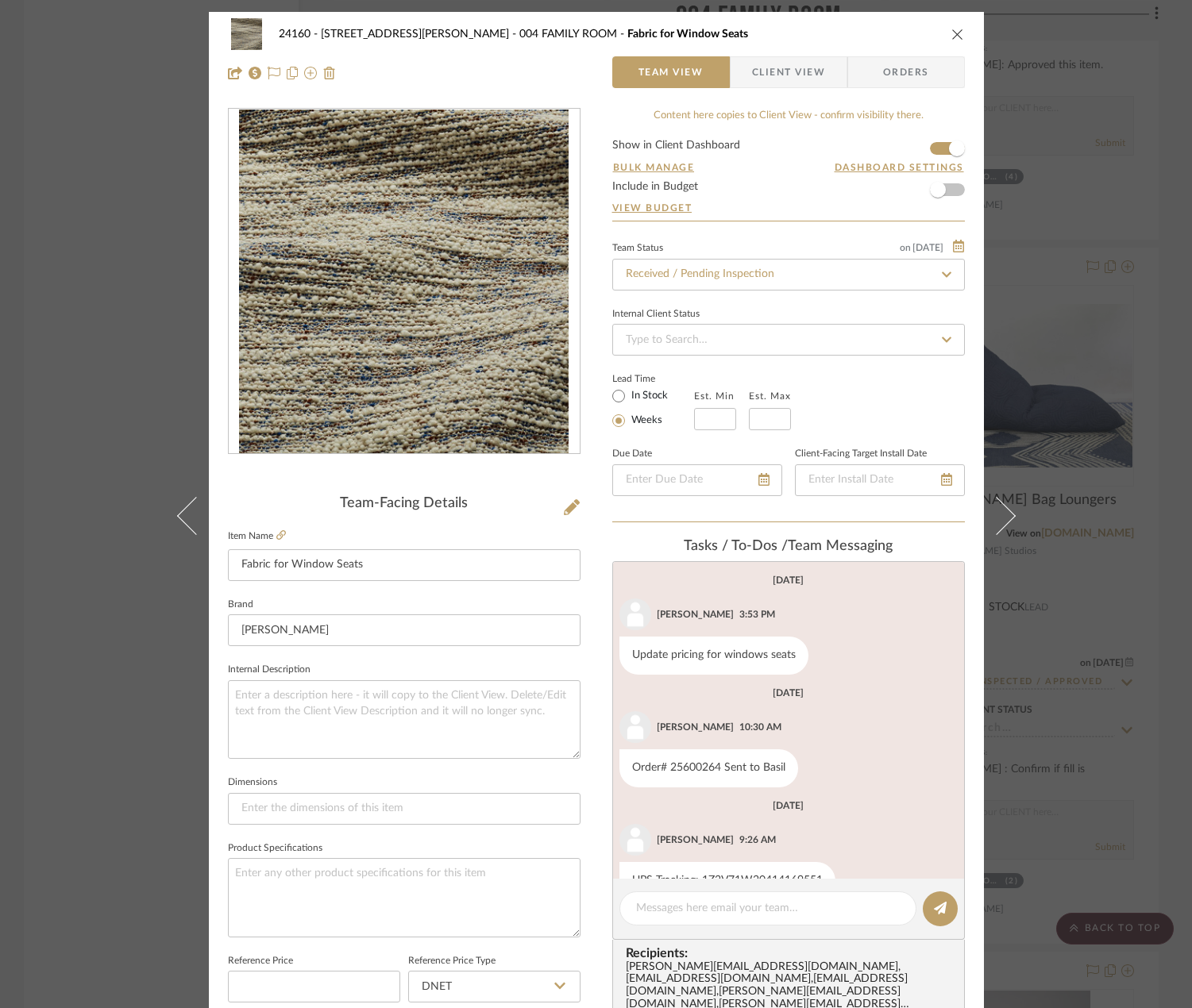
click at [1141, 642] on div "24160 - [STREET_ADDRESS] - [PERSON_NAME] 004 FAMILY ROOM Fabric for Window Seat…" at bounding box center [596, 504] width 1192 height 1008
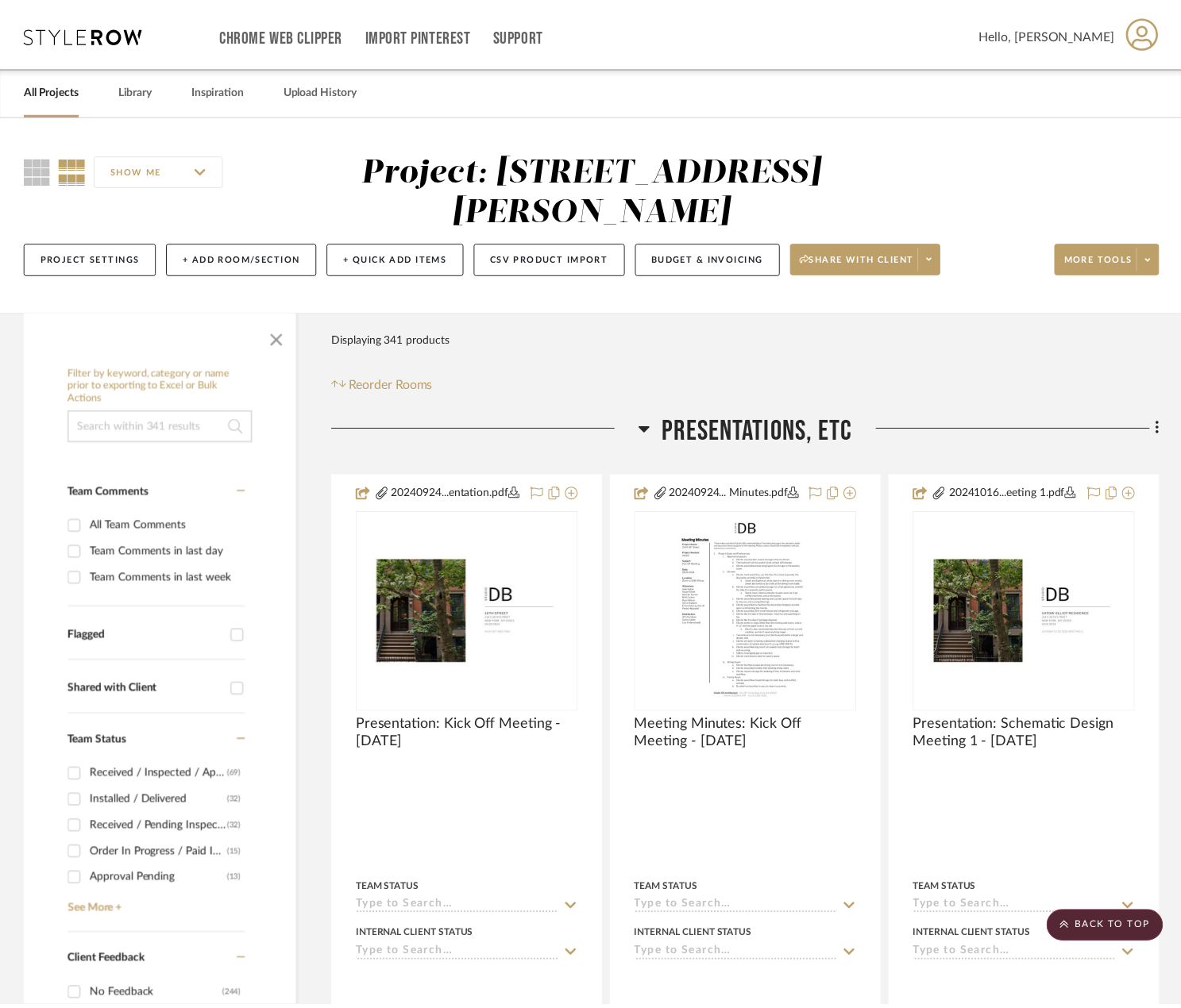
scroll to position [16513, 0]
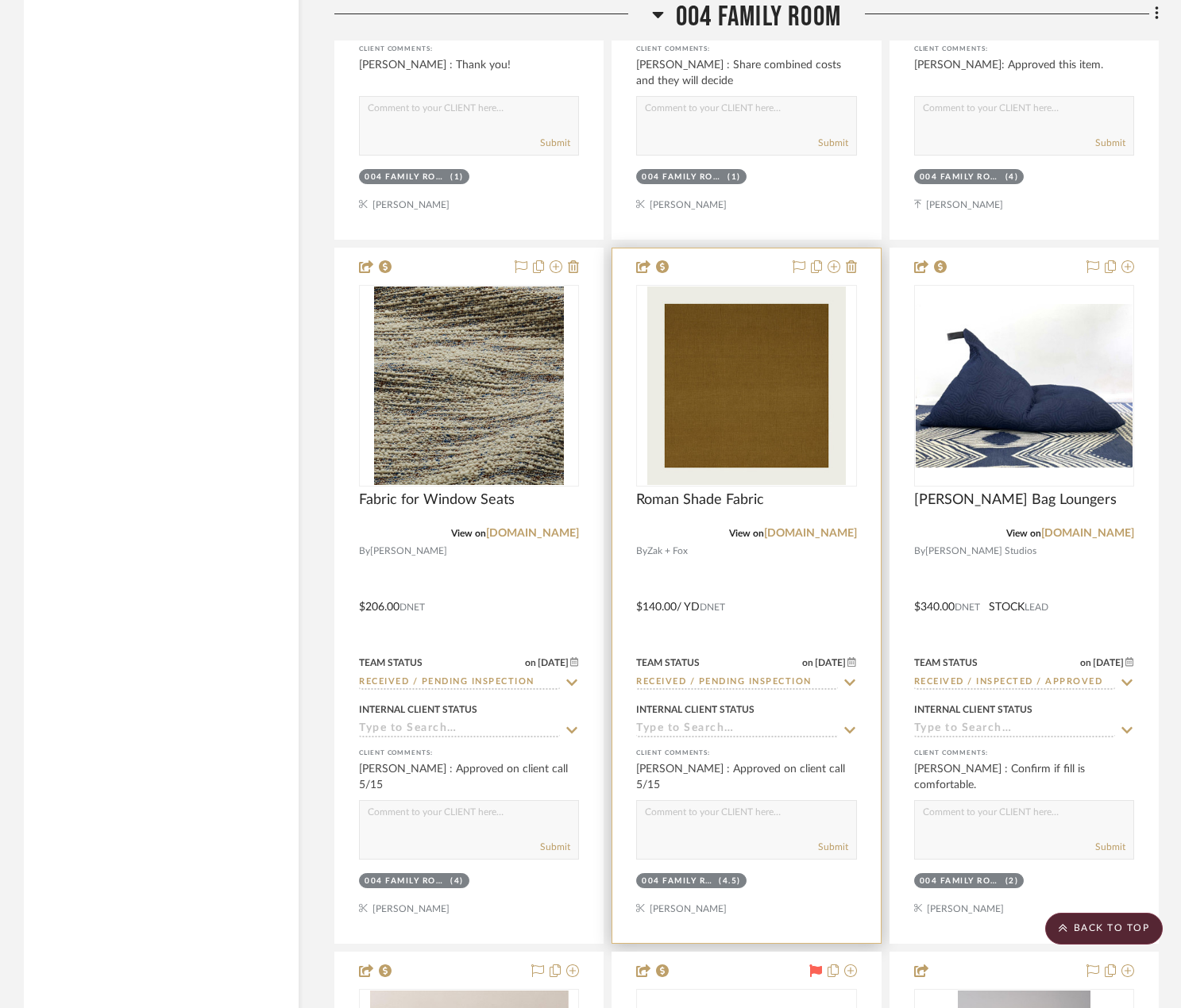
click at [791, 576] on div at bounding box center [745, 595] width 268 height 695
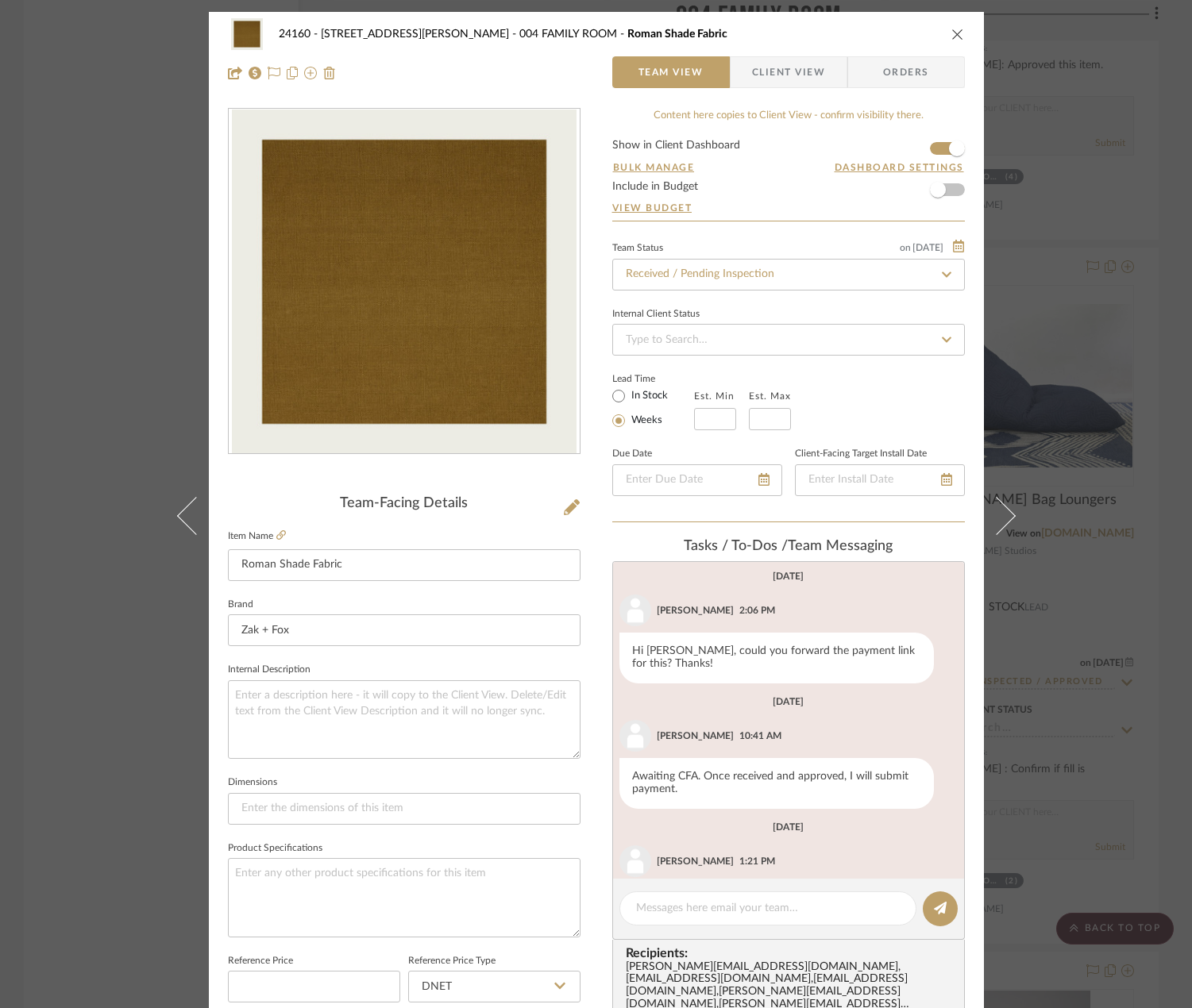
scroll to position [0, 0]
click at [1088, 701] on div "24160 - [STREET_ADDRESS] - [PERSON_NAME] 004 FAMILY ROOM Roman Shade Fabric Tea…" at bounding box center [596, 504] width 1192 height 1008
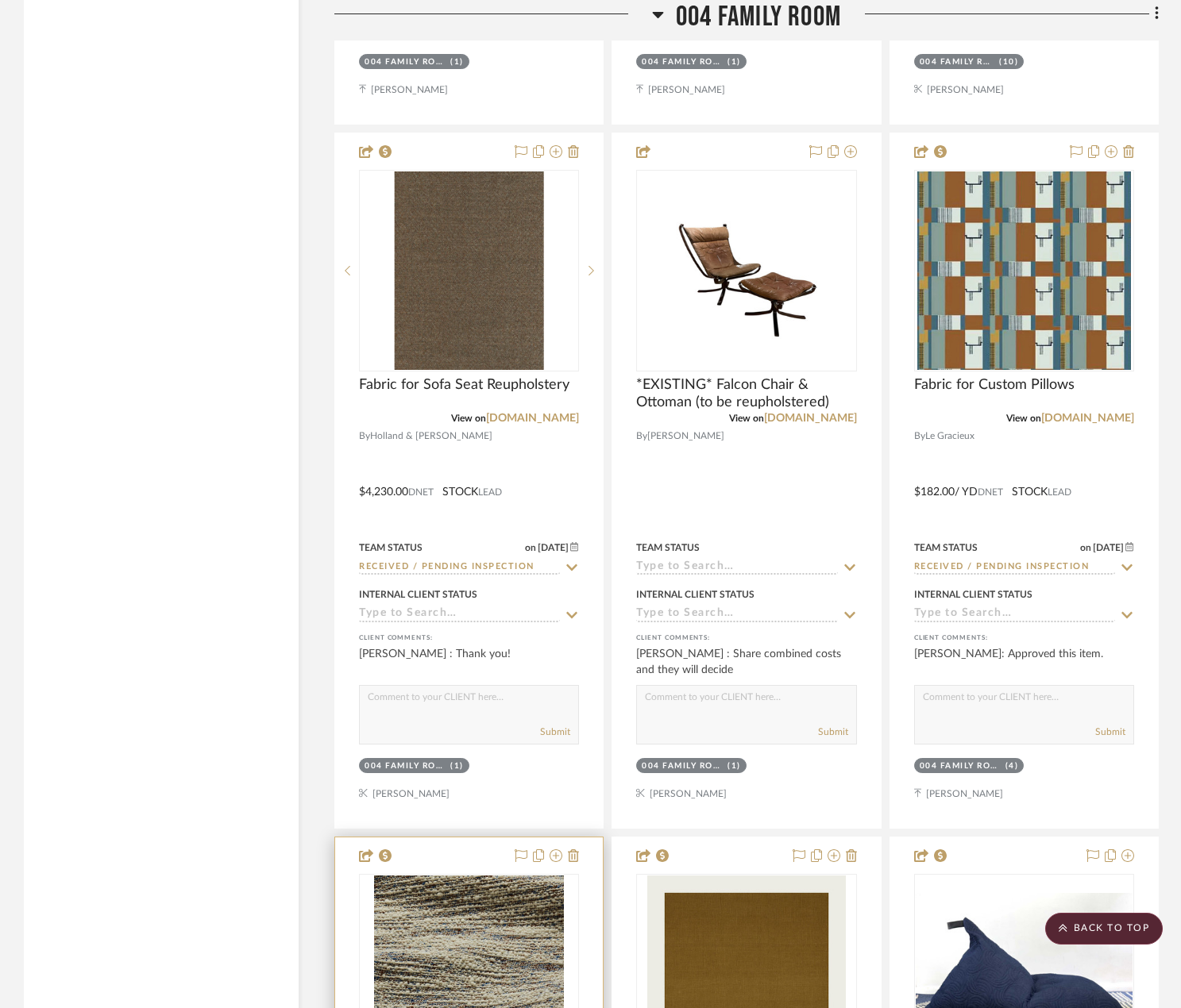
scroll to position [15878, 0]
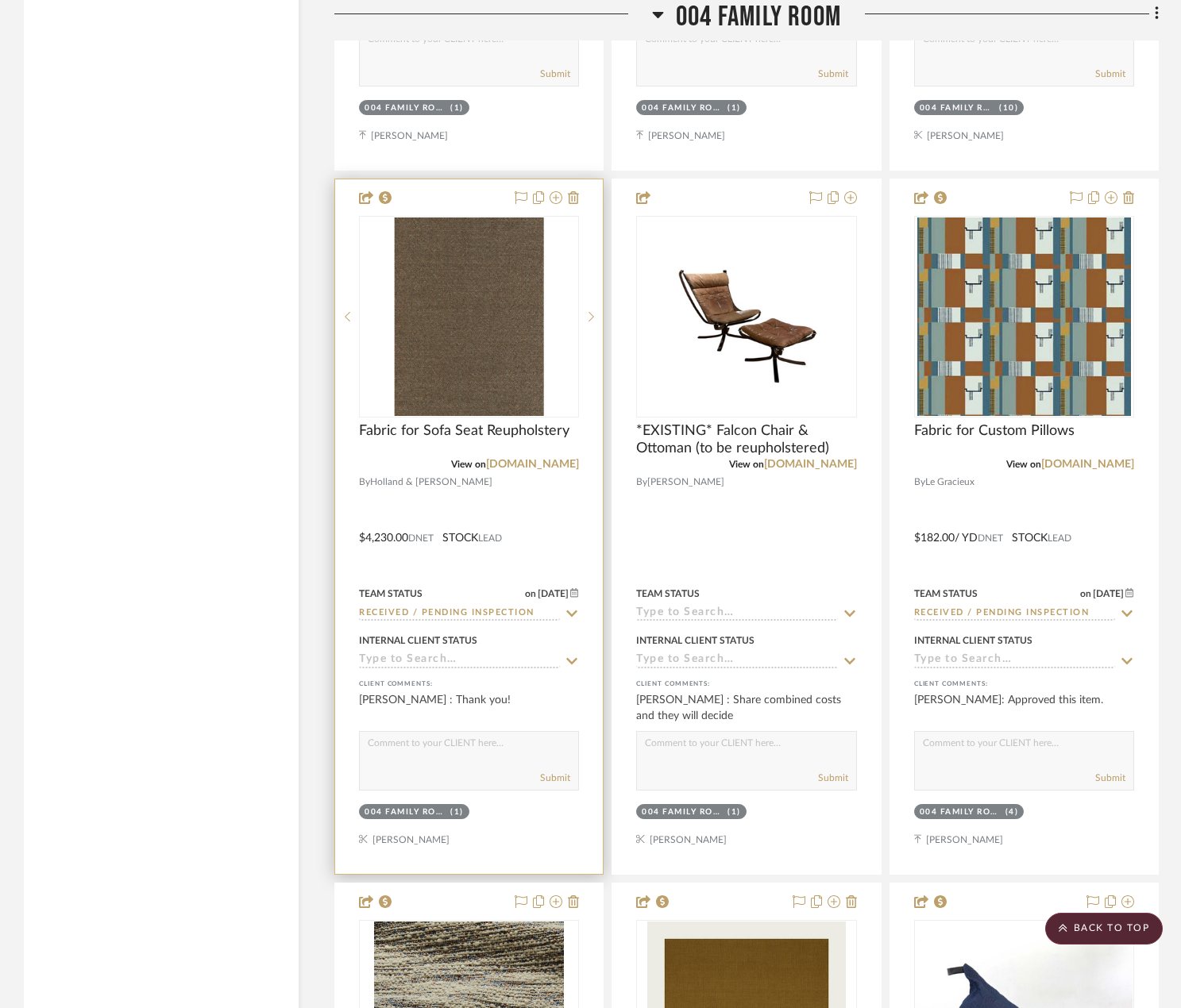
click at [525, 539] on div at bounding box center [469, 527] width 268 height 695
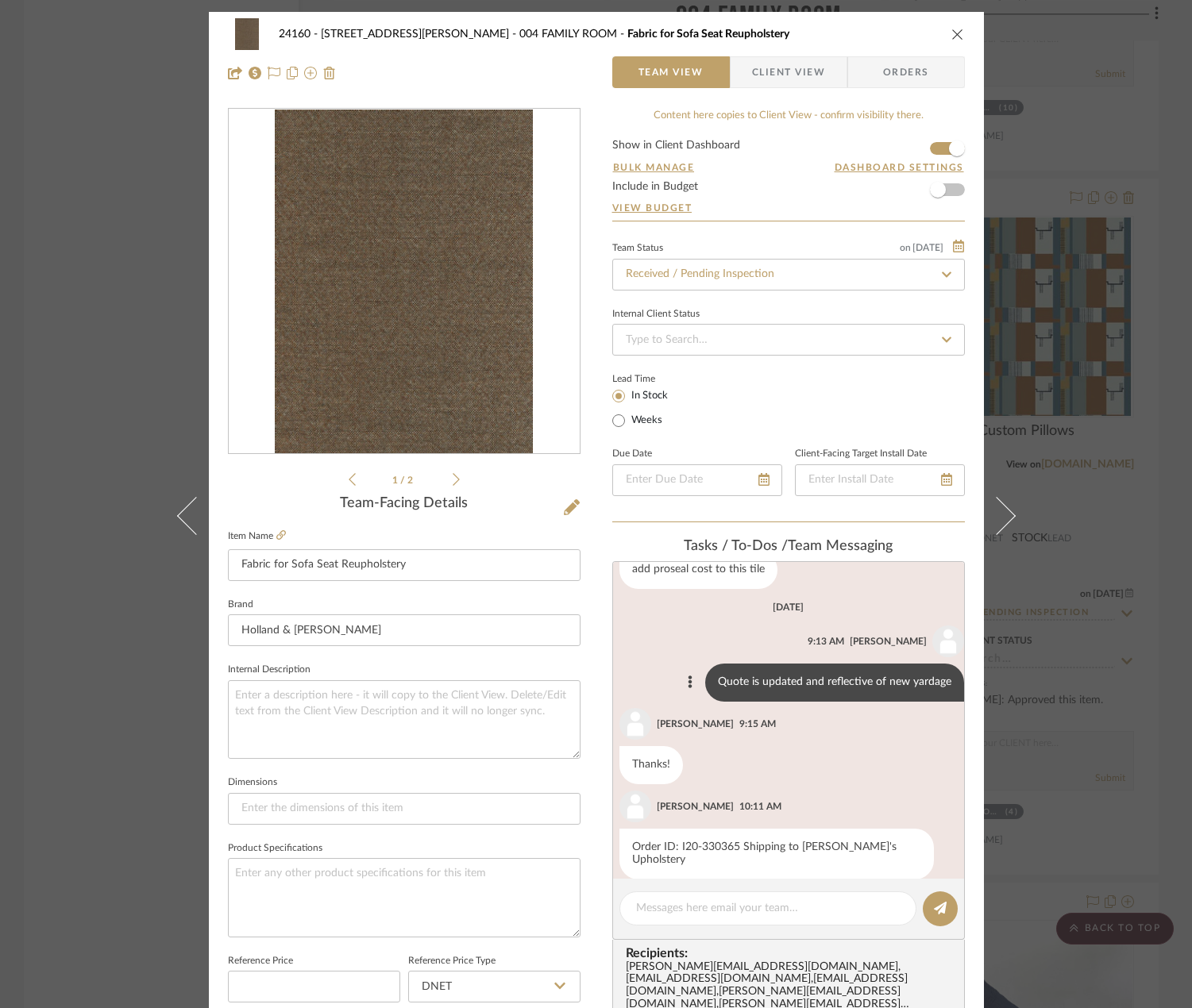
scroll to position [80, 0]
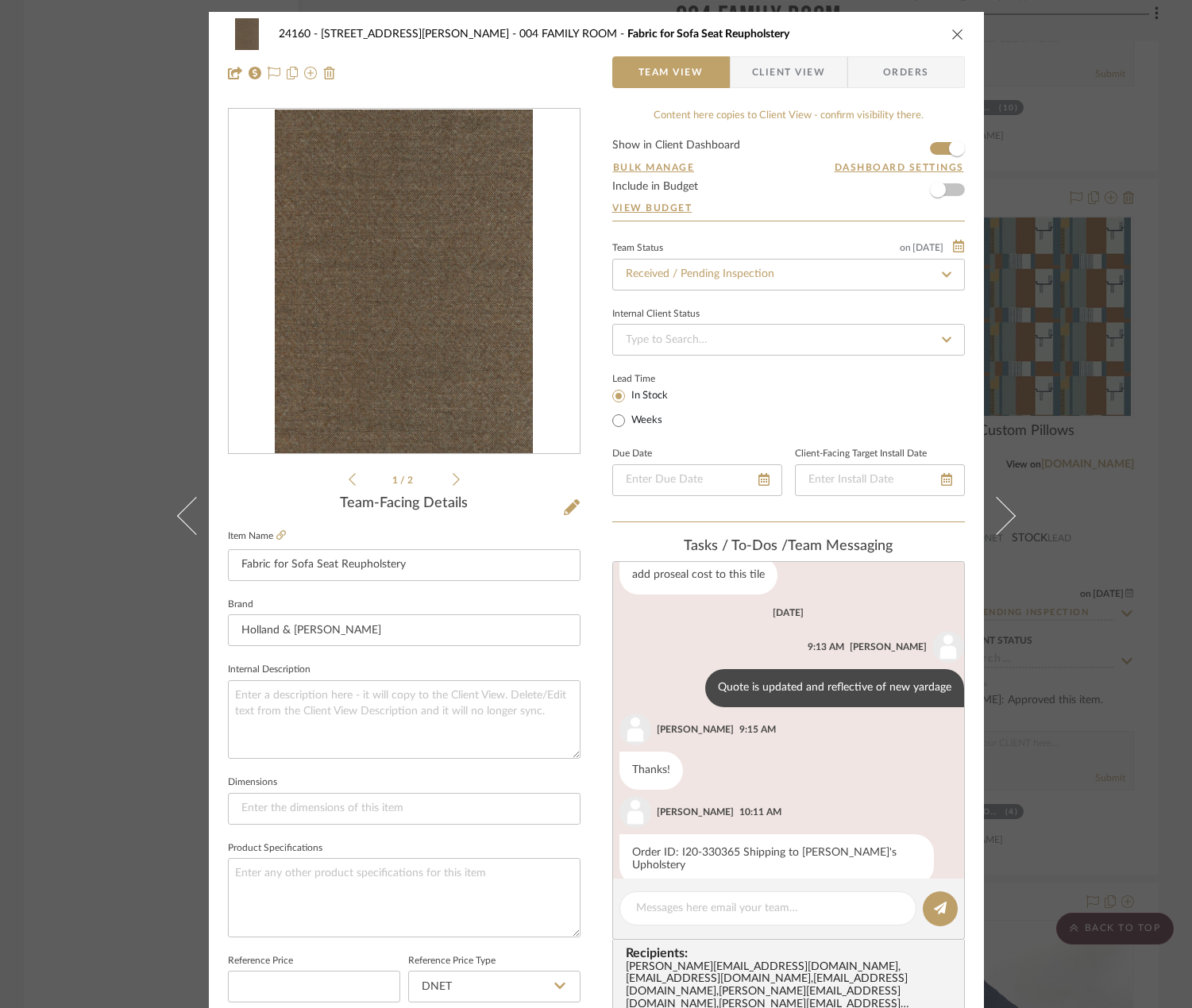
click at [1113, 638] on div "24160 - [STREET_ADDRESS] - [PERSON_NAME] 004 FAMILY ROOM Fabric for Sofa Seat R…" at bounding box center [596, 504] width 1192 height 1008
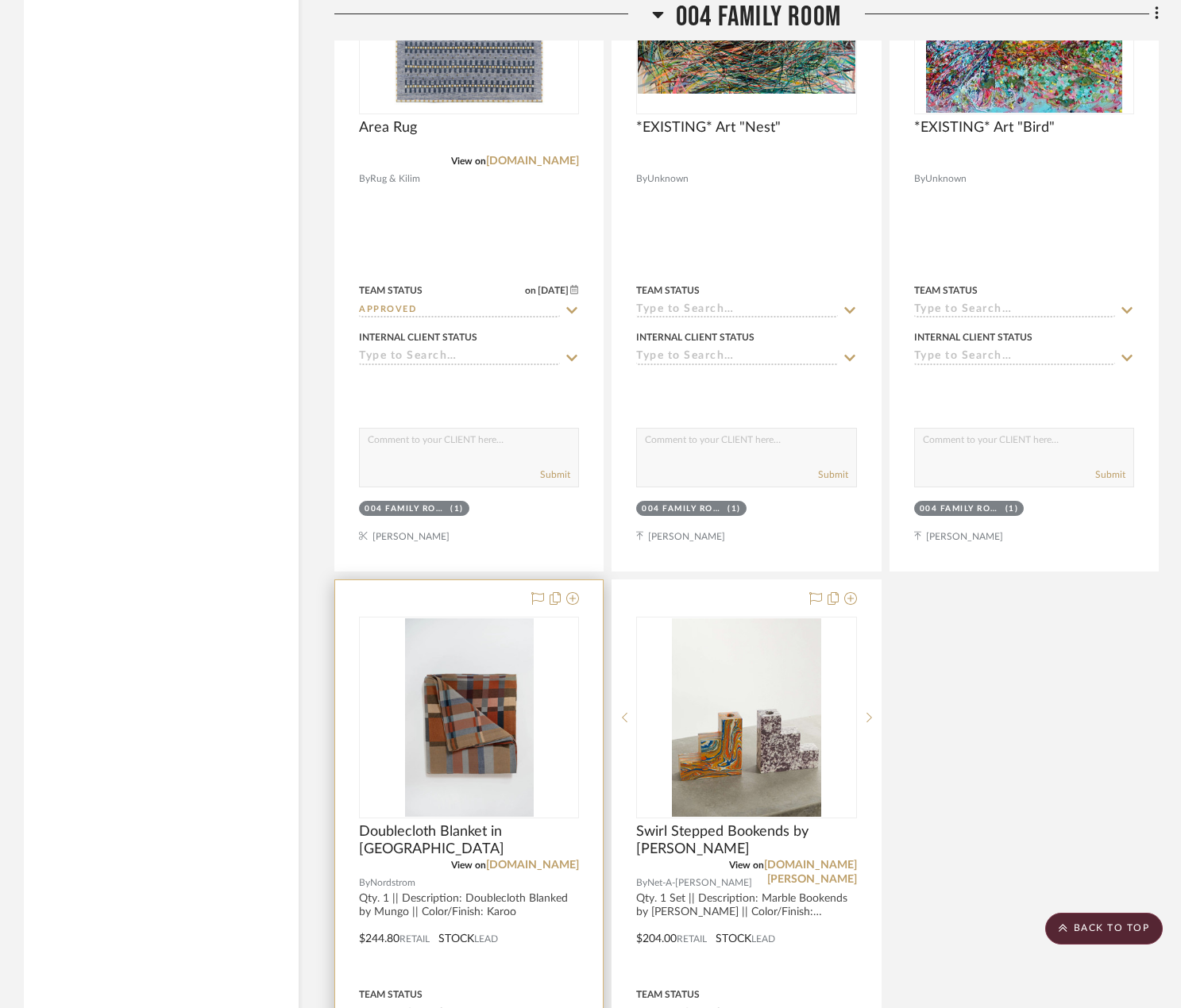
scroll to position [18101, 0]
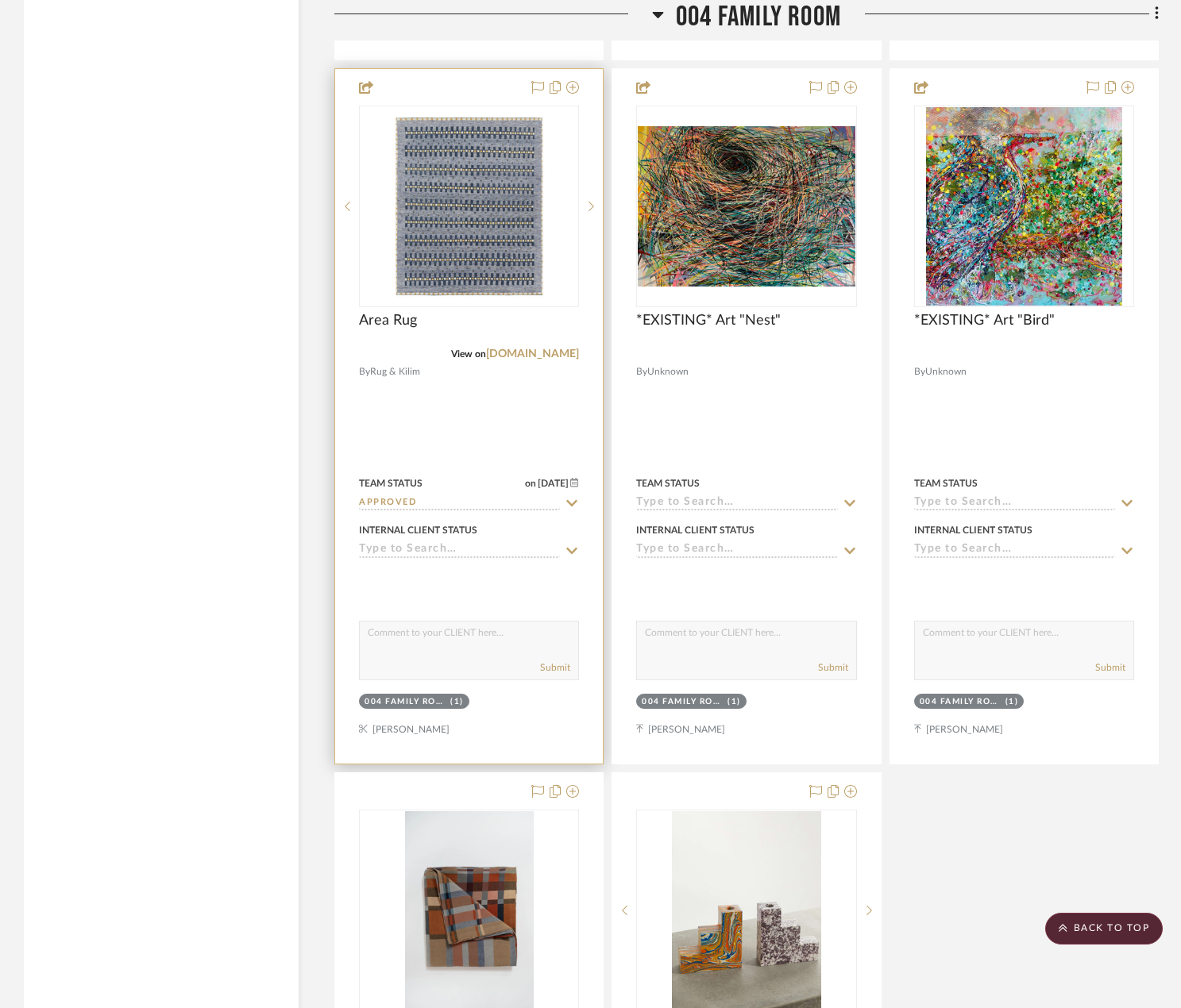
click at [491, 392] on div at bounding box center [469, 416] width 268 height 695
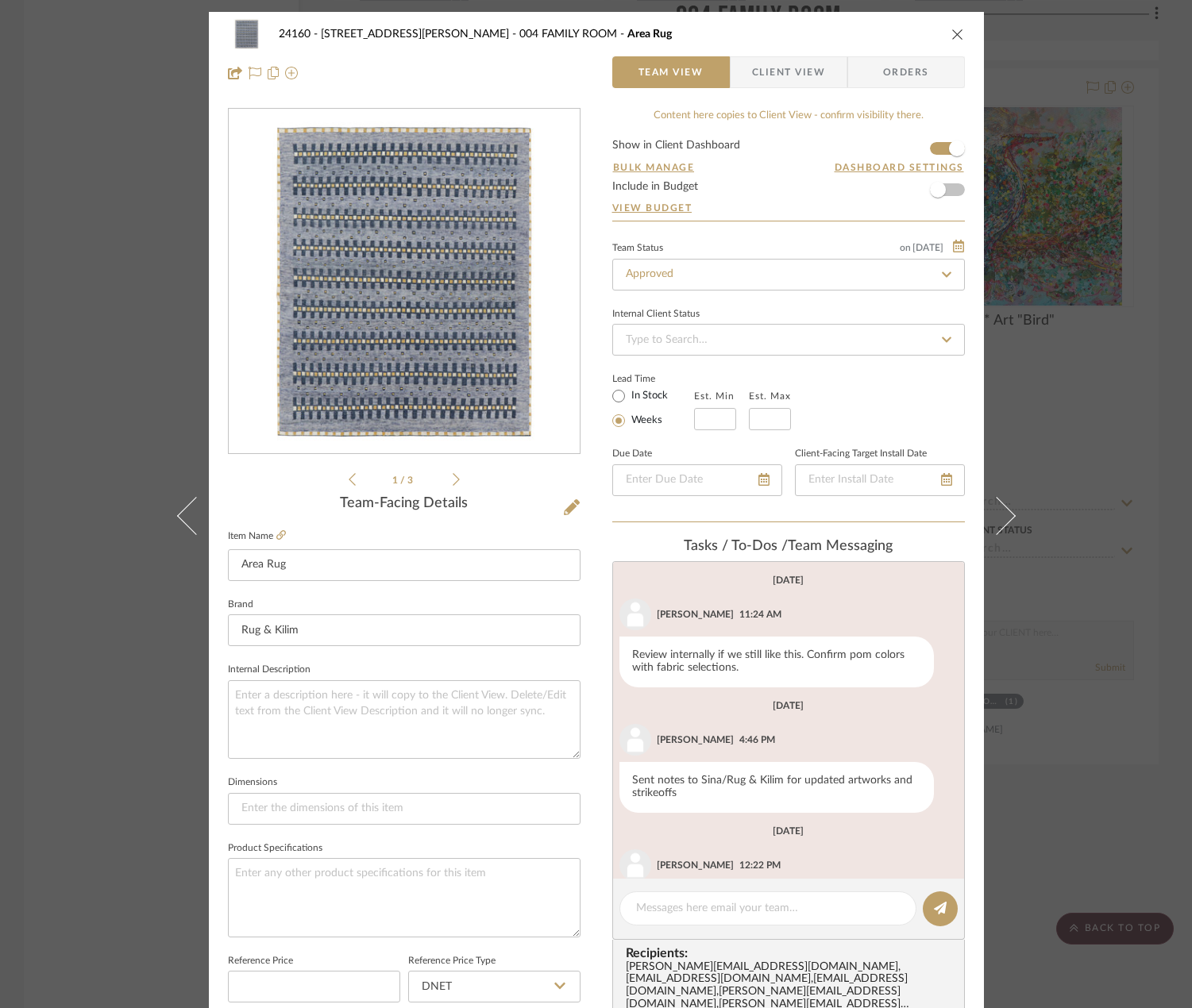
scroll to position [149, 0]
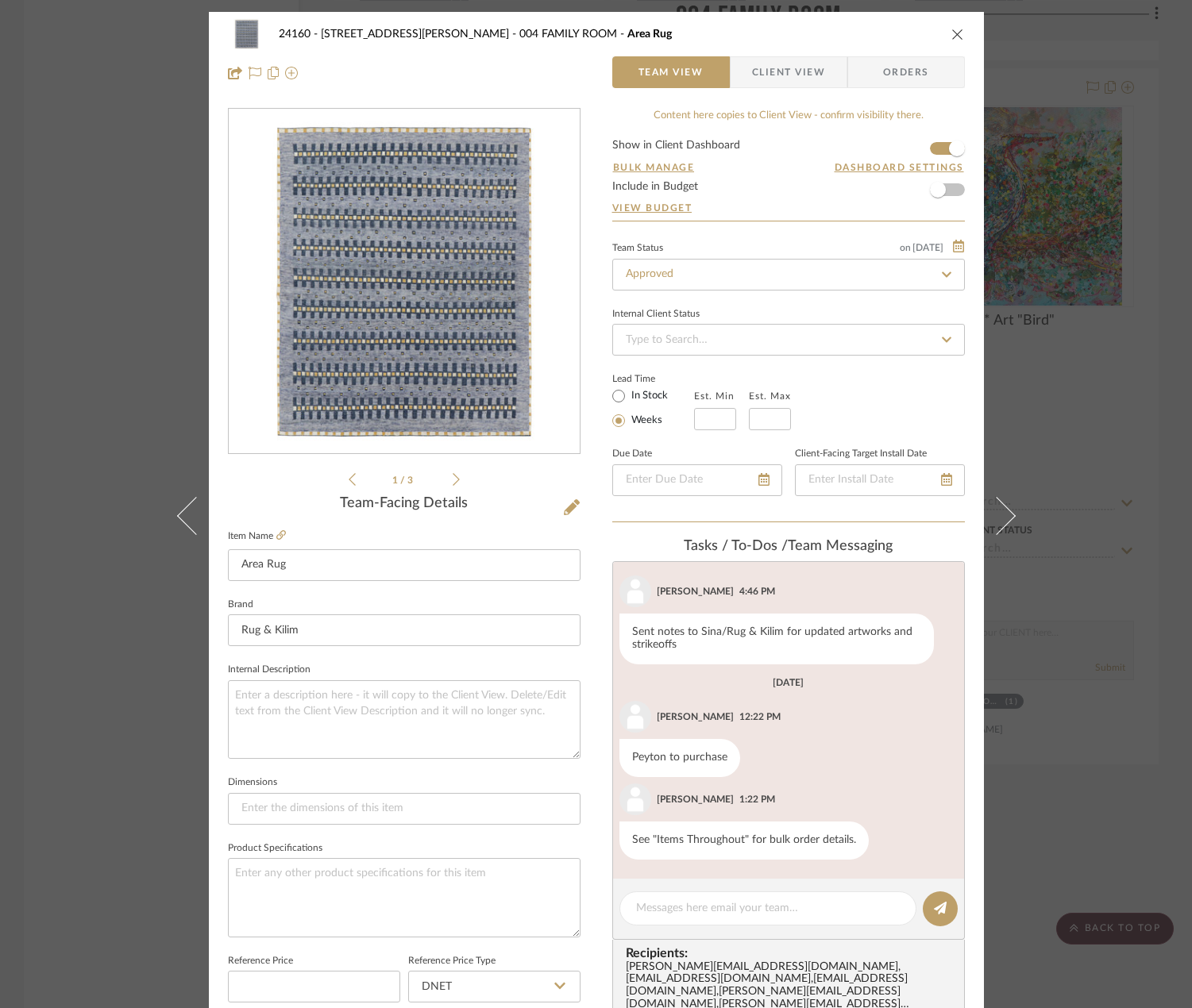
click at [1148, 180] on div "24160 - [STREET_ADDRESS] - [PERSON_NAME] 004 FAMILY ROOM Area Rug Team View Cli…" at bounding box center [596, 504] width 1192 height 1008
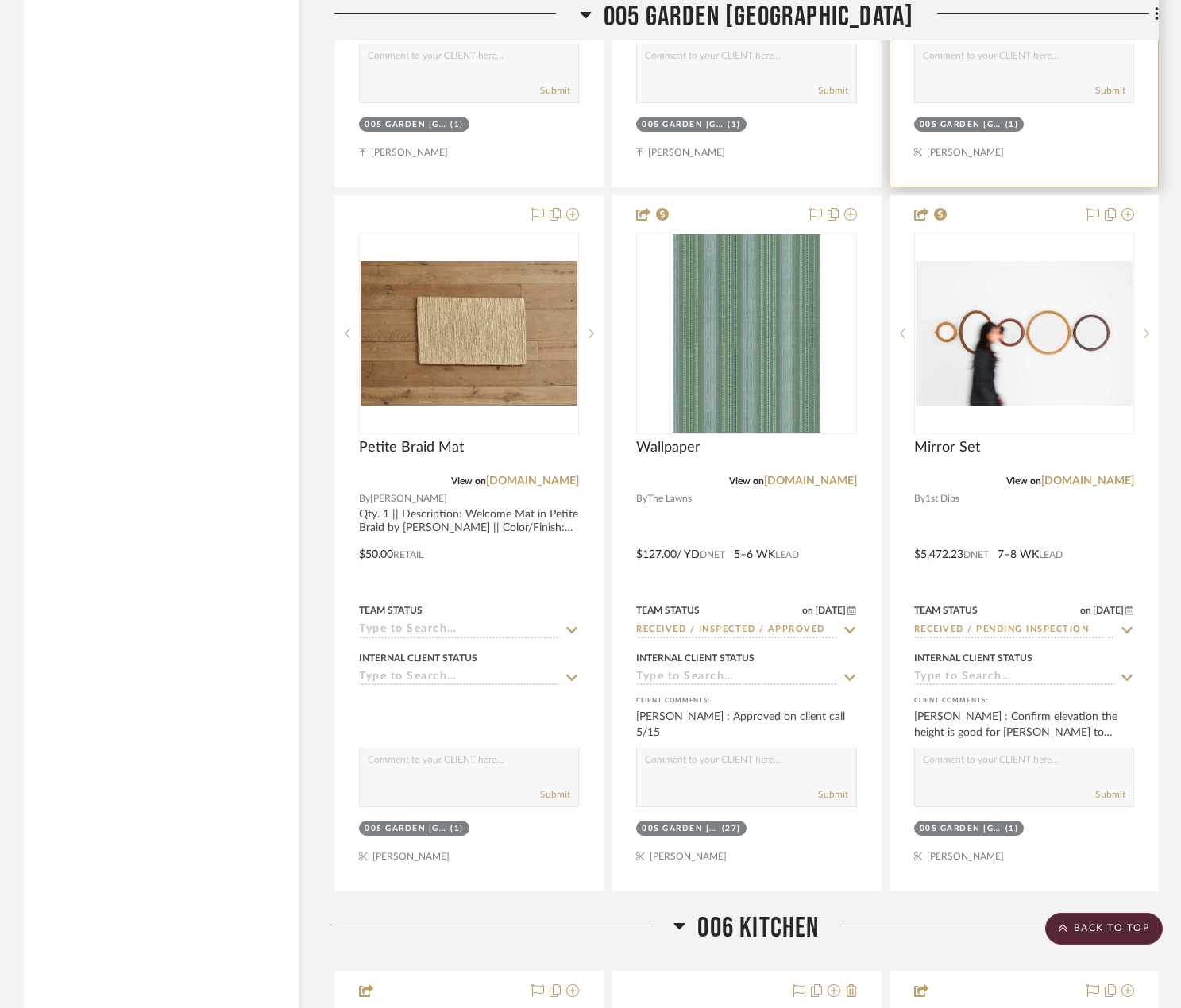
scroll to position [20244, 0]
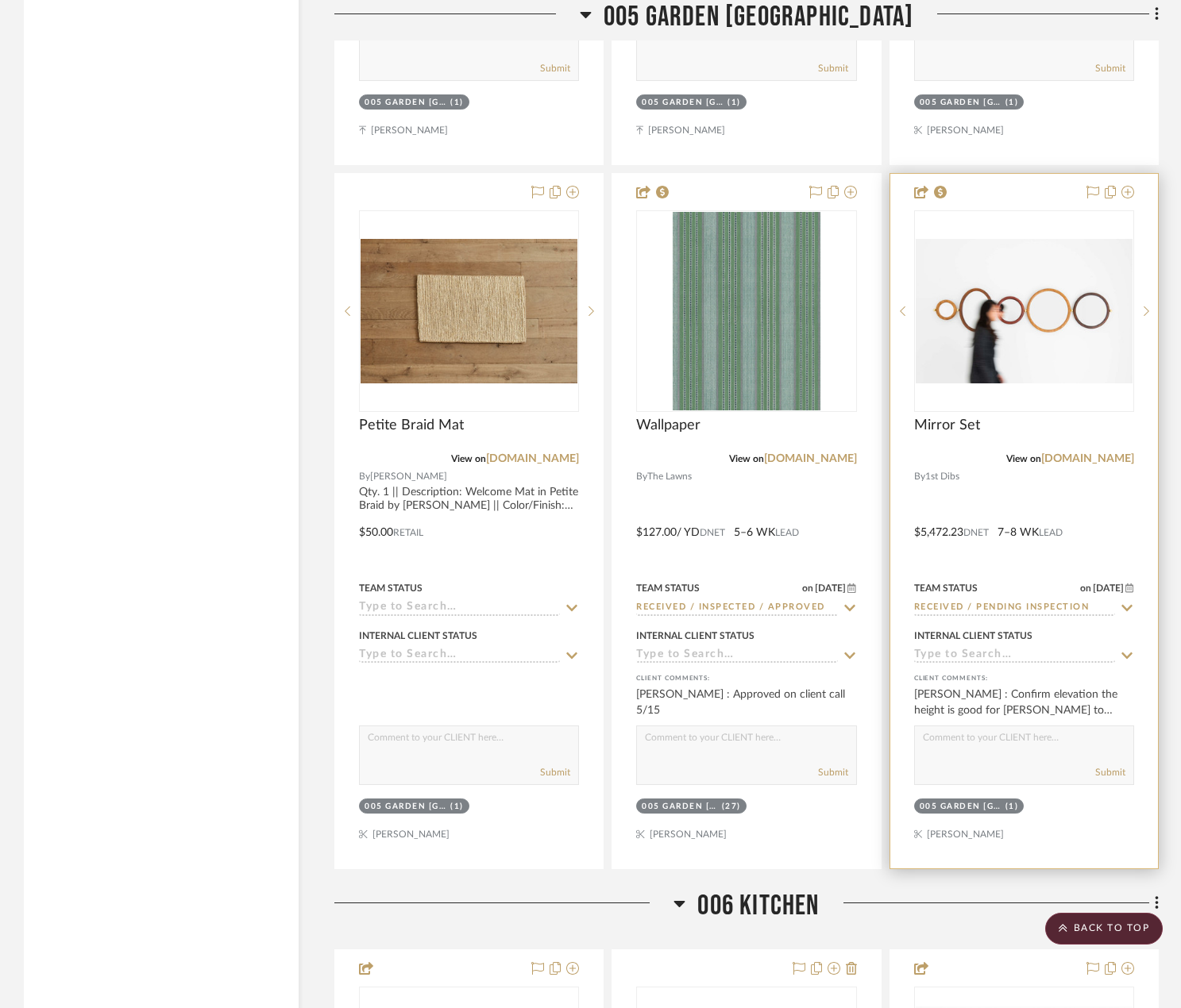
click at [994, 603] on input "Received / Pending Inspection" at bounding box center [1014, 609] width 201 height 15
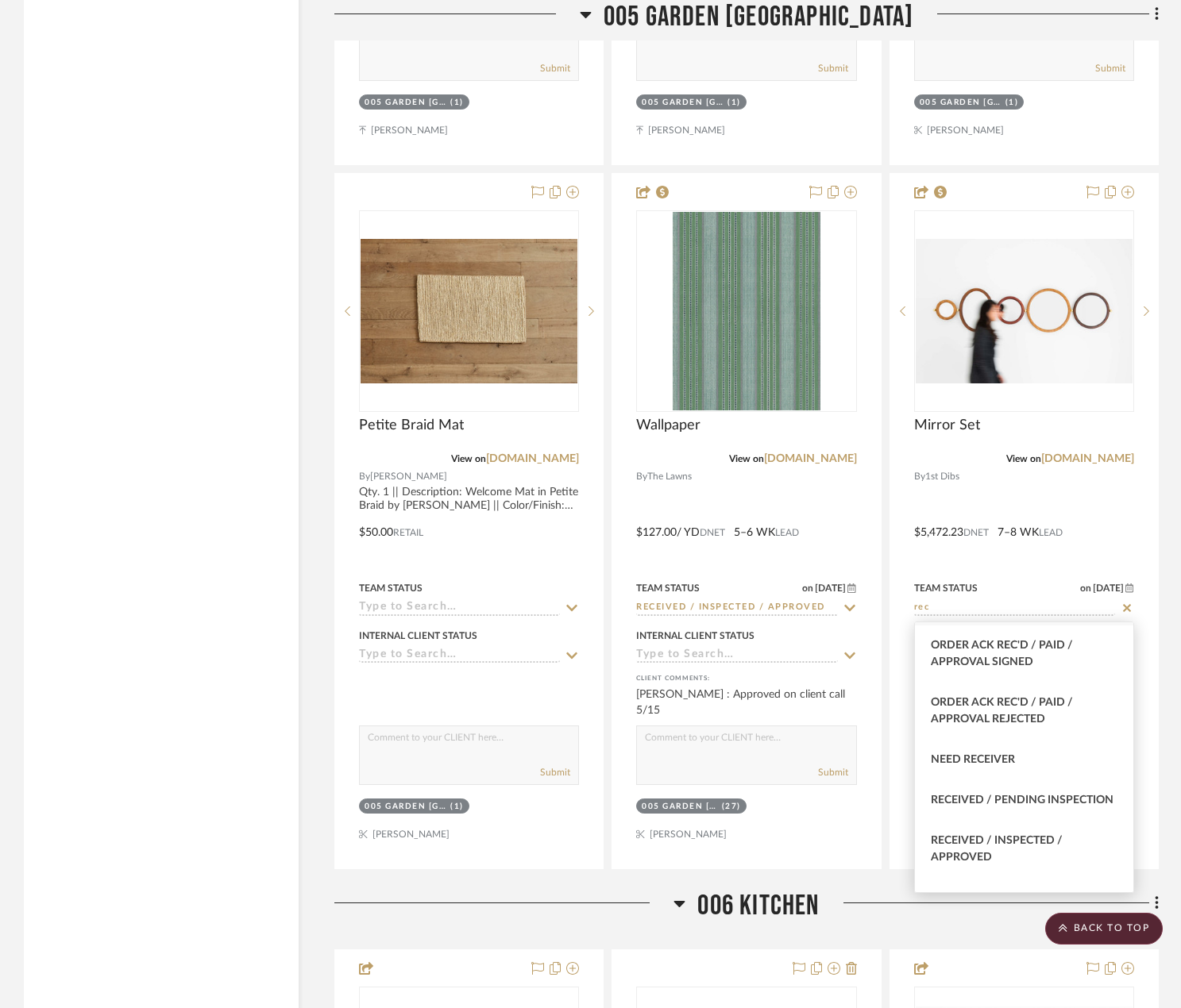
scroll to position [476, 0]
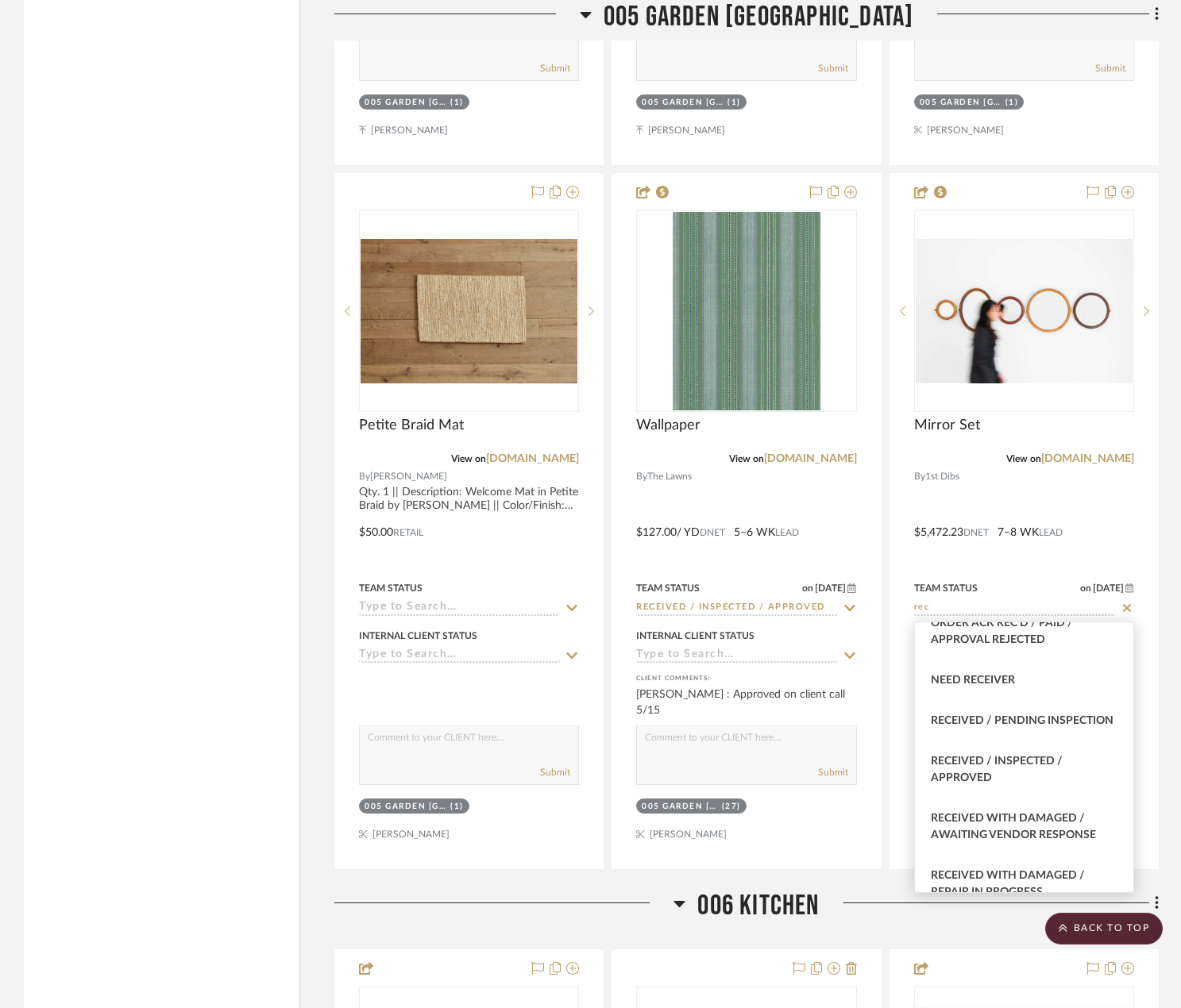
type input "rec"
click at [1058, 782] on span "Received / Inspected / Approved" at bounding box center [996, 769] width 131 height 28
type input "[DATE]"
type input "Received / Inspected / Approved"
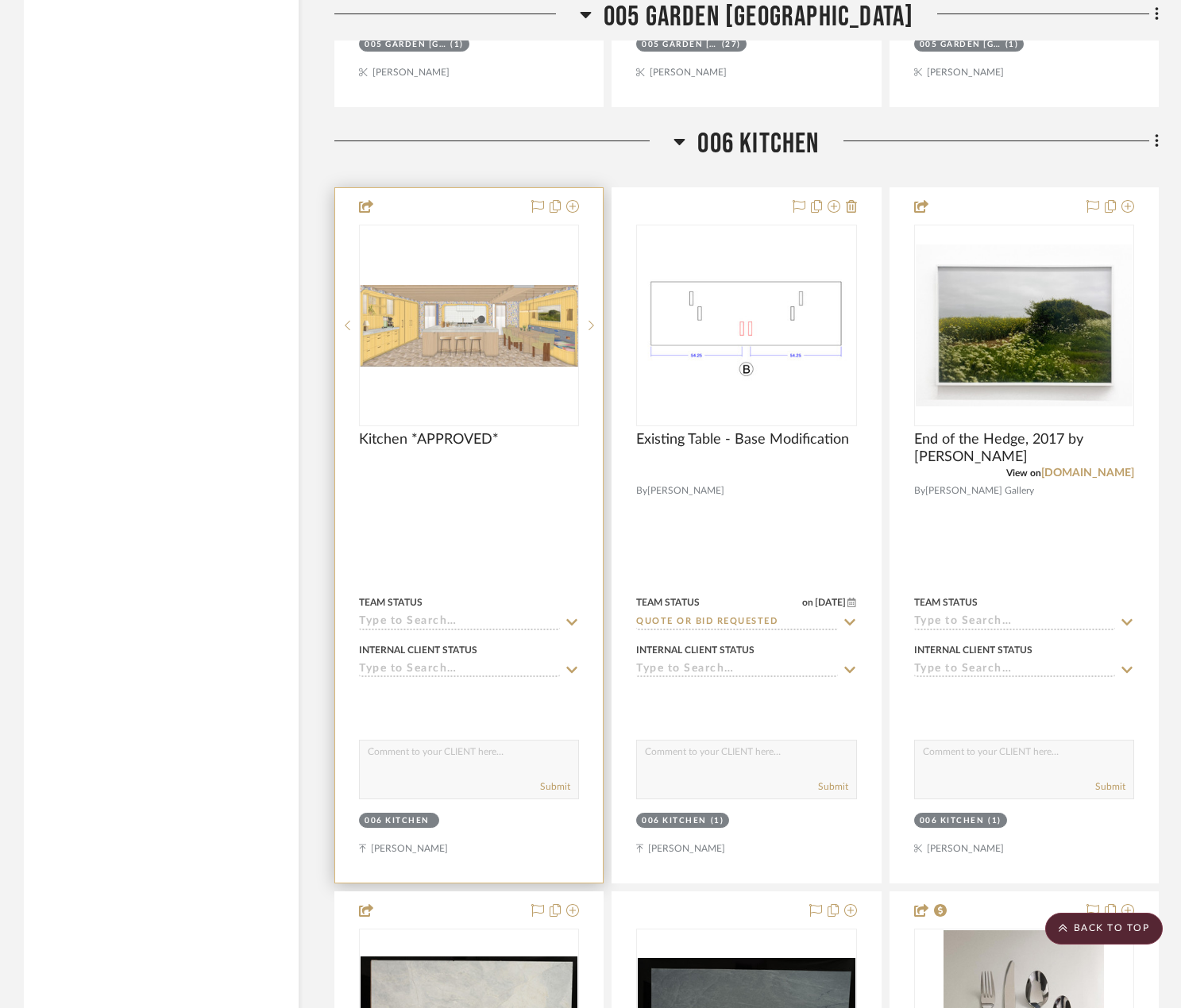
scroll to position [21038, 0]
